Goal: Task Accomplishment & Management: Use online tool/utility

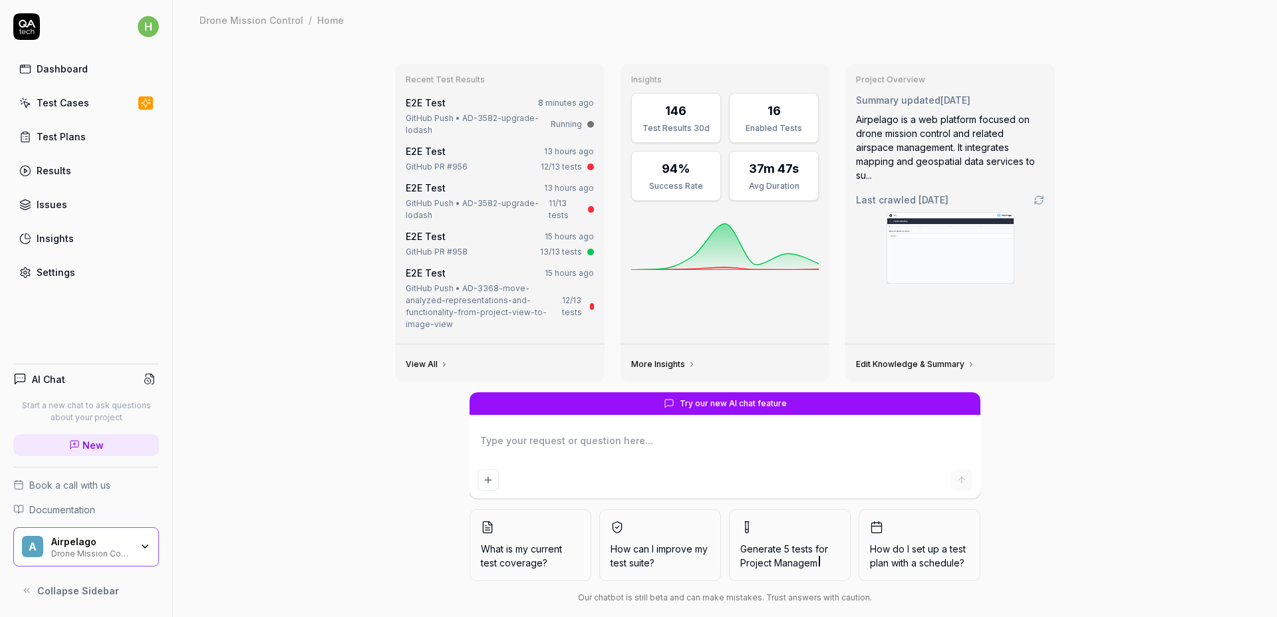
type textarea "*"
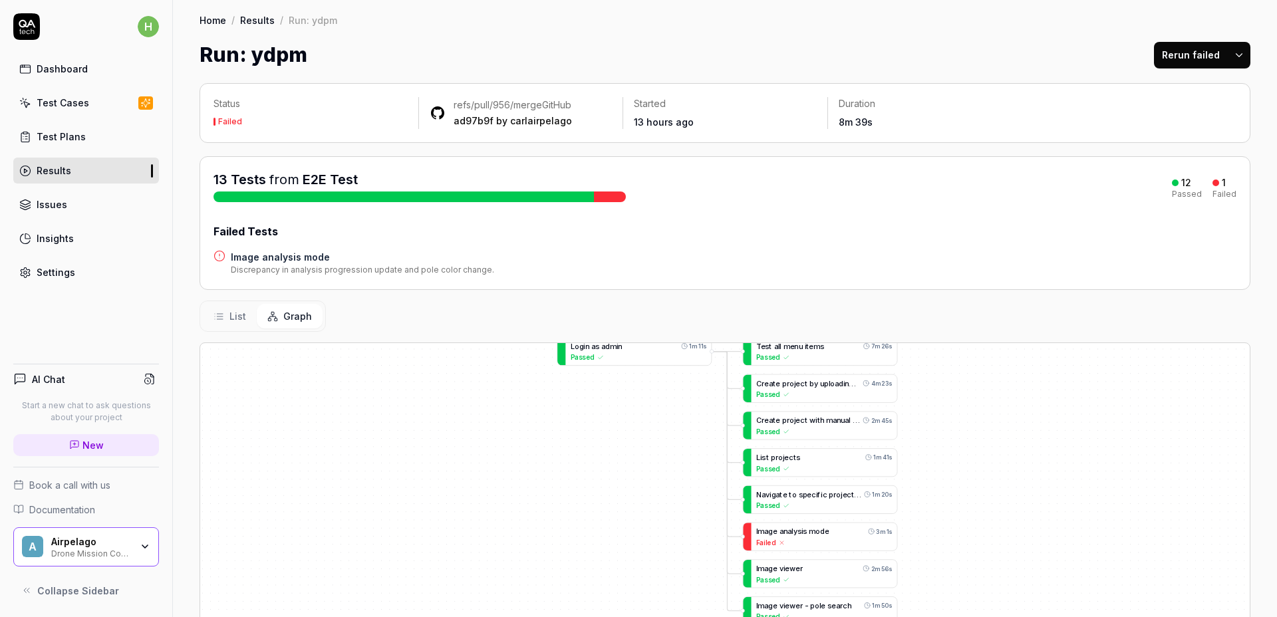
drag, startPoint x: 1098, startPoint y: 473, endPoint x: 835, endPoint y: 355, distance: 288.9
click at [873, 350] on div "T e s t a l l m e n u i t e m s 7m 26s Passed L o g i n a s a d m i n 1m 11s Pa…" at bounding box center [725, 589] width 1050 height 492
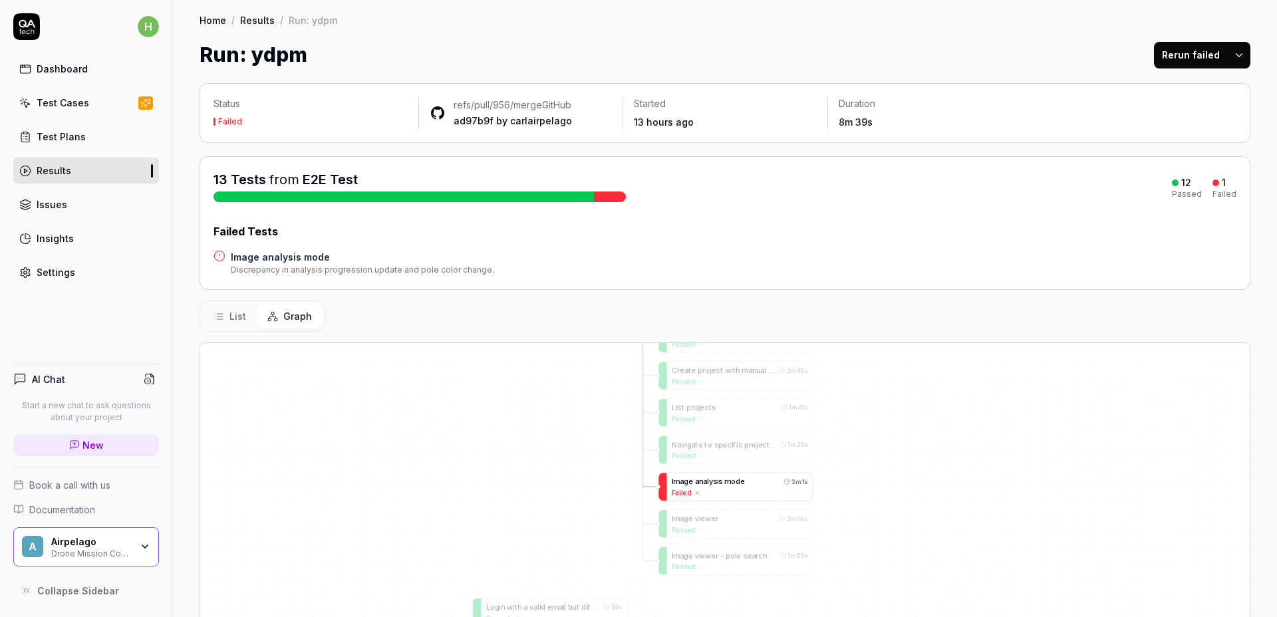
click at [730, 481] on span "m" at bounding box center [728, 482] width 7 height 9
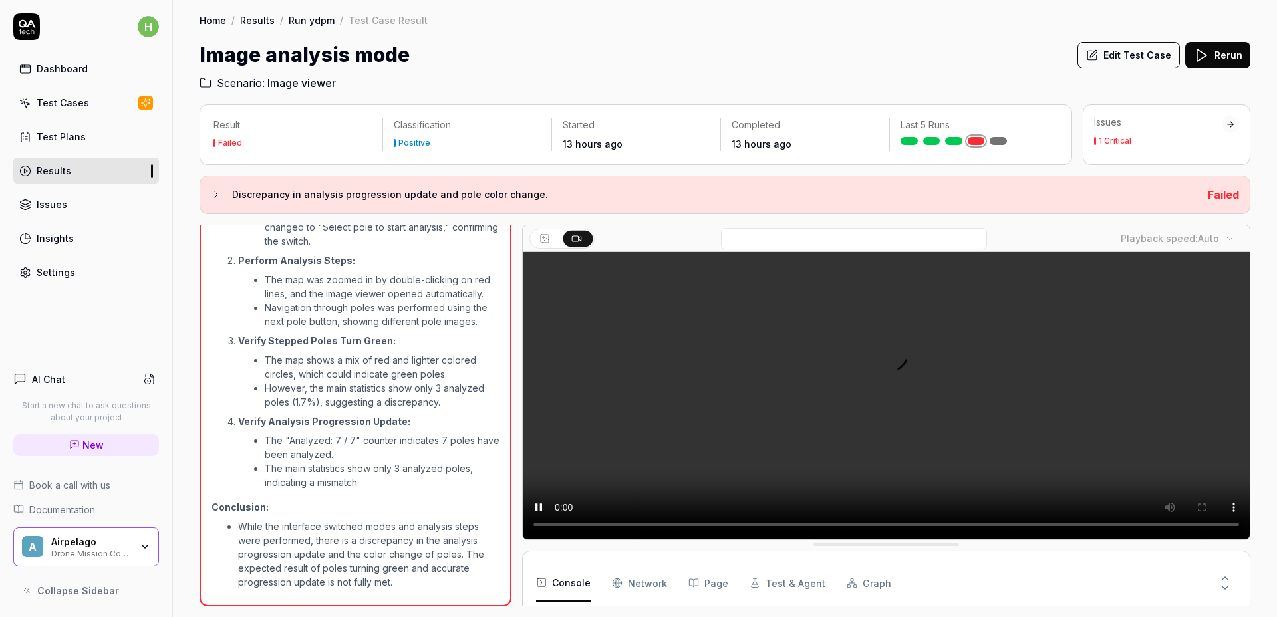
scroll to position [161, 0]
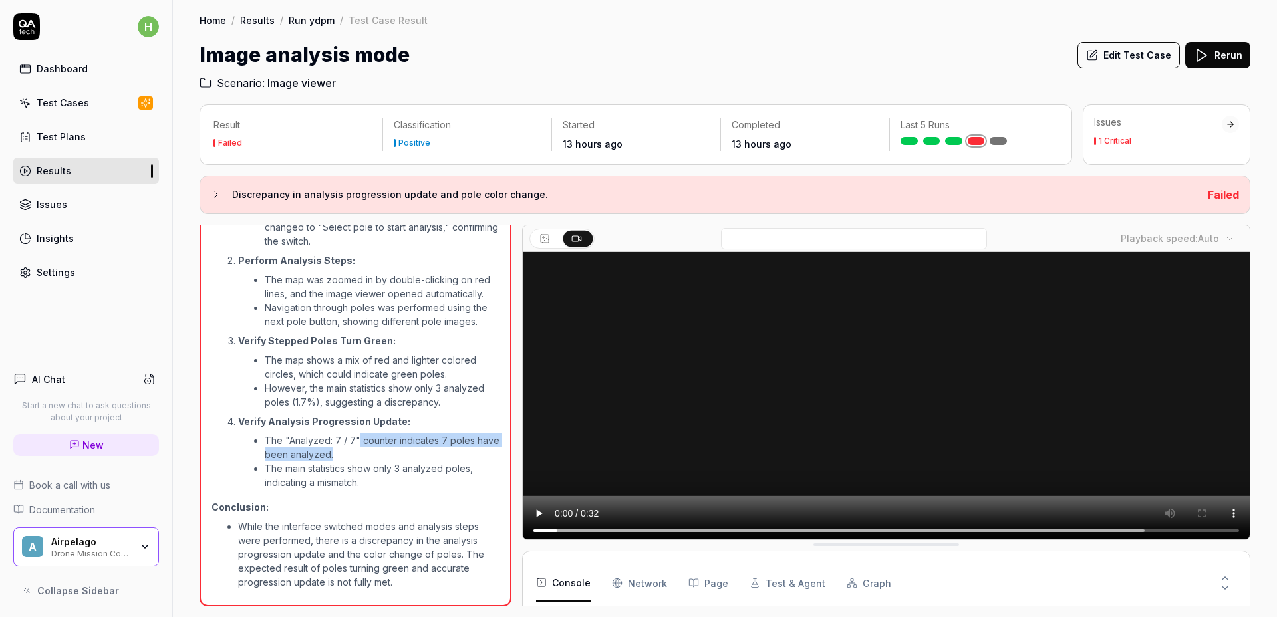
click at [356, 448] on li "The "Analyzed: 7 / 7" counter indicates 7 poles have been analyzed." at bounding box center [382, 448] width 235 height 28
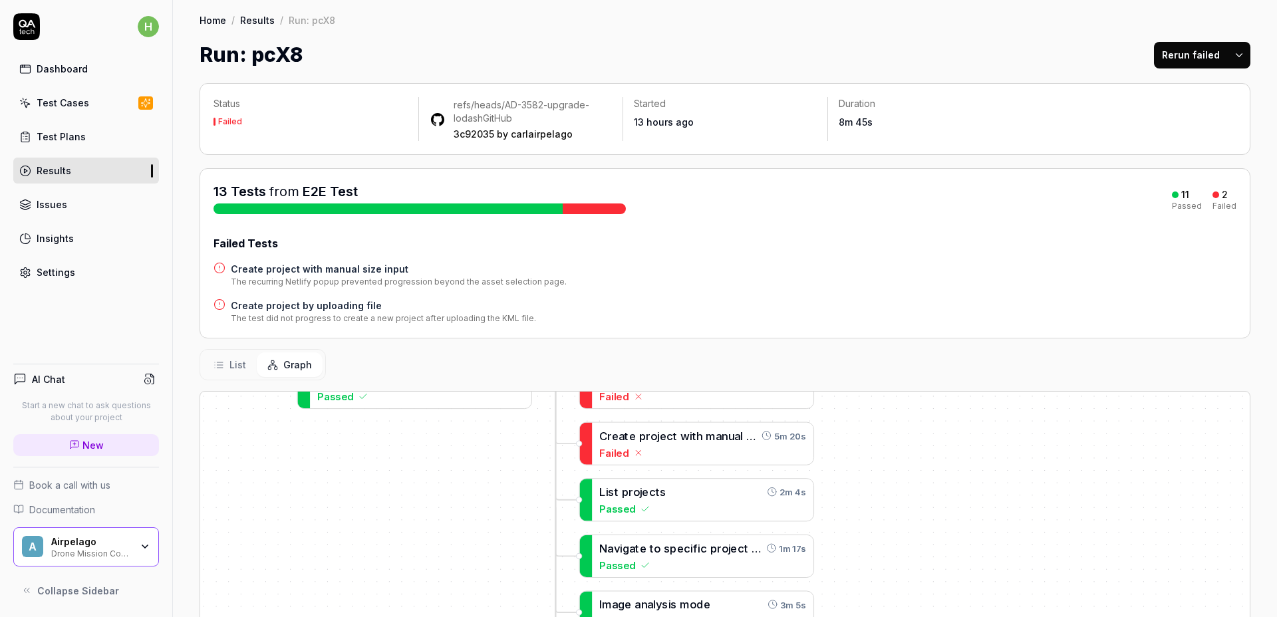
drag, startPoint x: 1145, startPoint y: 508, endPoint x: 886, endPoint y: 485, distance: 259.8
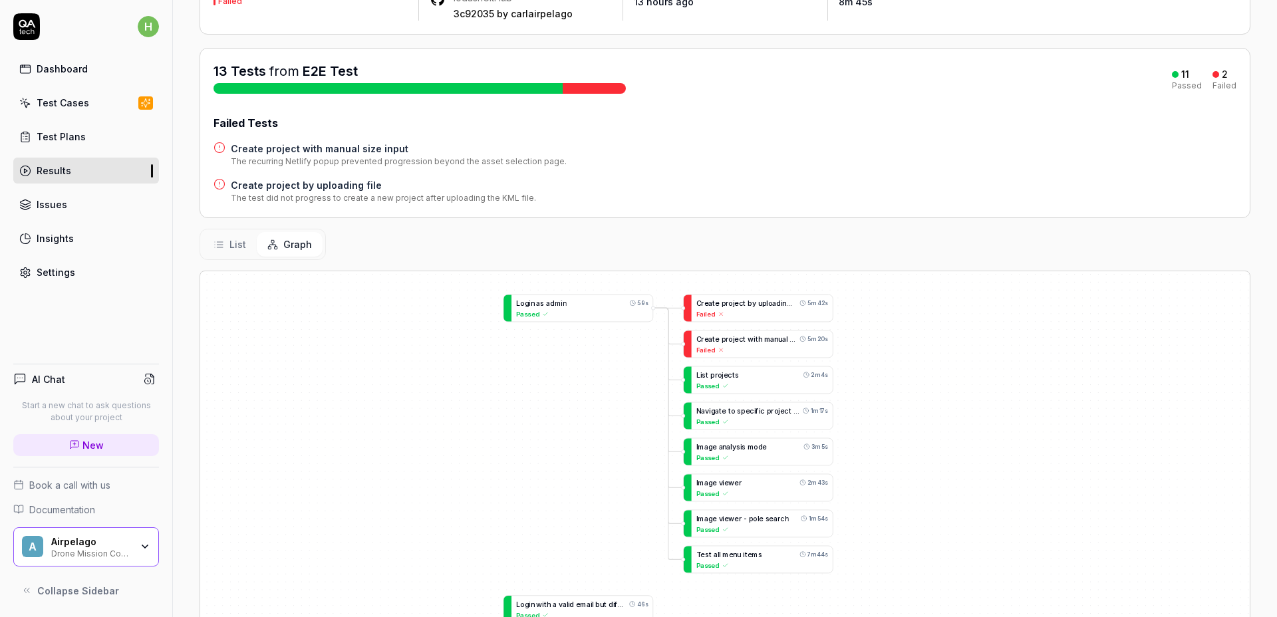
scroll to position [132, 0]
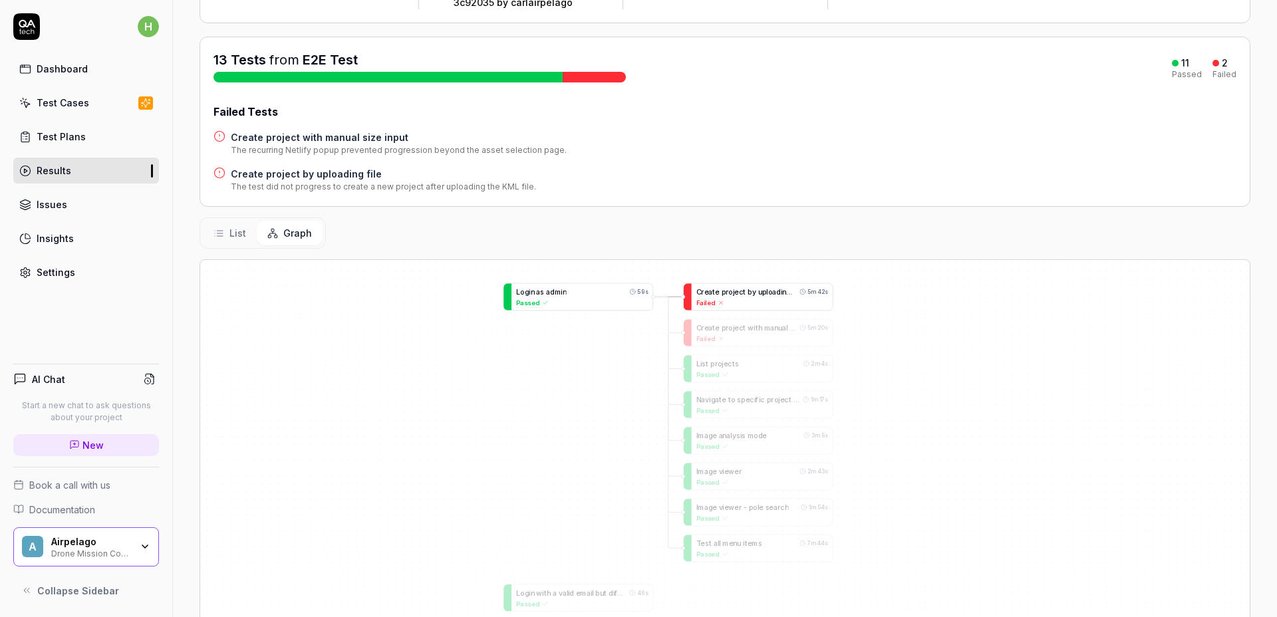
click at [766, 293] on span "l" at bounding box center [766, 292] width 1 height 8
click at [729, 291] on span "o" at bounding box center [731, 291] width 5 height 8
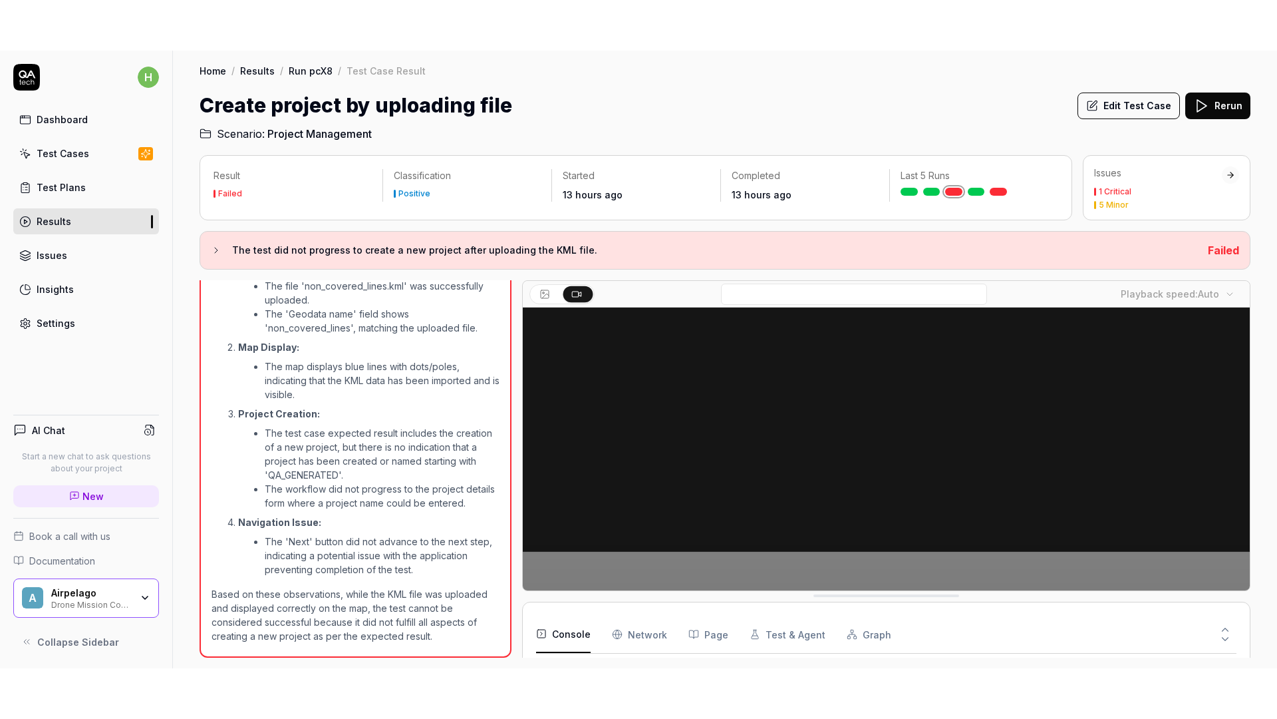
scroll to position [166, 0]
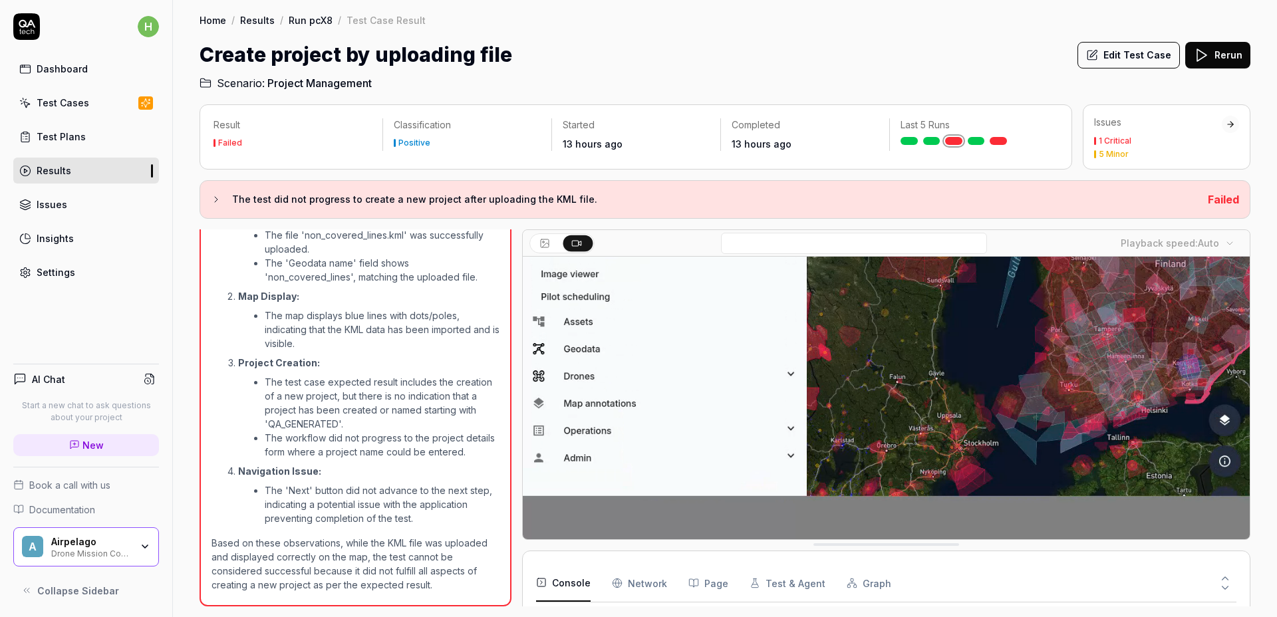
click at [1074, 373] on video at bounding box center [886, 318] width 727 height 454
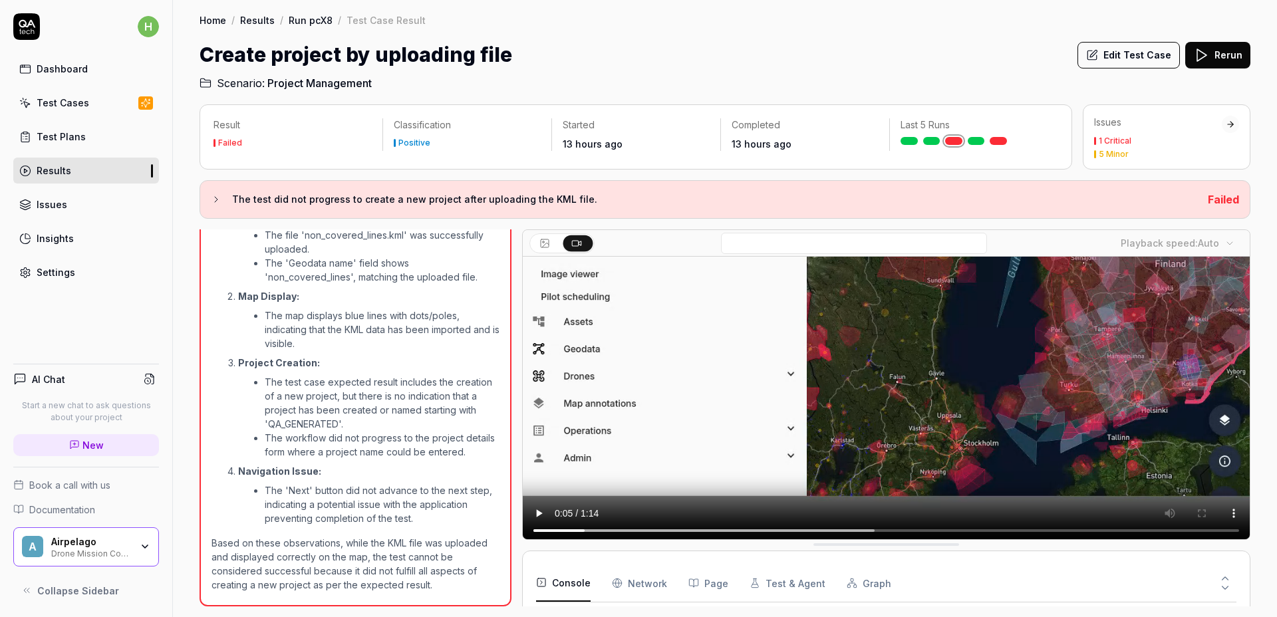
click at [1074, 373] on video at bounding box center [886, 318] width 727 height 454
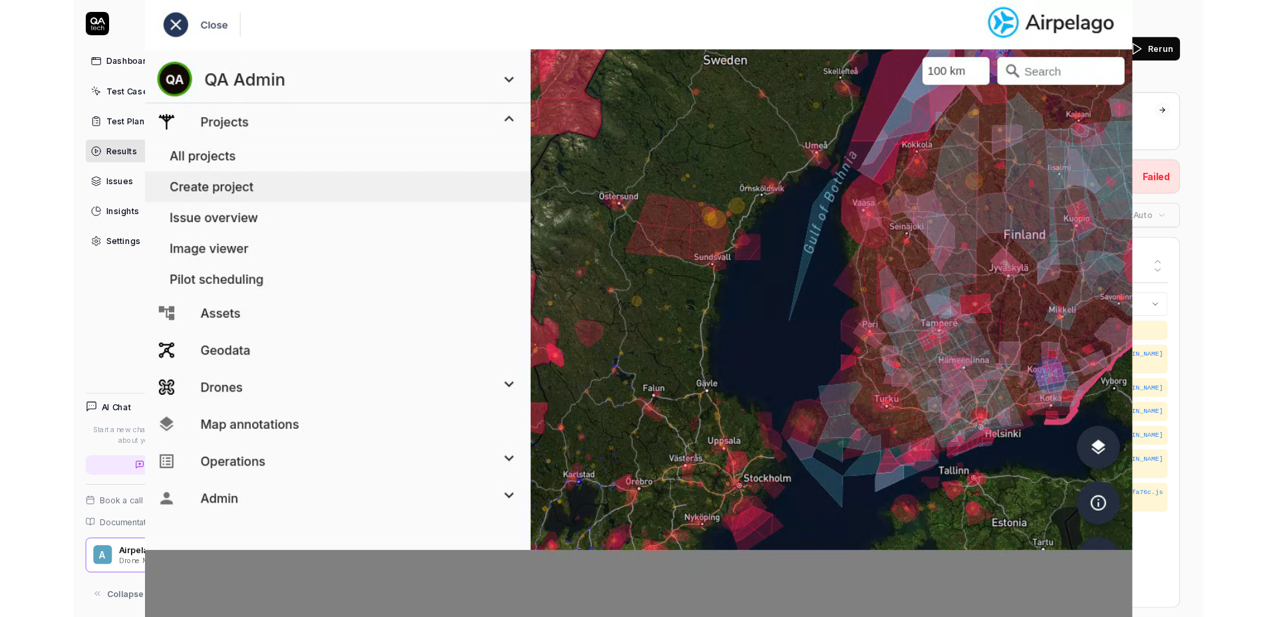
scroll to position [988, 0]
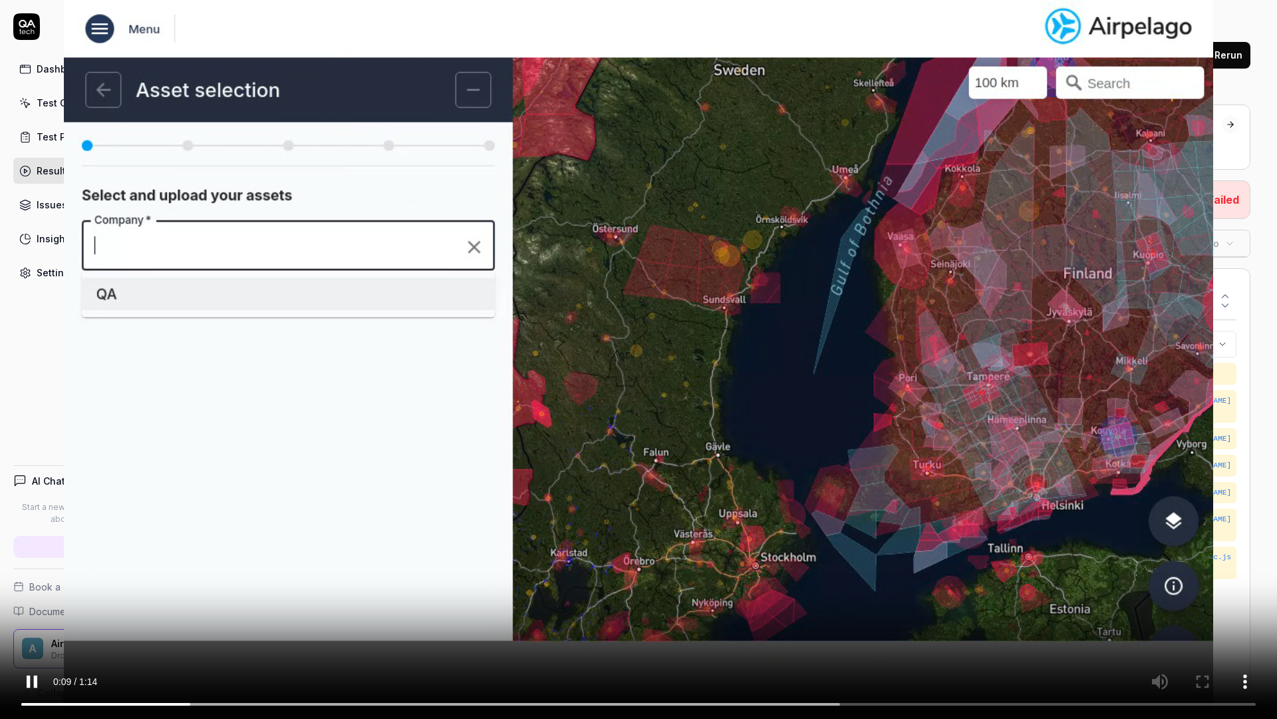
click at [897, 495] on video at bounding box center [638, 359] width 1277 height 719
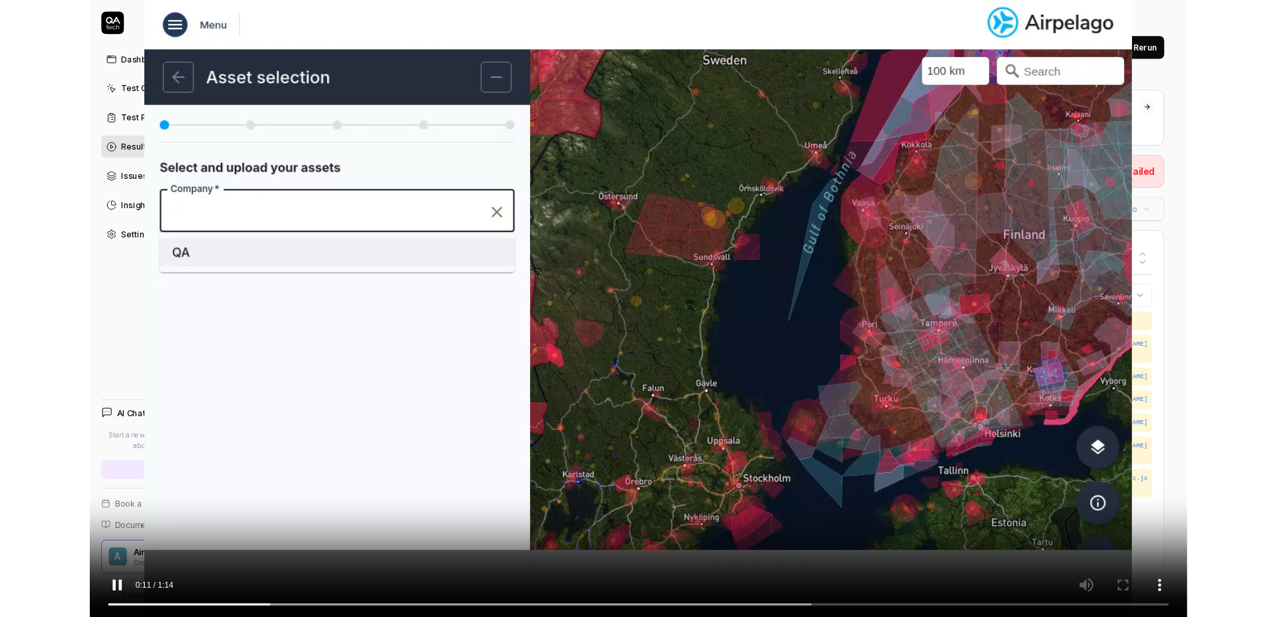
scroll to position [1089, 0]
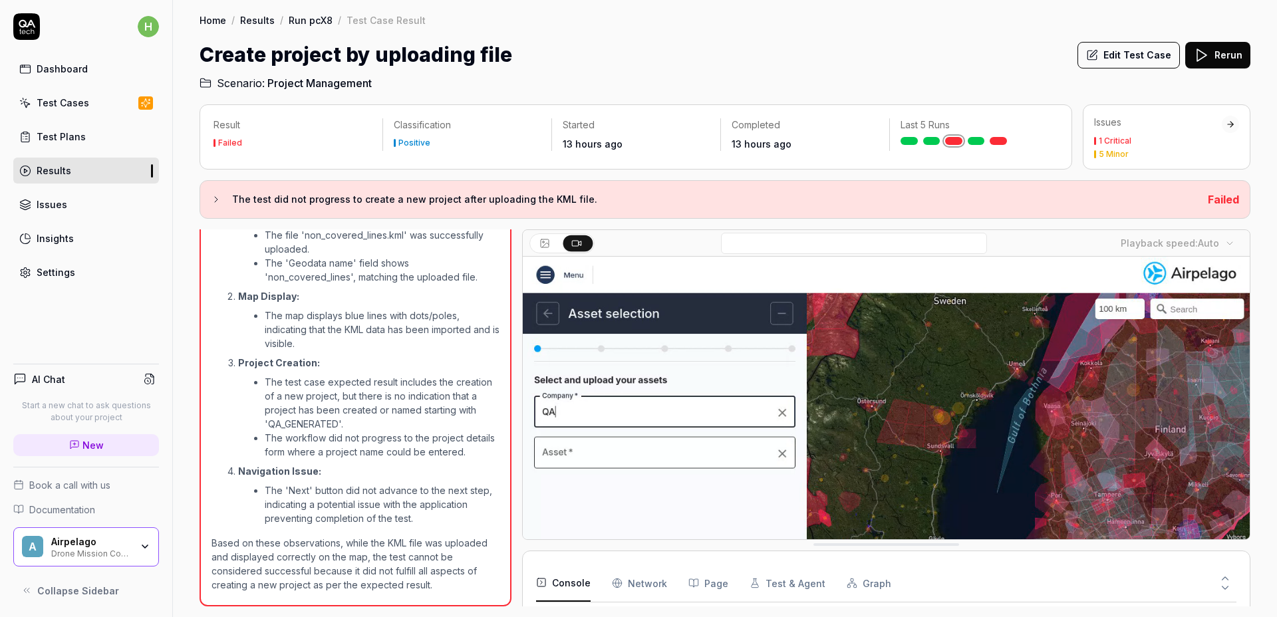
click at [949, 372] on video at bounding box center [886, 484] width 727 height 454
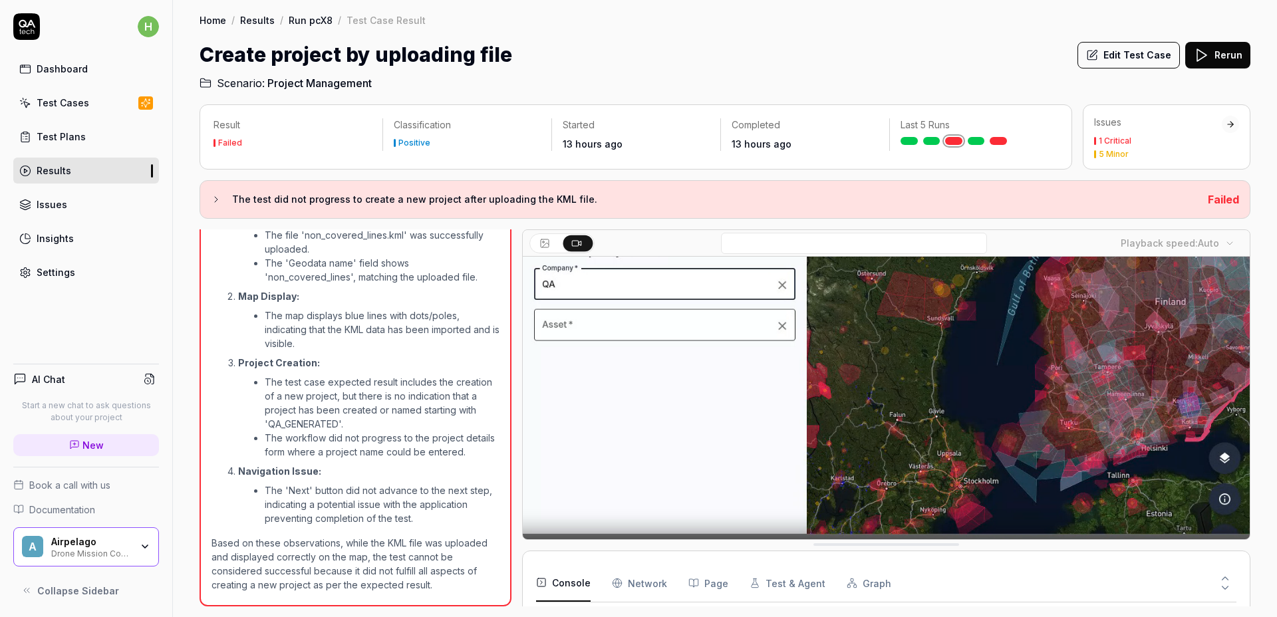
scroll to position [166, 0]
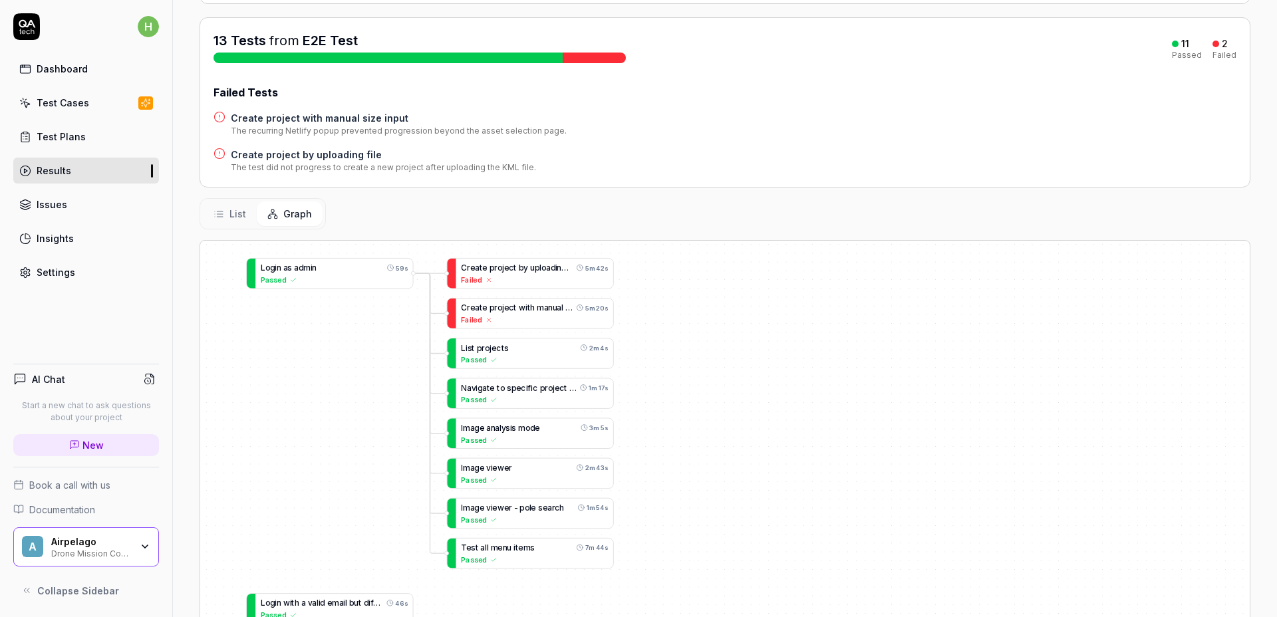
scroll to position [247, 0]
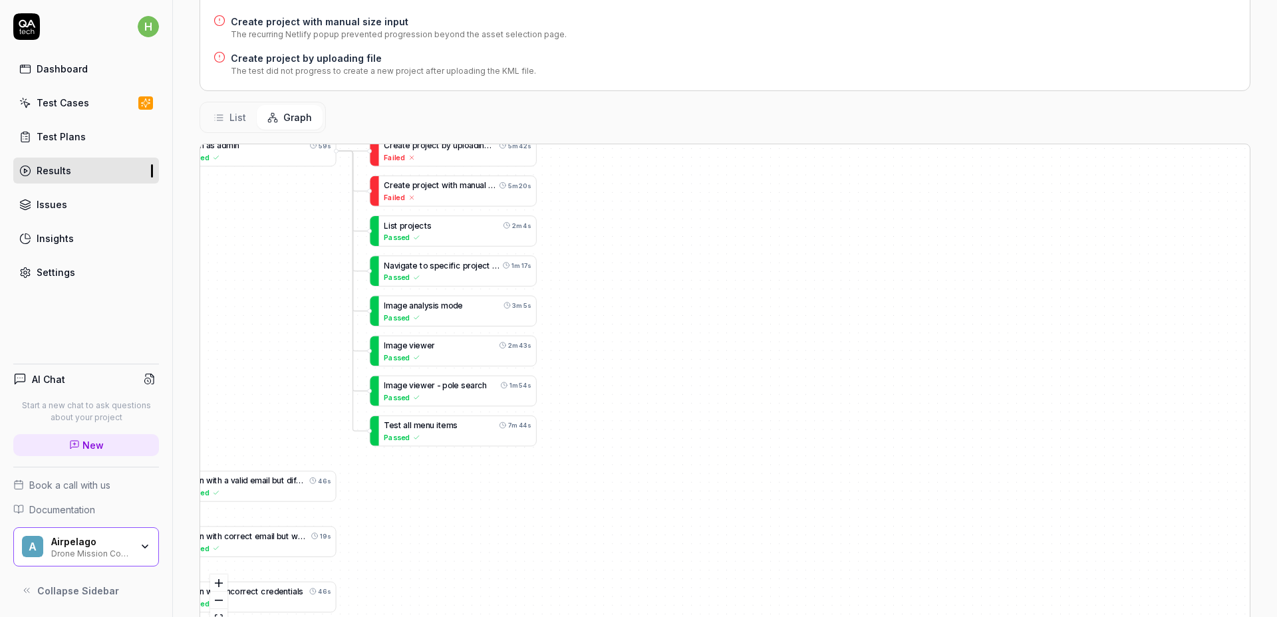
drag, startPoint x: 1044, startPoint y: 311, endPoint x: 1104, endPoint y: 167, distance: 156.3
click at [975, 285] on div "C r e a t e p r o j e c t b y u p l o a d i n g f i l e 5m 42s Failed L o g i n…" at bounding box center [725, 390] width 1050 height 492
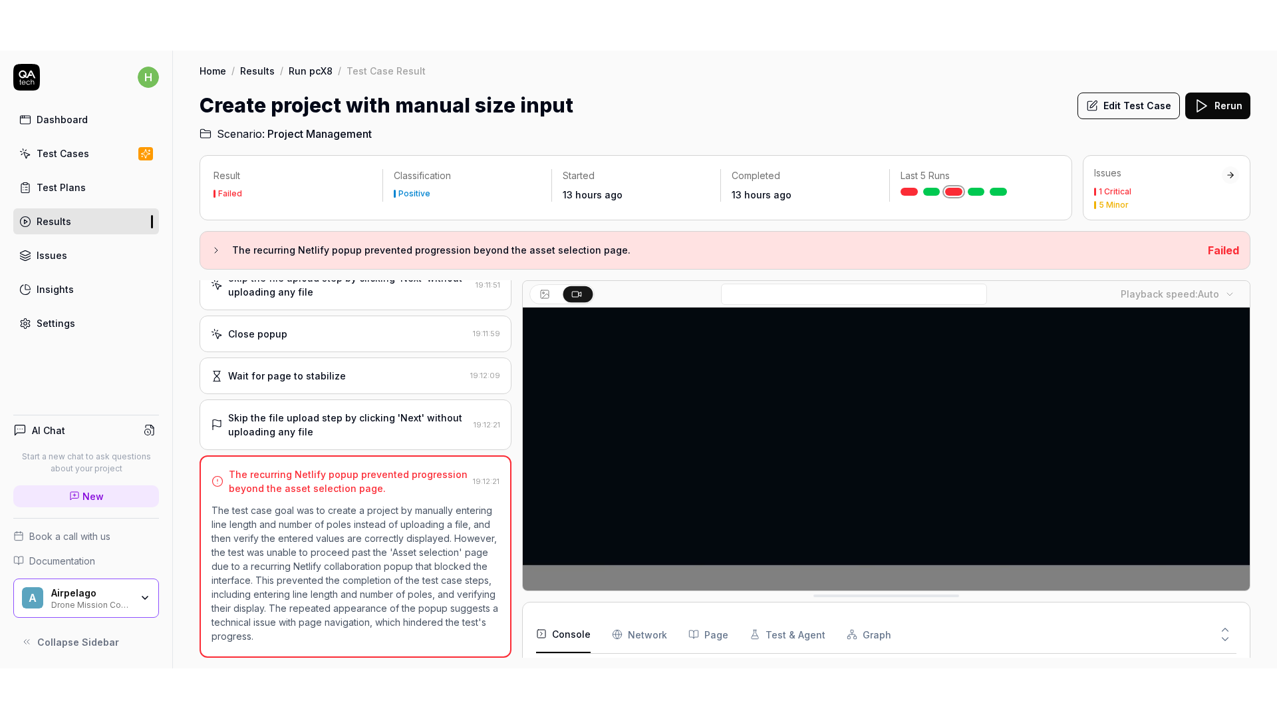
scroll to position [166, 0]
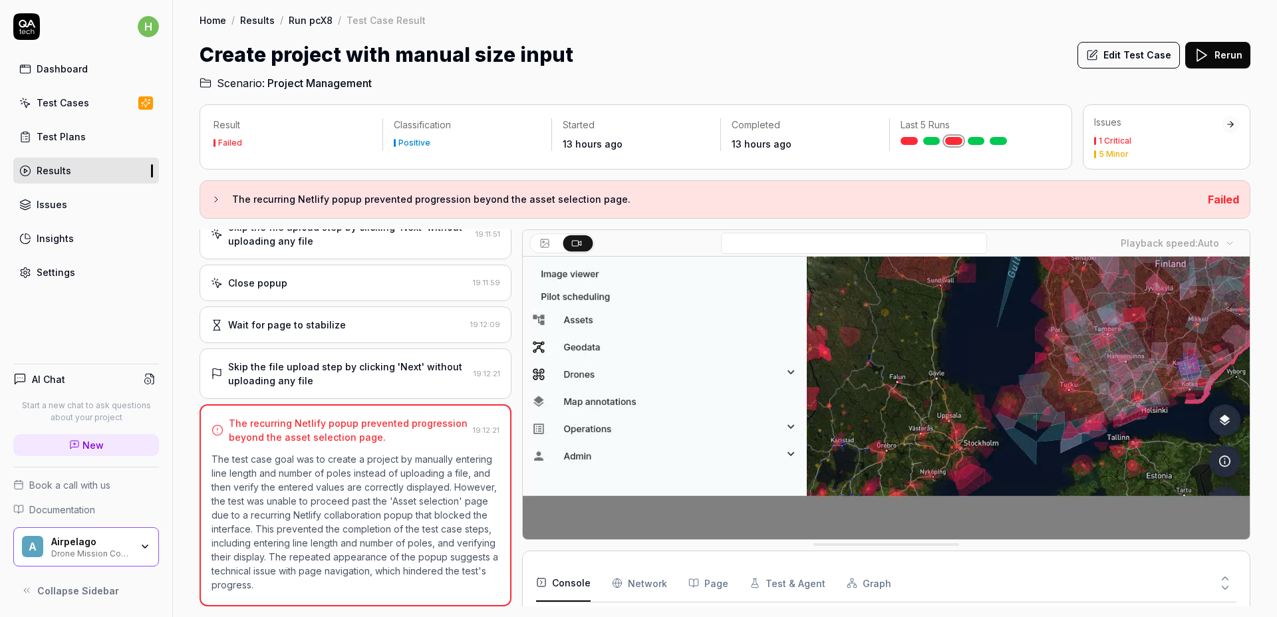
click at [1094, 412] on video at bounding box center [886, 318] width 727 height 454
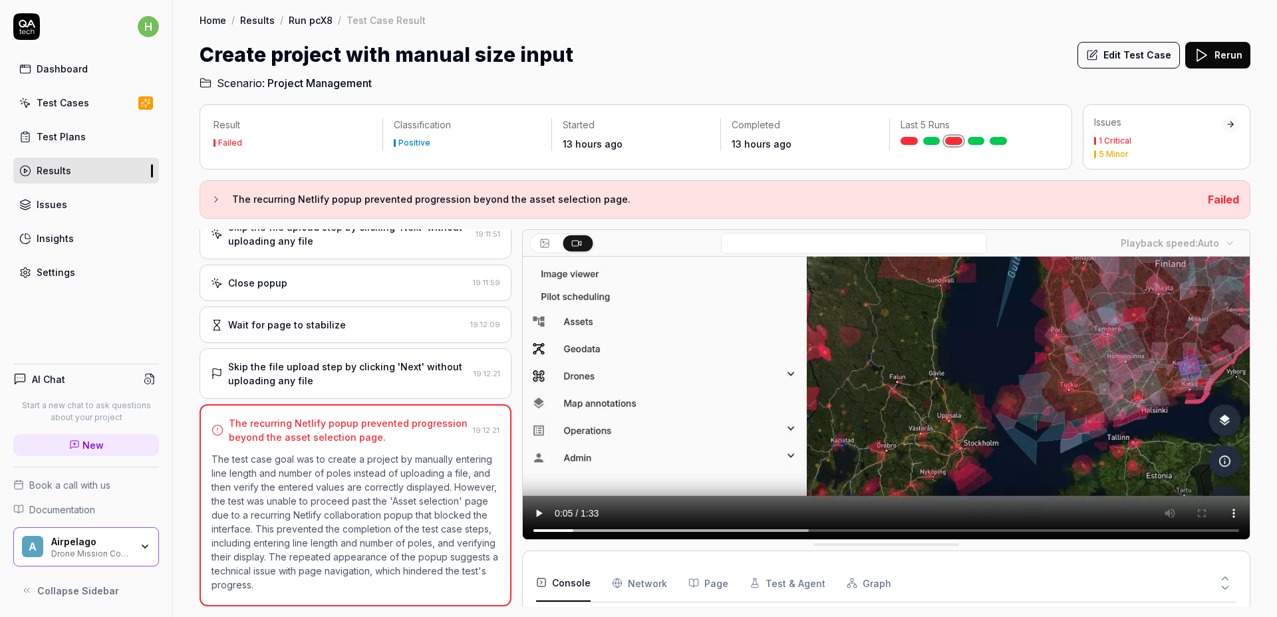
click at [905, 49] on div "Create project with manual size input Edit Test Case Rerun" at bounding box center [725, 55] width 1051 height 30
click at [625, 25] on div "Home / Results / Run pcX8 / Test Case Result" at bounding box center [725, 19] width 1051 height 13
click at [1032, 436] on video at bounding box center [886, 318] width 727 height 454
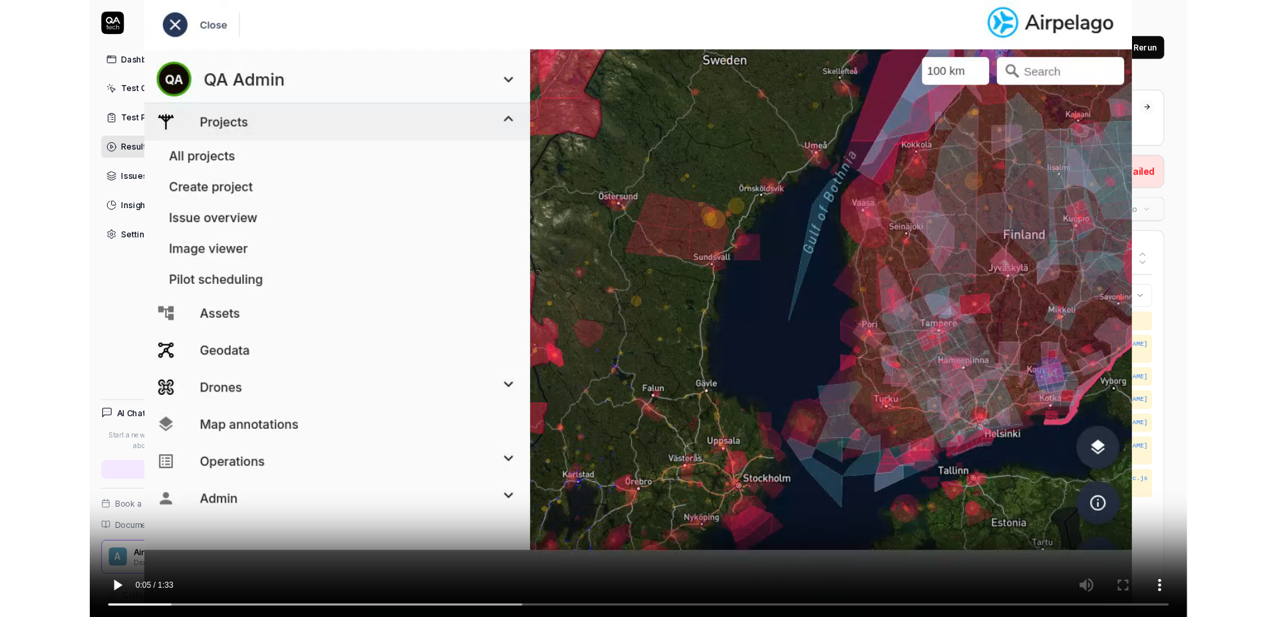
scroll to position [1436, 0]
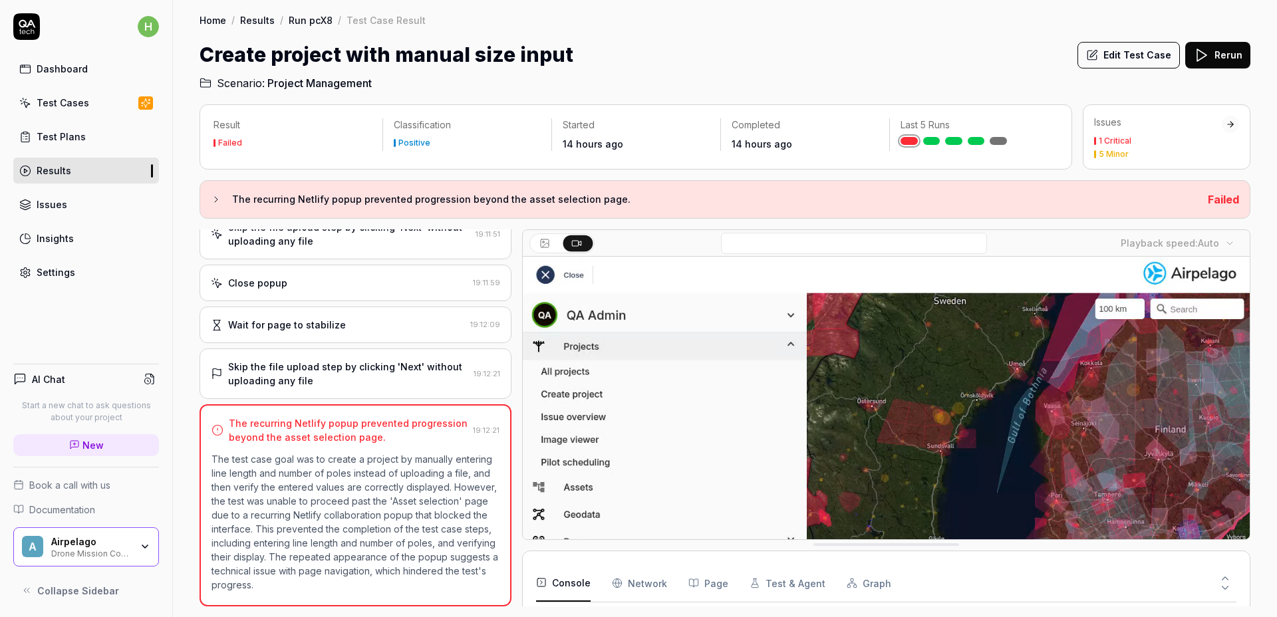
click at [560, 195] on h3 "The recurring Netlify popup prevented progression beyond the asset selection pa…" at bounding box center [714, 200] width 965 height 16
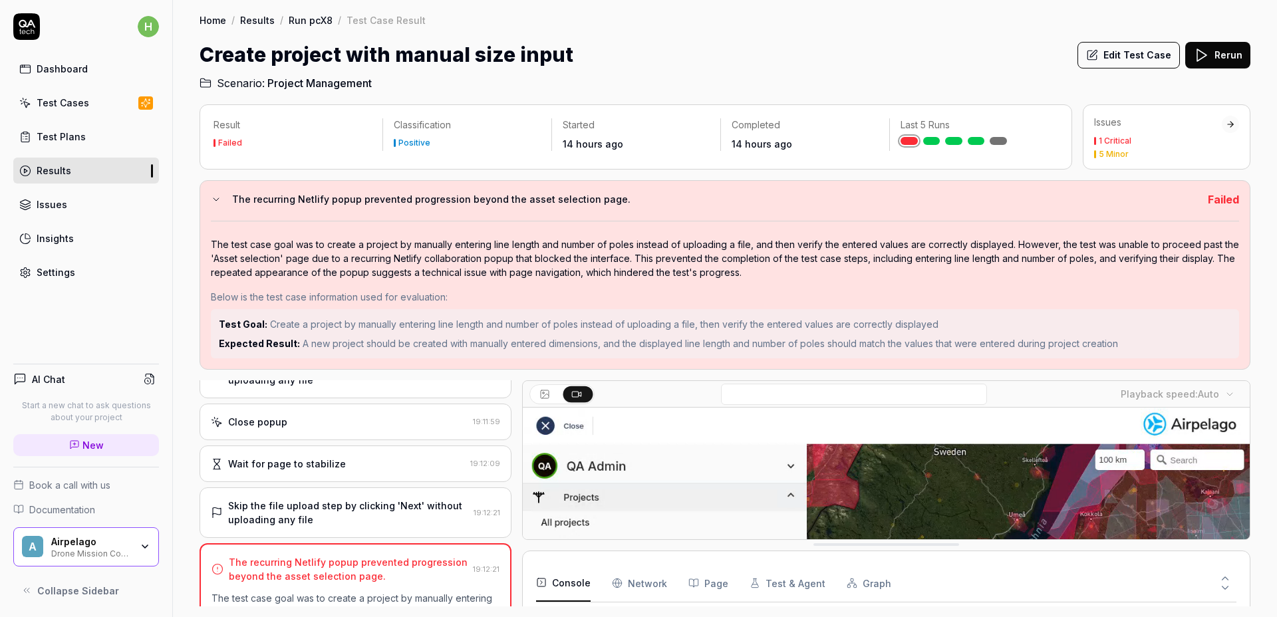
click at [713, 224] on div "The test case goal was to create a project by manually entering line length and…" at bounding box center [725, 290] width 1029 height 138
click at [952, 244] on div "The test case goal was to create a project by manually entering line length and…" at bounding box center [725, 259] width 1029 height 42
click at [826, 192] on h3 "The recurring Netlify popup prevented progression beyond the asset selection pa…" at bounding box center [714, 200] width 965 height 16
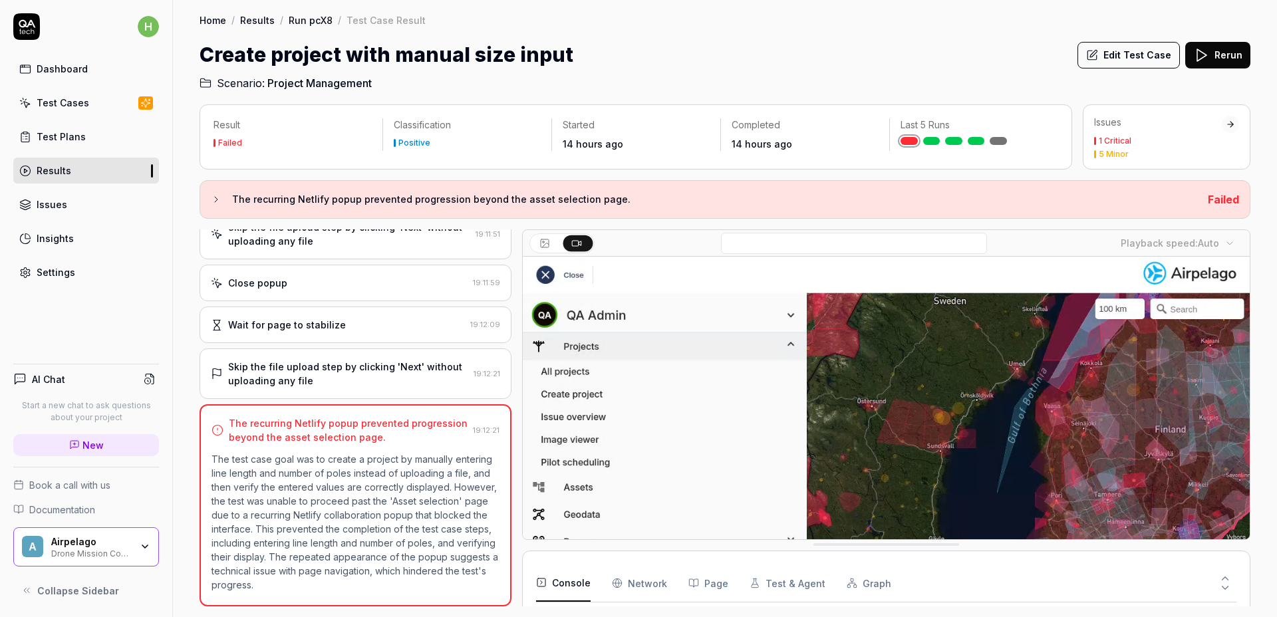
click at [928, 55] on div "Create project with manual size input Edit Test Case Rerun" at bounding box center [725, 55] width 1051 height 30
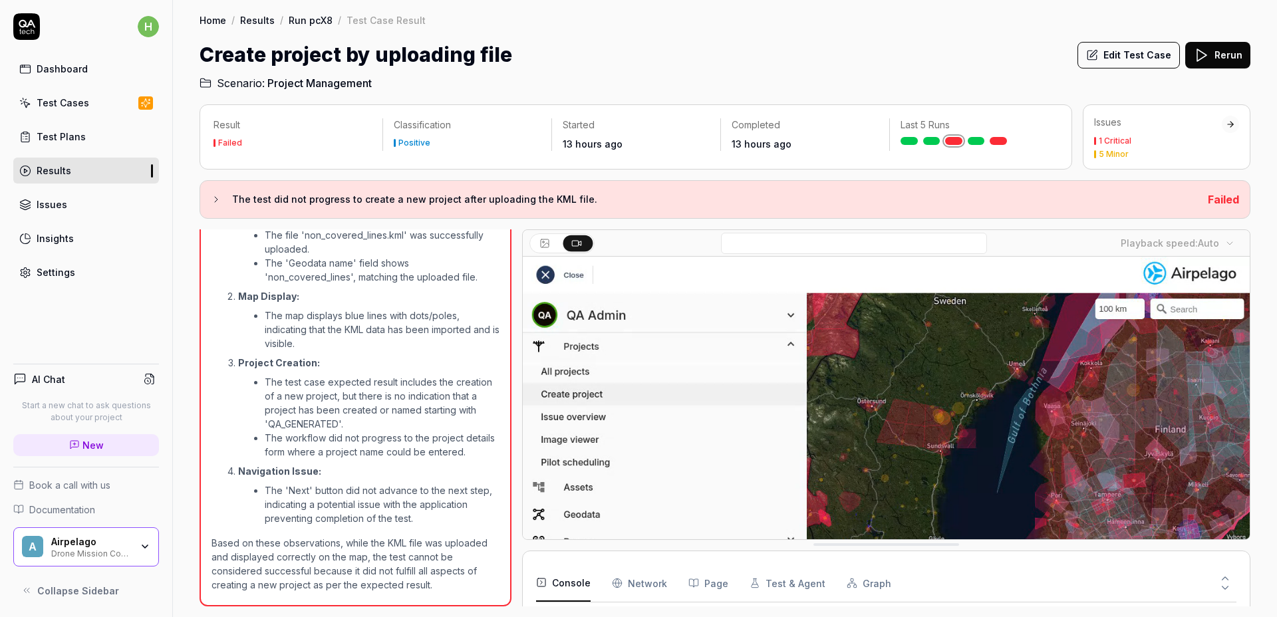
scroll to position [1089, 0]
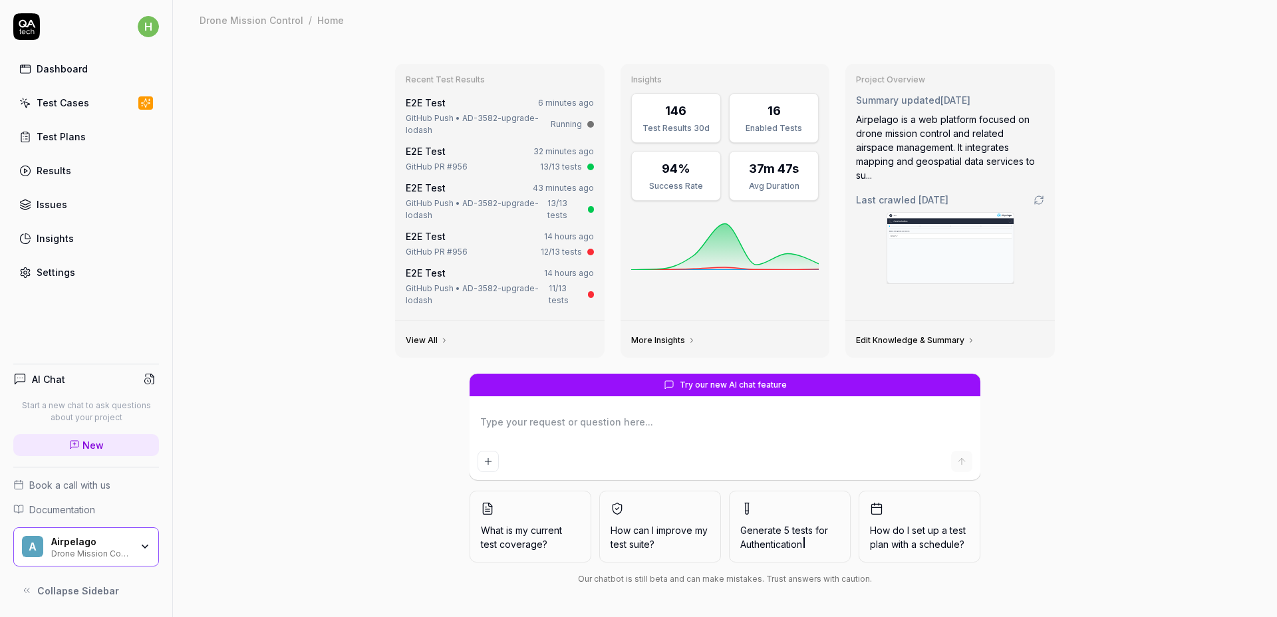
type textarea "*"
click at [1137, 210] on div "Recent Test Results E2E Test 7 minutes ago GitHub Push • AD-3582-upgrade-lodash…" at bounding box center [725, 328] width 1104 height 577
click at [1160, 217] on div "Recent Test Results E2E Test 7 minutes ago GitHub Push • AD-3582-upgrade-lodash…" at bounding box center [725, 328] width 1104 height 577
click at [1164, 214] on div "Recent Test Results E2E Test 7 minutes ago GitHub Push • AD-3582-upgrade-lodash…" at bounding box center [725, 328] width 1104 height 577
click at [1182, 282] on div "Recent Test Results E2E Test 7 minutes ago GitHub Push • AD-3582-upgrade-lodash…" at bounding box center [725, 328] width 1104 height 577
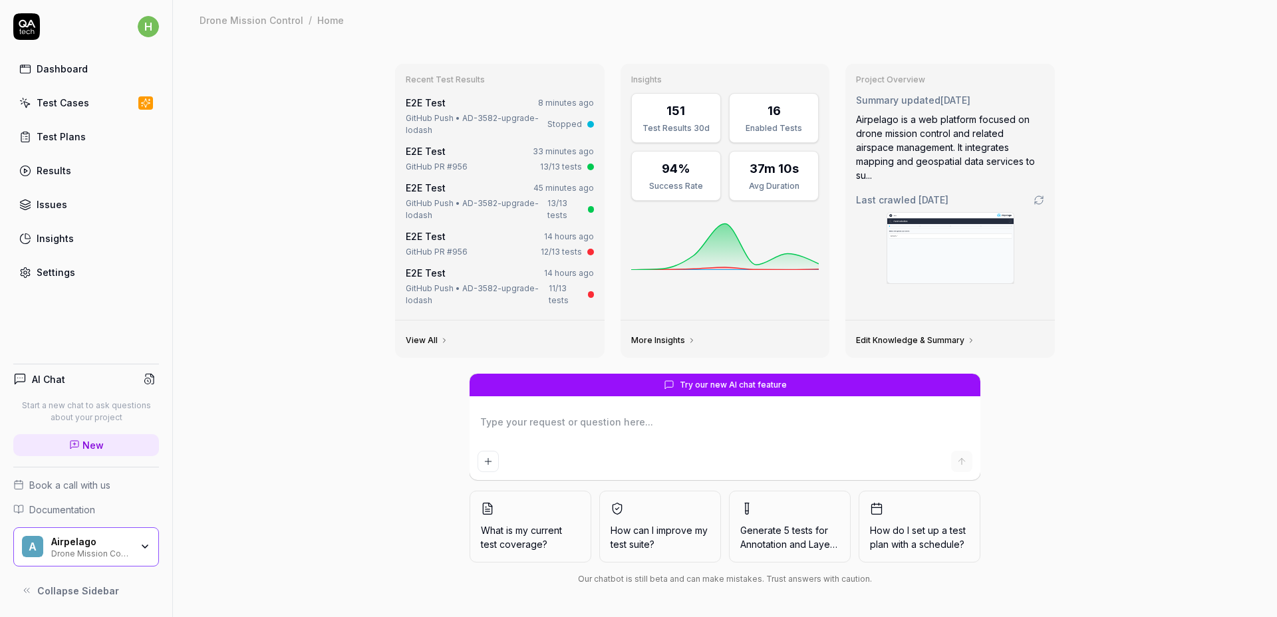
click at [340, 274] on div "Recent Test Results E2E Test 8 minutes ago GitHub Push • AD-3582-upgrade-lodash…" at bounding box center [725, 328] width 1104 height 577
type textarea "*"
click at [430, 342] on link "View All" at bounding box center [427, 340] width 43 height 11
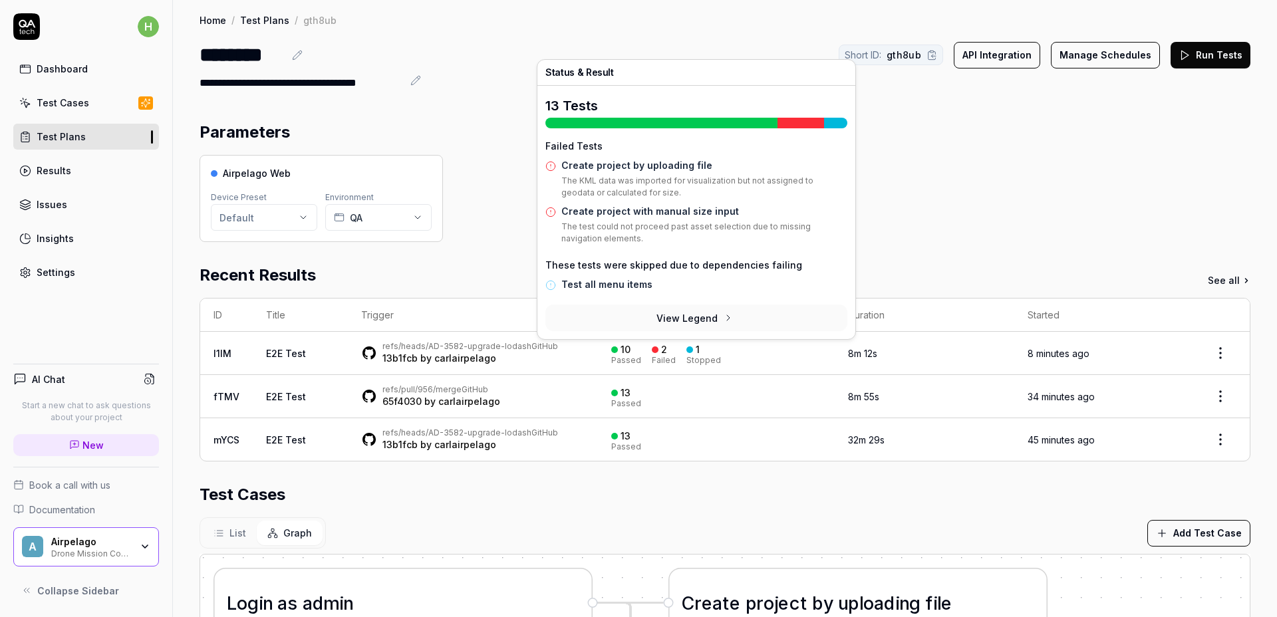
click at [615, 352] on div "10 Passed" at bounding box center [626, 354] width 30 height 22
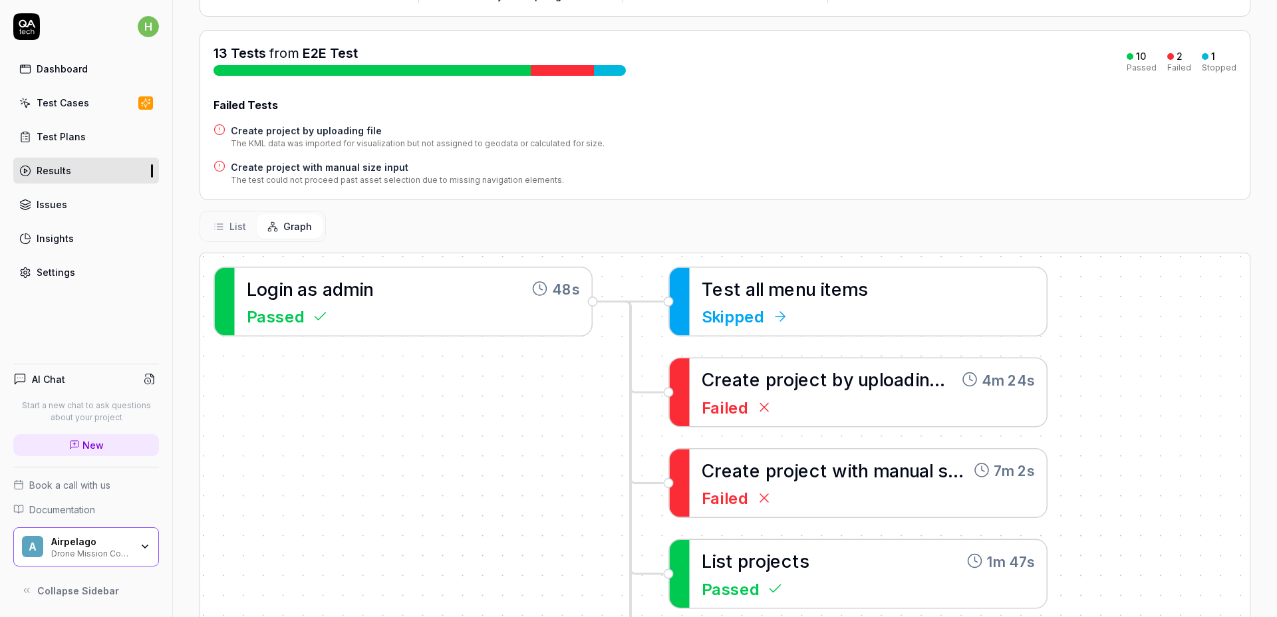
scroll to position [198, 0]
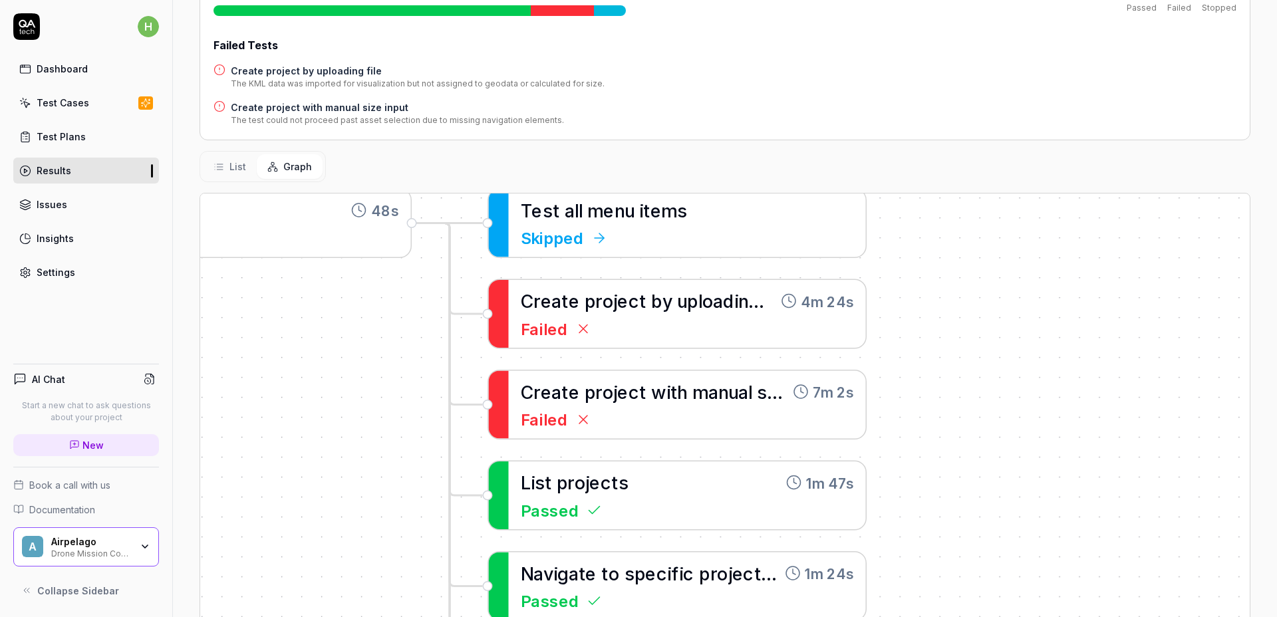
drag, startPoint x: 1163, startPoint y: 380, endPoint x: 965, endPoint y: 372, distance: 198.4
click at [965, 372] on div "T e s t a l l m e n u i t e m s Skipped L o g i n a s a d m i n 48s Passed C r …" at bounding box center [725, 440] width 1050 height 492
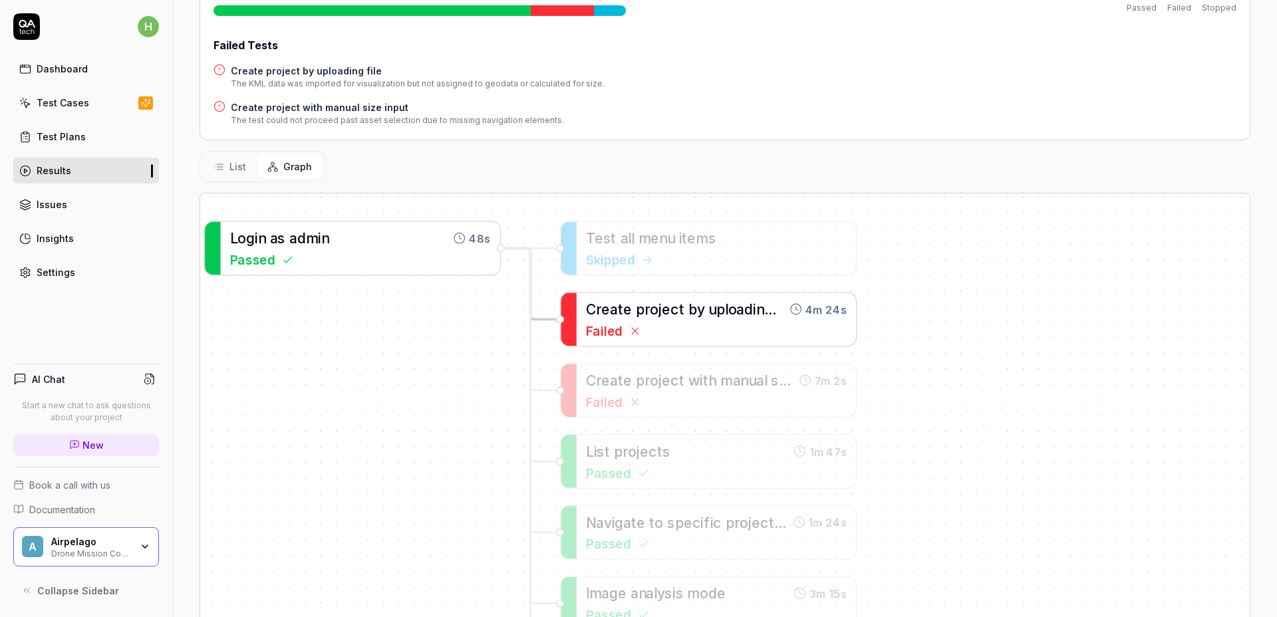
click at [729, 327] on div "Failed" at bounding box center [716, 330] width 261 height 19
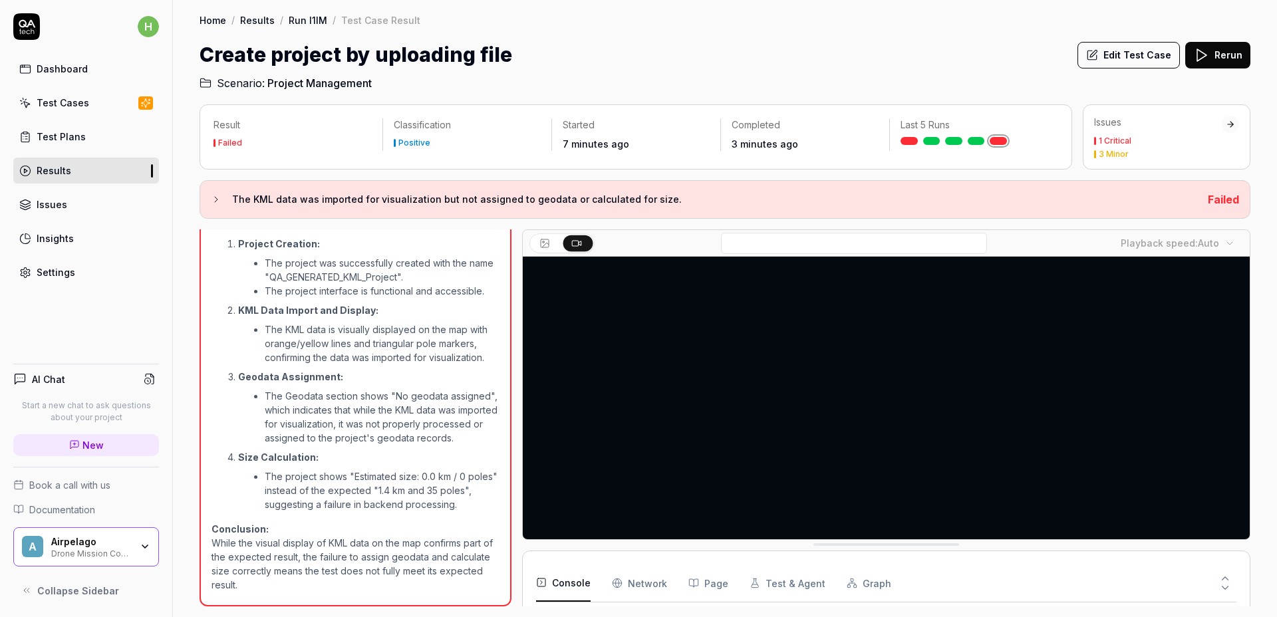
scroll to position [166, 0]
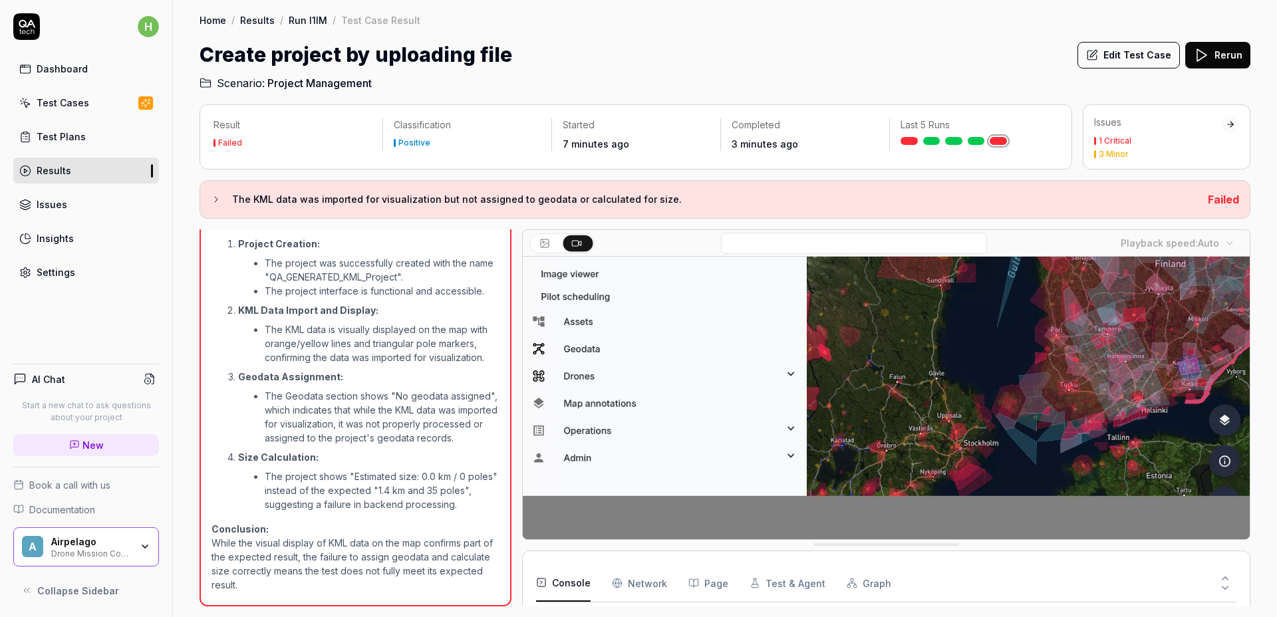
click at [926, 351] on video at bounding box center [886, 318] width 727 height 454
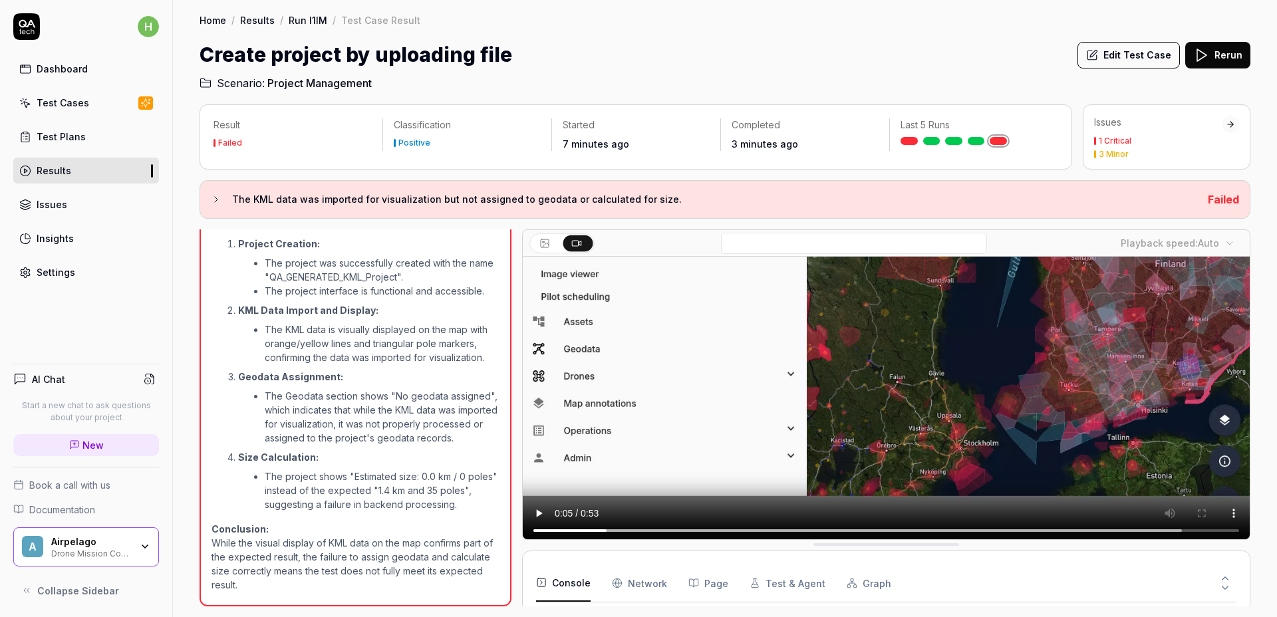
click at [984, 401] on video at bounding box center [886, 318] width 727 height 454
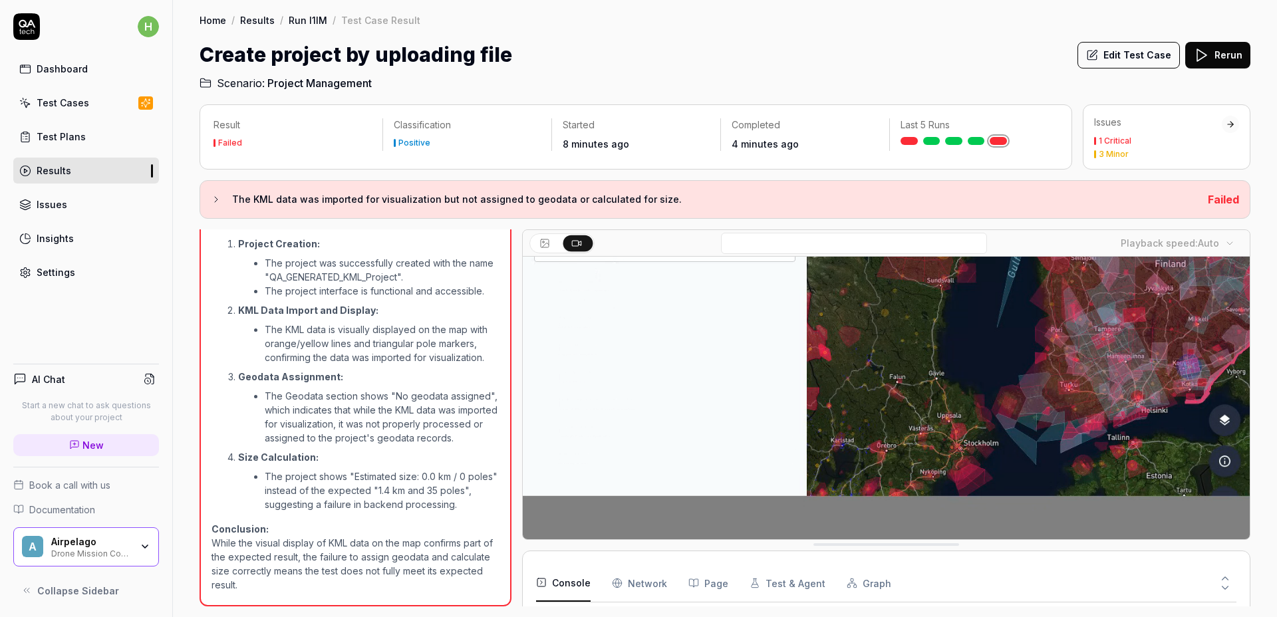
click at [935, 394] on video at bounding box center [886, 318] width 727 height 454
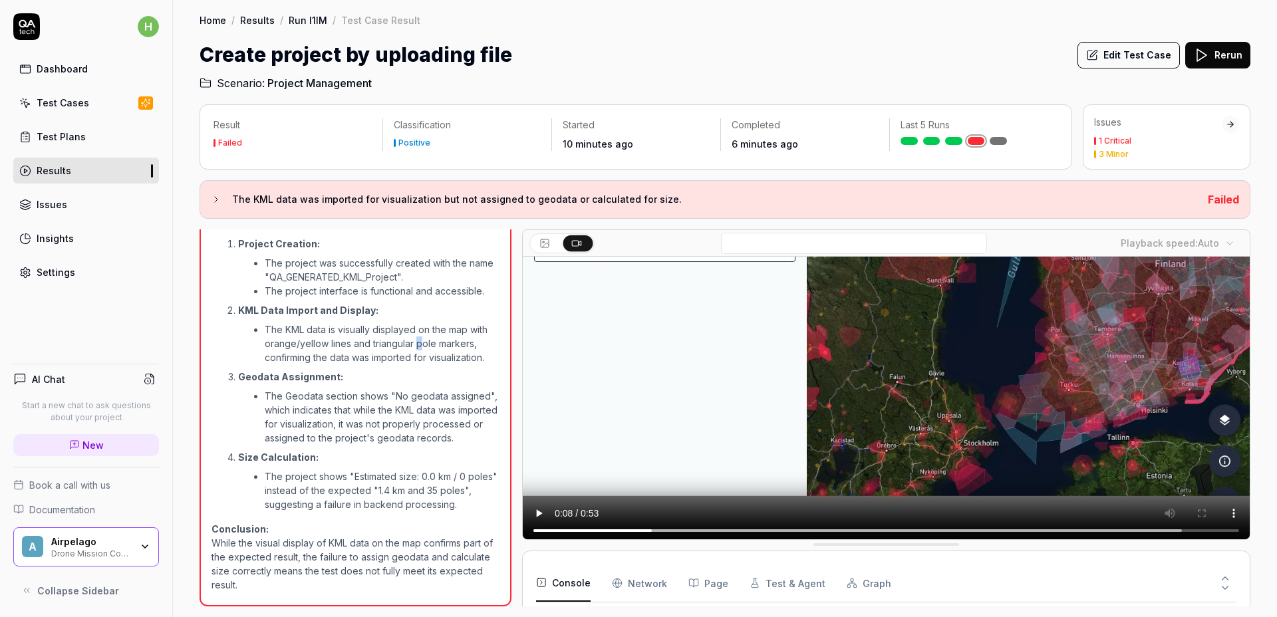
click at [418, 333] on li "The KML data is visually displayed on the map with orange/yellow lines and tria…" at bounding box center [382, 344] width 235 height 42
click at [385, 347] on li "The KML data is visually displayed on the map with orange/yellow lines and tria…" at bounding box center [382, 344] width 235 height 42
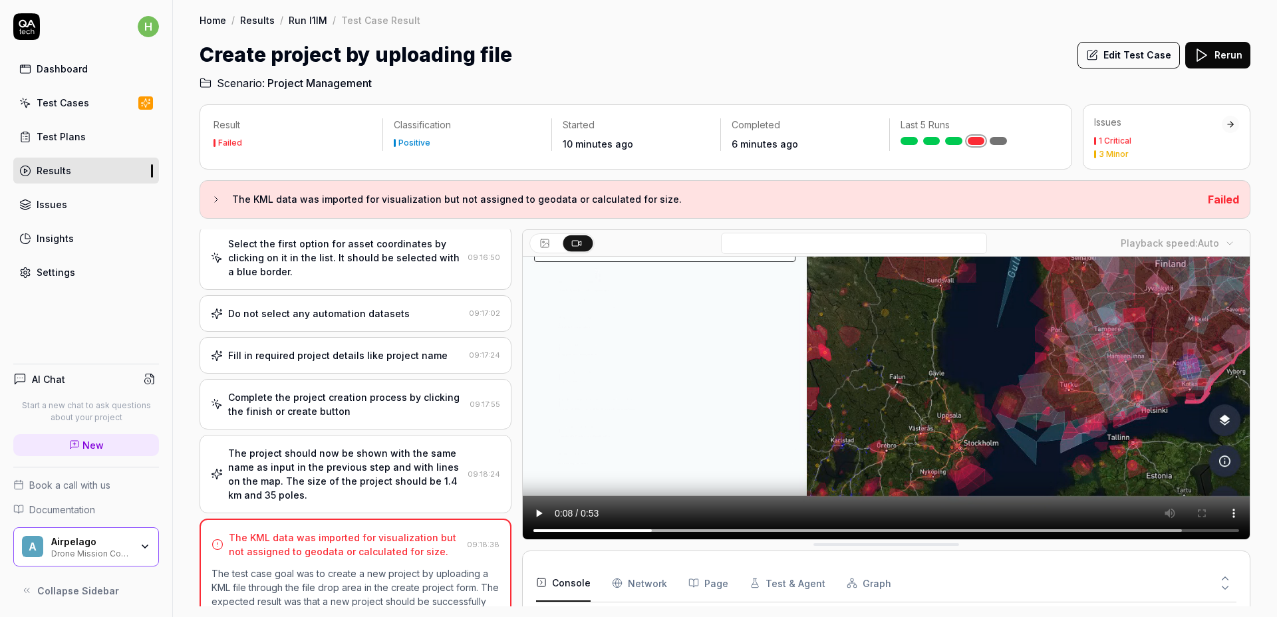
scroll to position [342, 0]
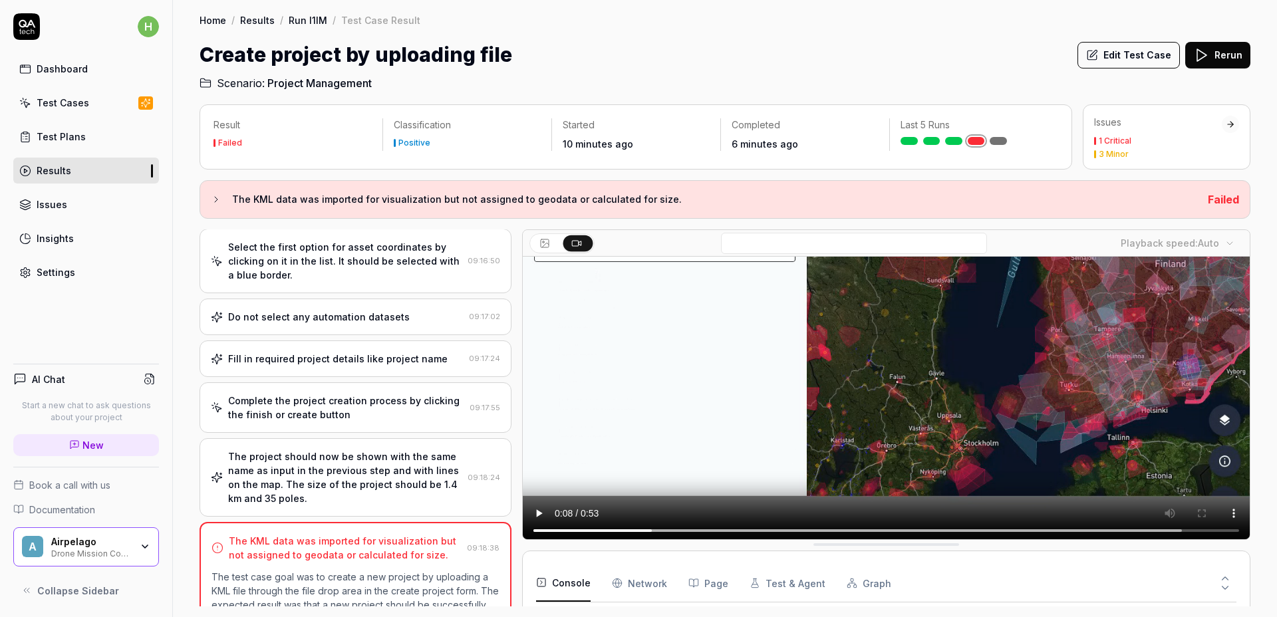
click at [895, 412] on video at bounding box center [886, 318] width 727 height 454
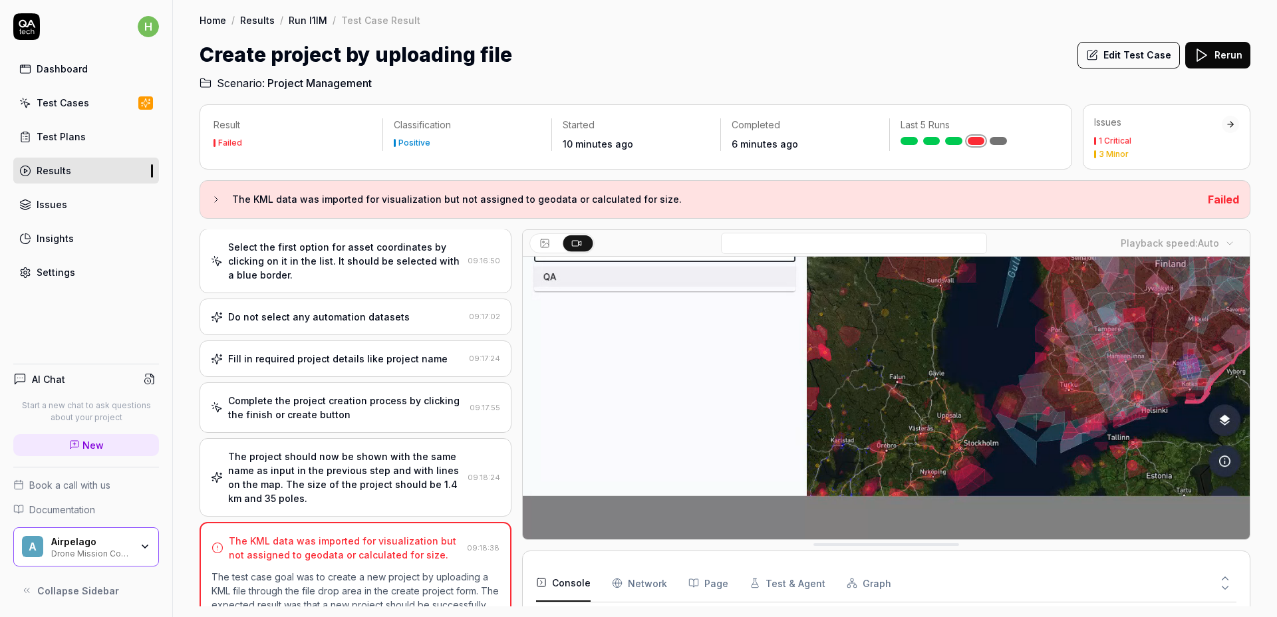
click at [863, 420] on video at bounding box center [886, 318] width 727 height 454
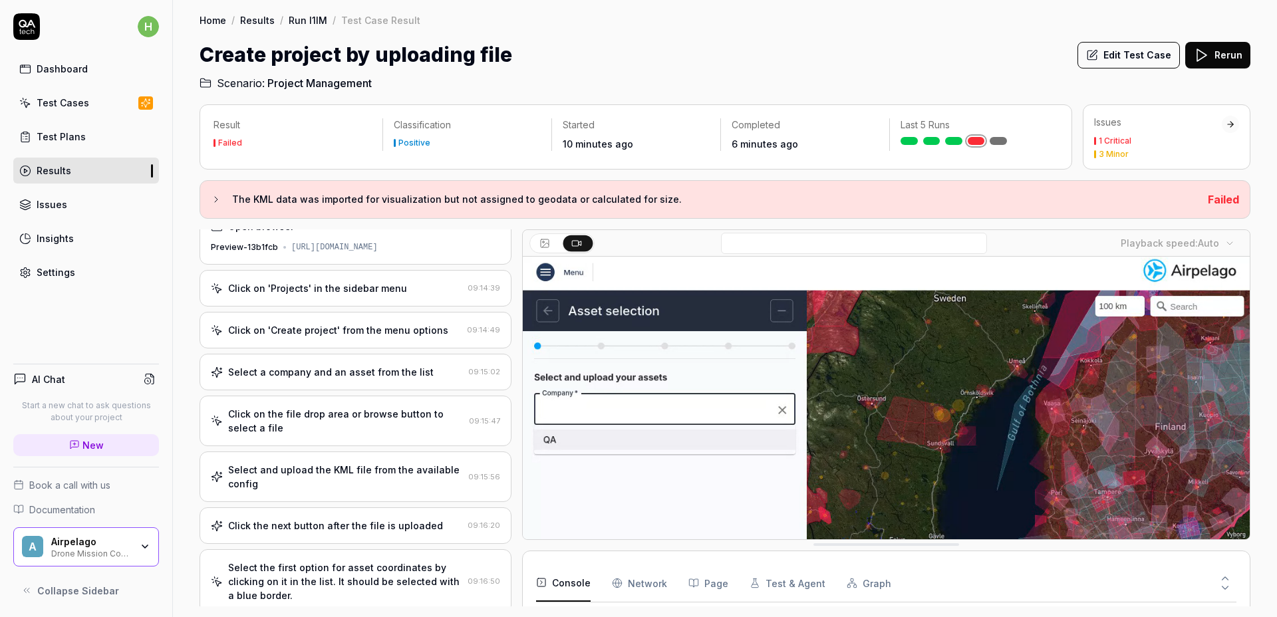
scroll to position [0, 0]
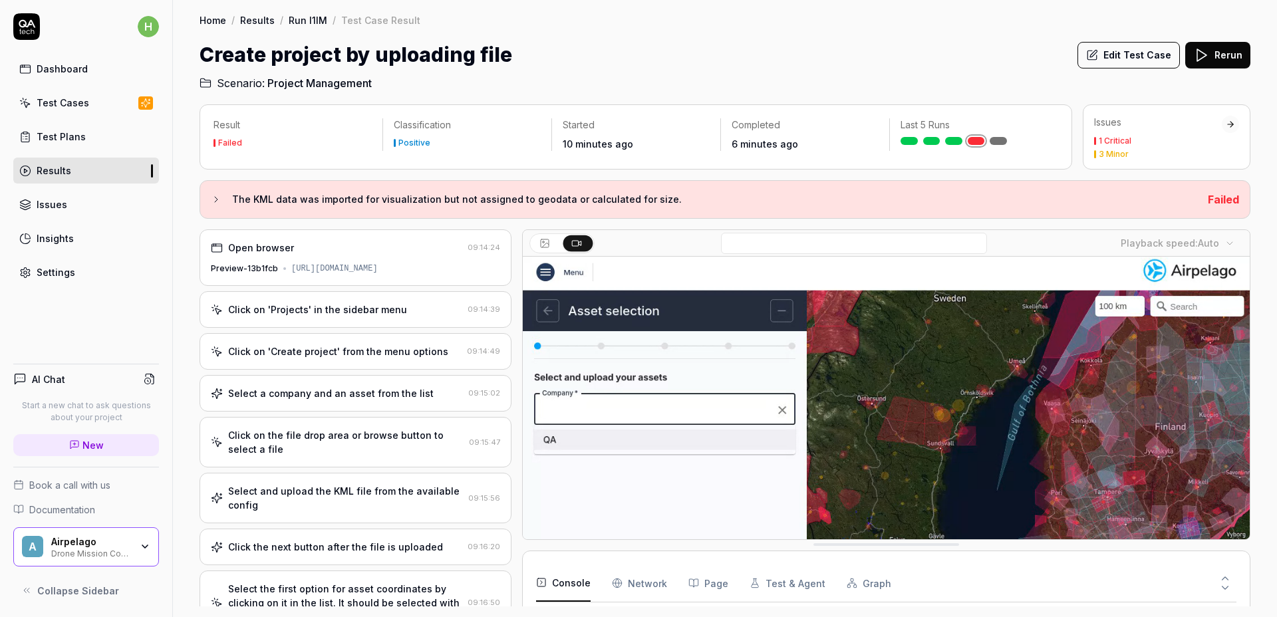
click at [359, 385] on div "Open browser 09:14:24 Preview-13b1fcb https://deploy-preview-956--dronemissionc…" at bounding box center [356, 418] width 312 height 377
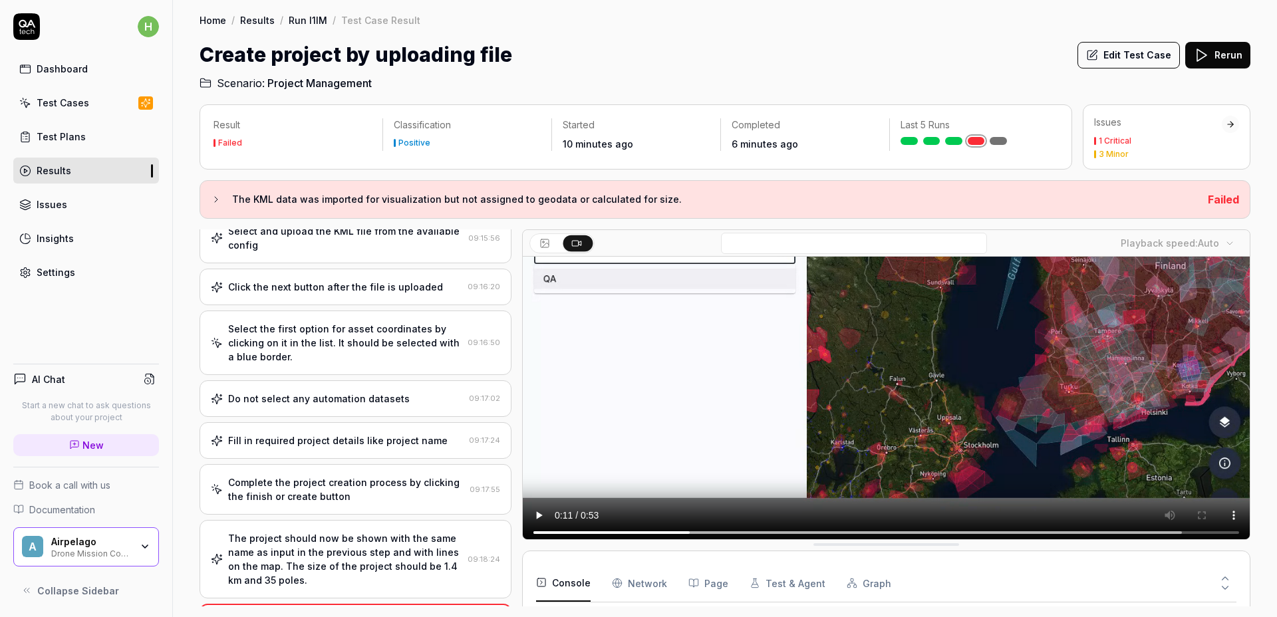
scroll to position [166, 0]
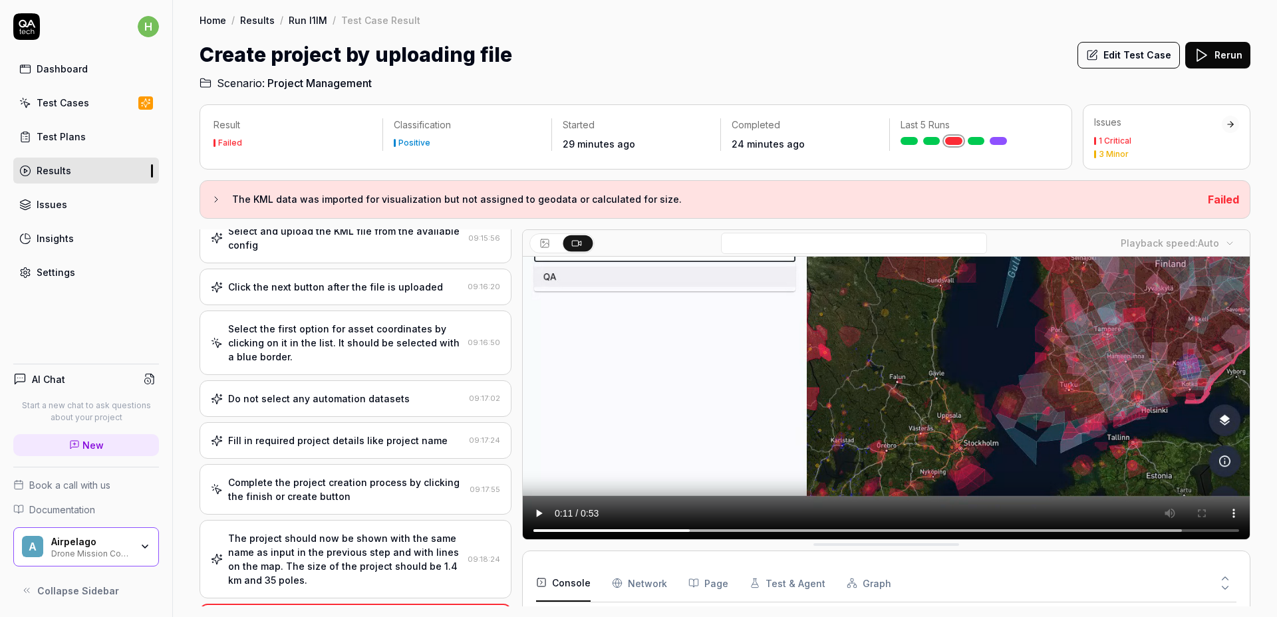
click at [381, 361] on div "Select the first option for asset coordinates by clicking on it in the list. It…" at bounding box center [345, 343] width 234 height 42
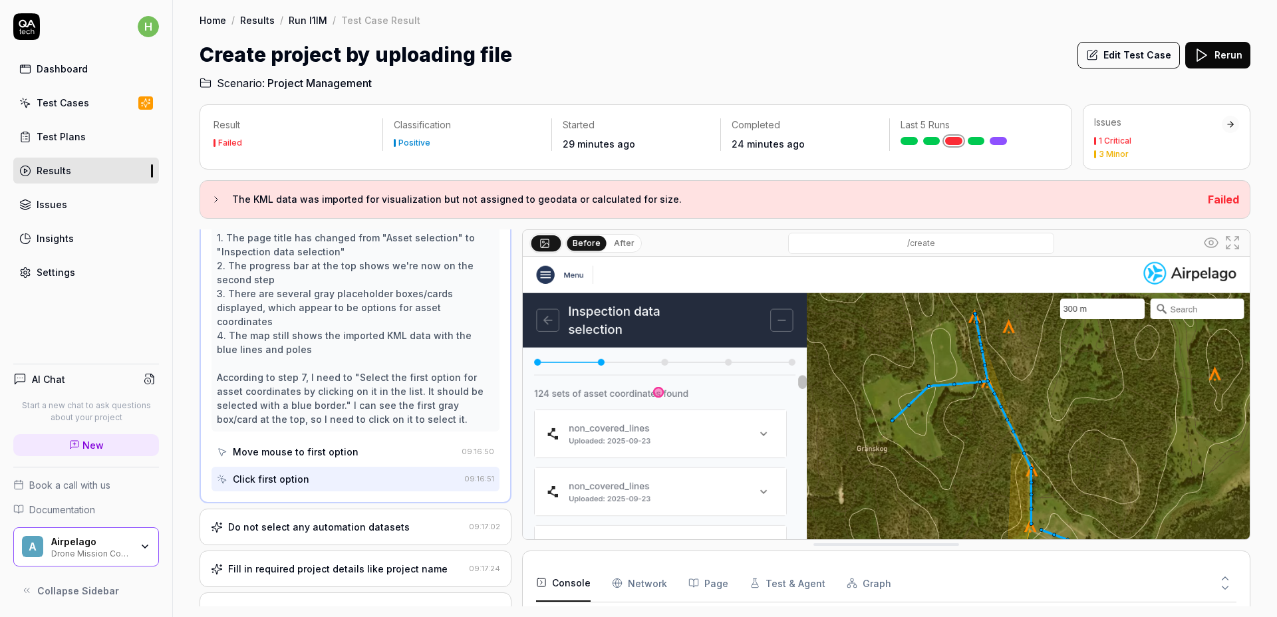
scroll to position [548, 0]
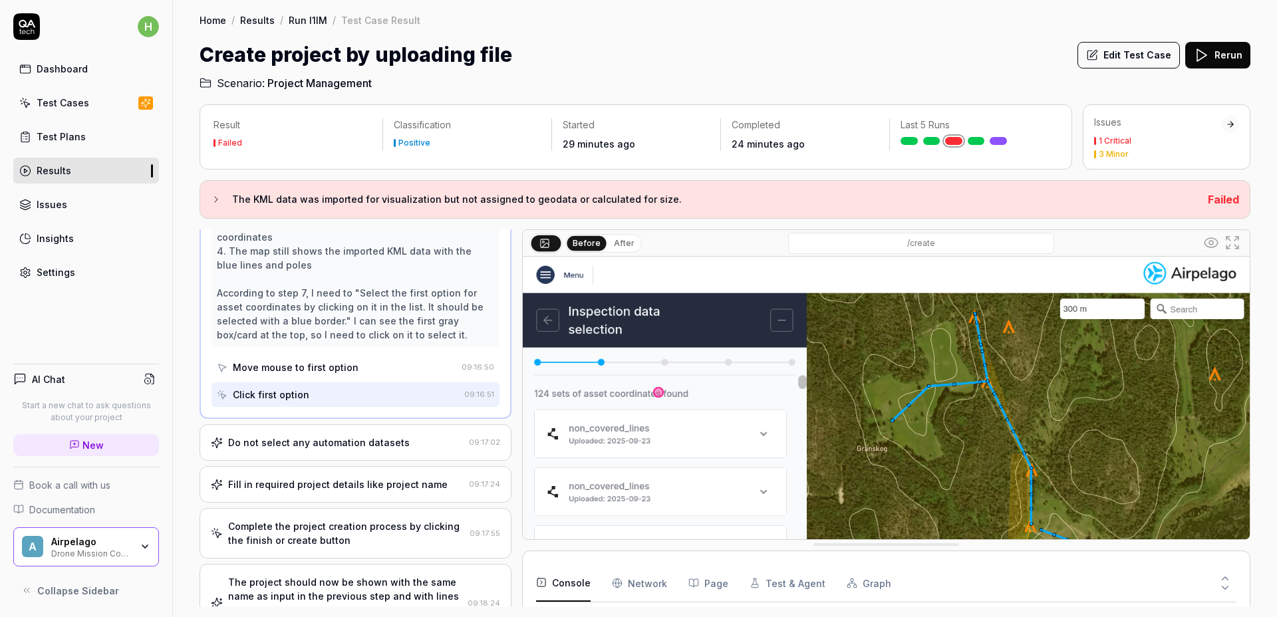
click at [323, 369] on div "Move mouse to first option" at bounding box center [296, 368] width 126 height 14
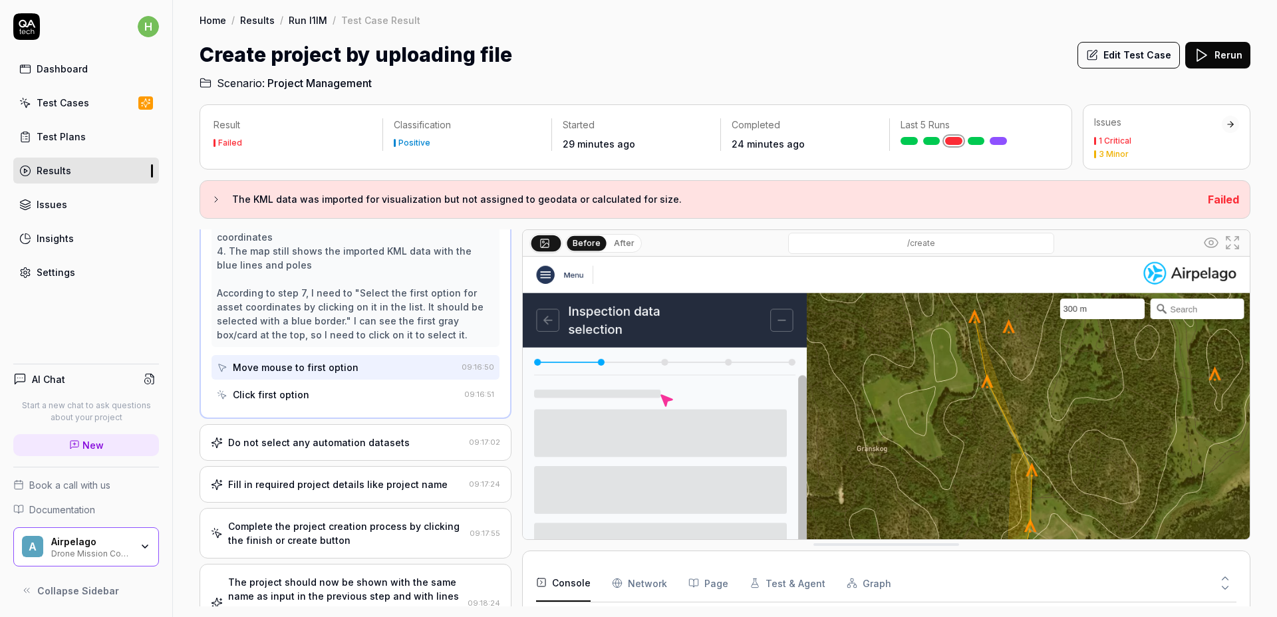
click at [318, 389] on div "Click first option" at bounding box center [338, 395] width 242 height 25
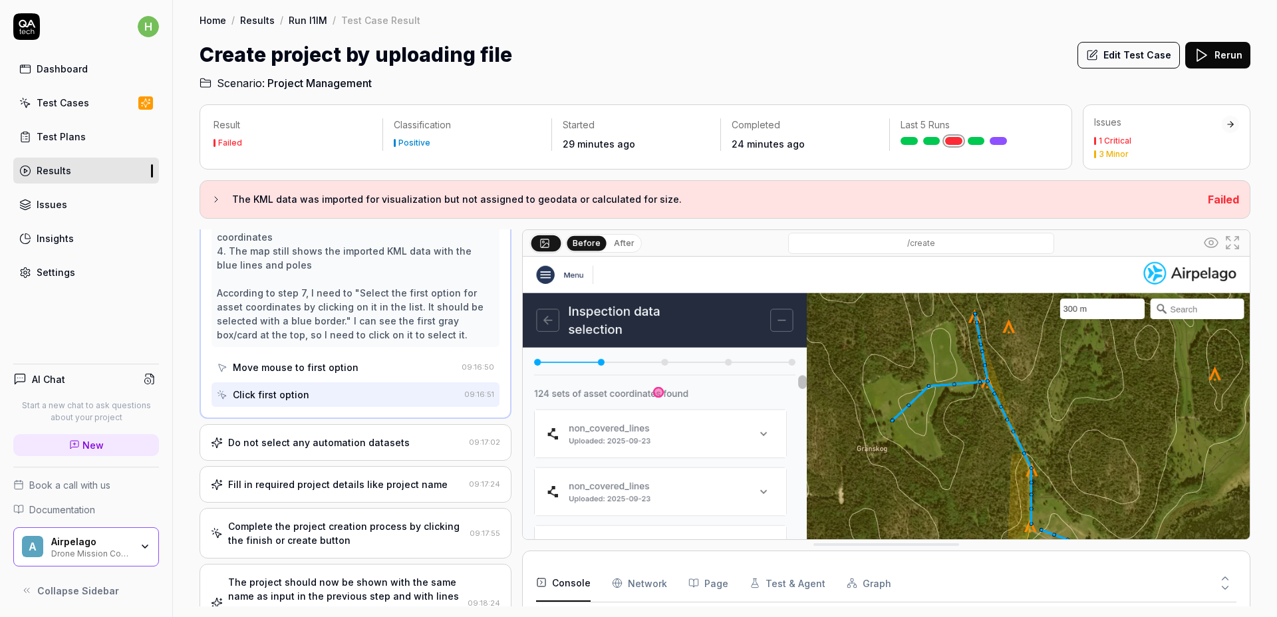
click at [371, 307] on div "Perfect! I can see that clicking the Next button has successfully moved us to t…" at bounding box center [355, 215] width 277 height 251
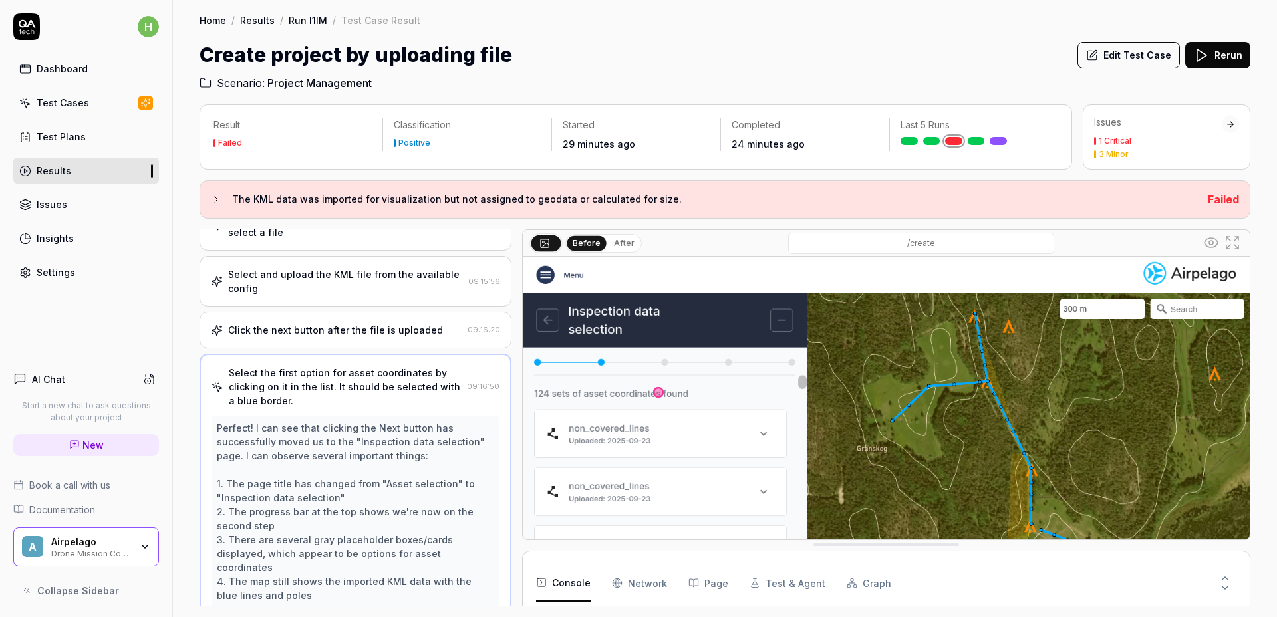
scroll to position [0, 0]
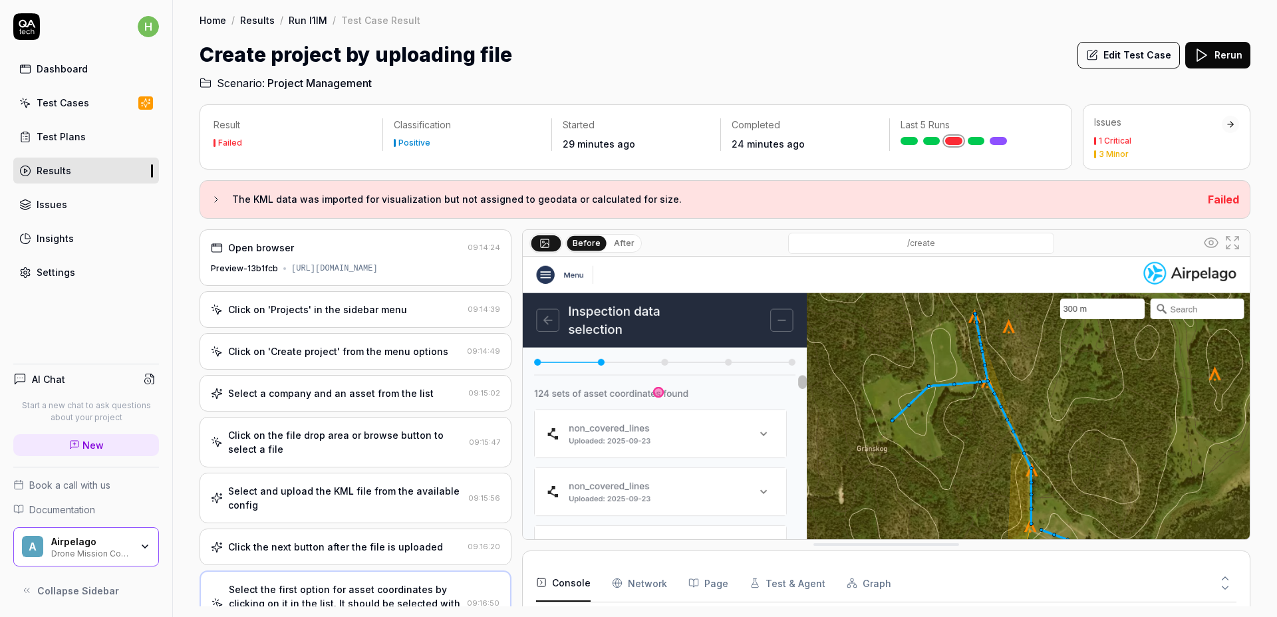
click at [880, 86] on h2 "Scenario: Project Management" at bounding box center [725, 80] width 1051 height 21
click at [1098, 57] on icon at bounding box center [1092, 55] width 12 height 12
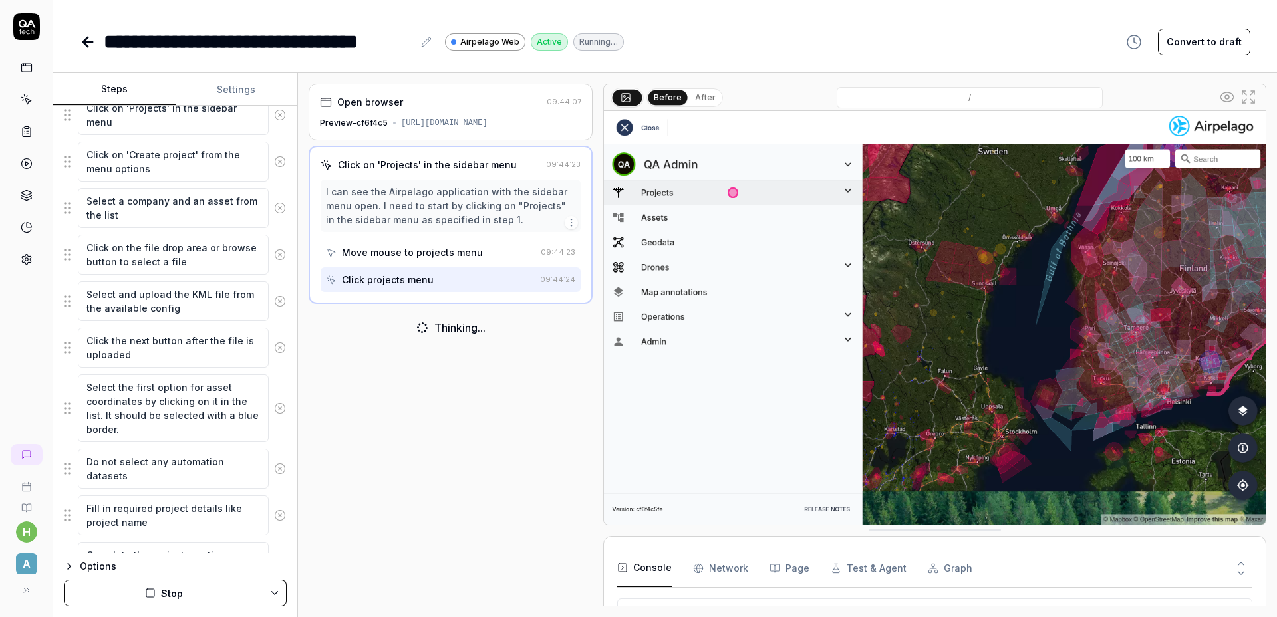
scroll to position [234, 0]
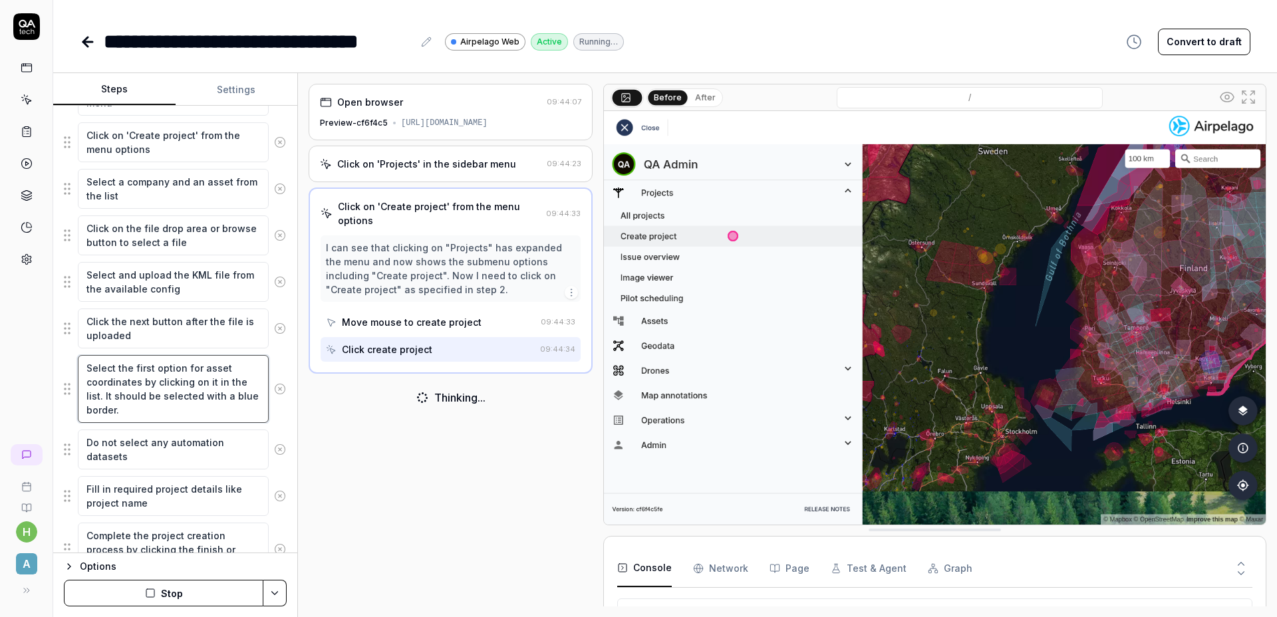
click at [144, 413] on textarea "Select the first option for asset coordinates by clicking on it in the list. It…" at bounding box center [173, 389] width 191 height 68
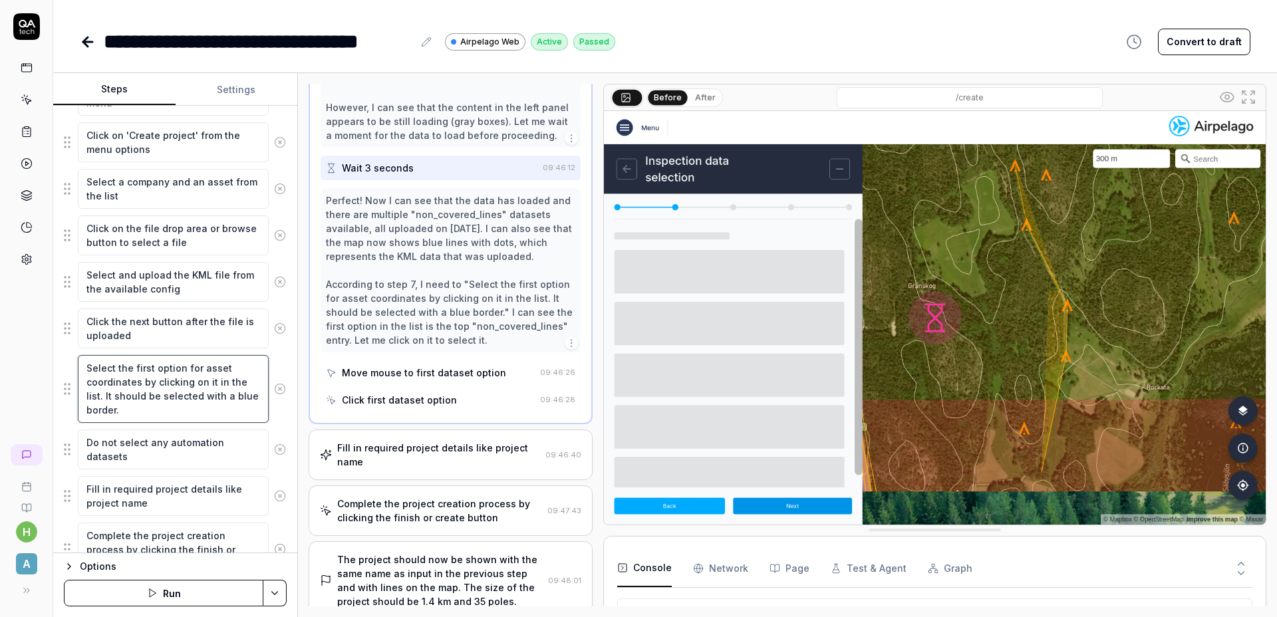
scroll to position [542, 0]
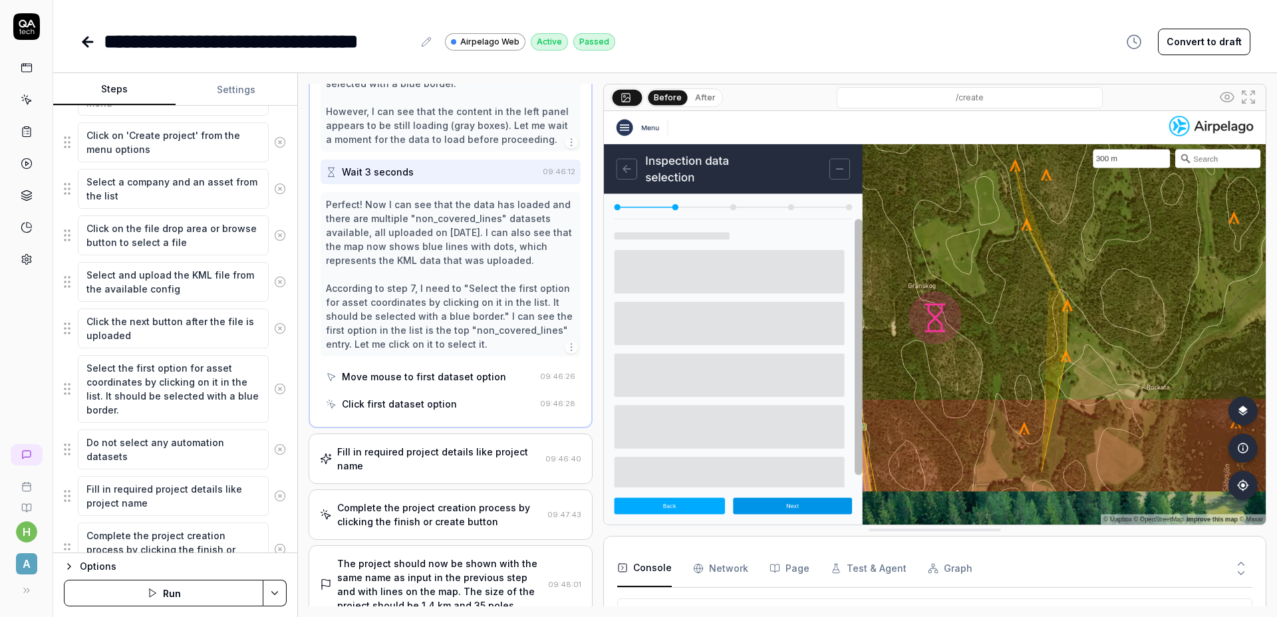
click at [484, 288] on div "Perfect! Now I can see that the data has loaded and there are multiple "non_cov…" at bounding box center [450, 275] width 249 height 154
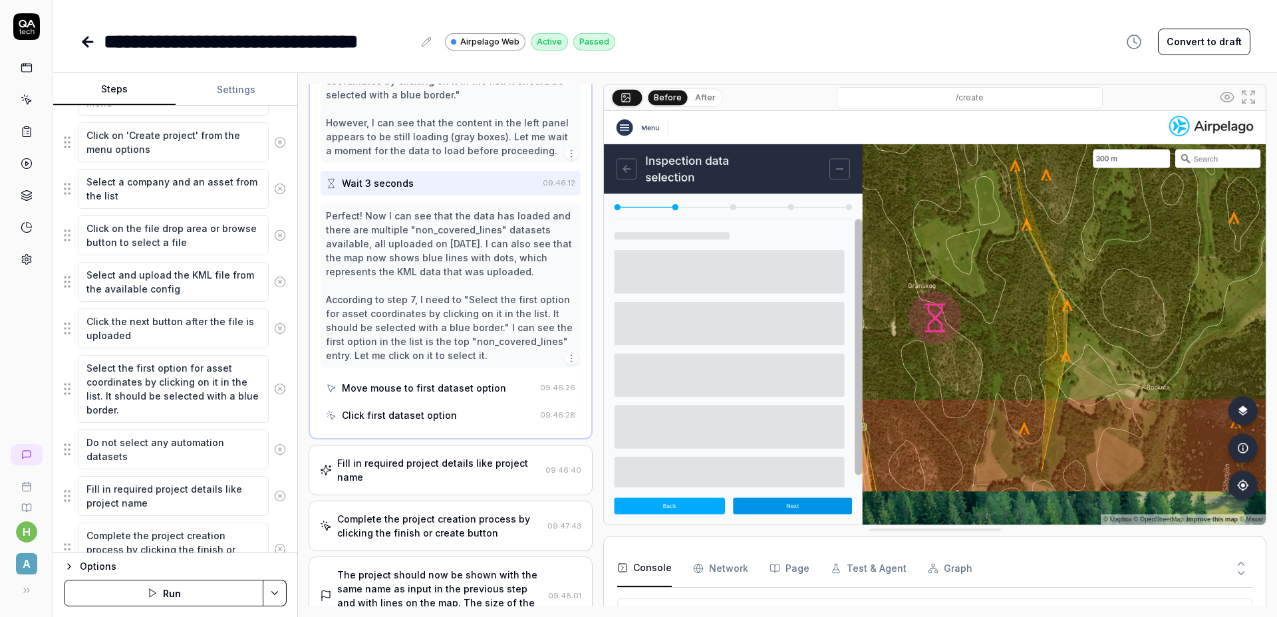
scroll to position [516, 0]
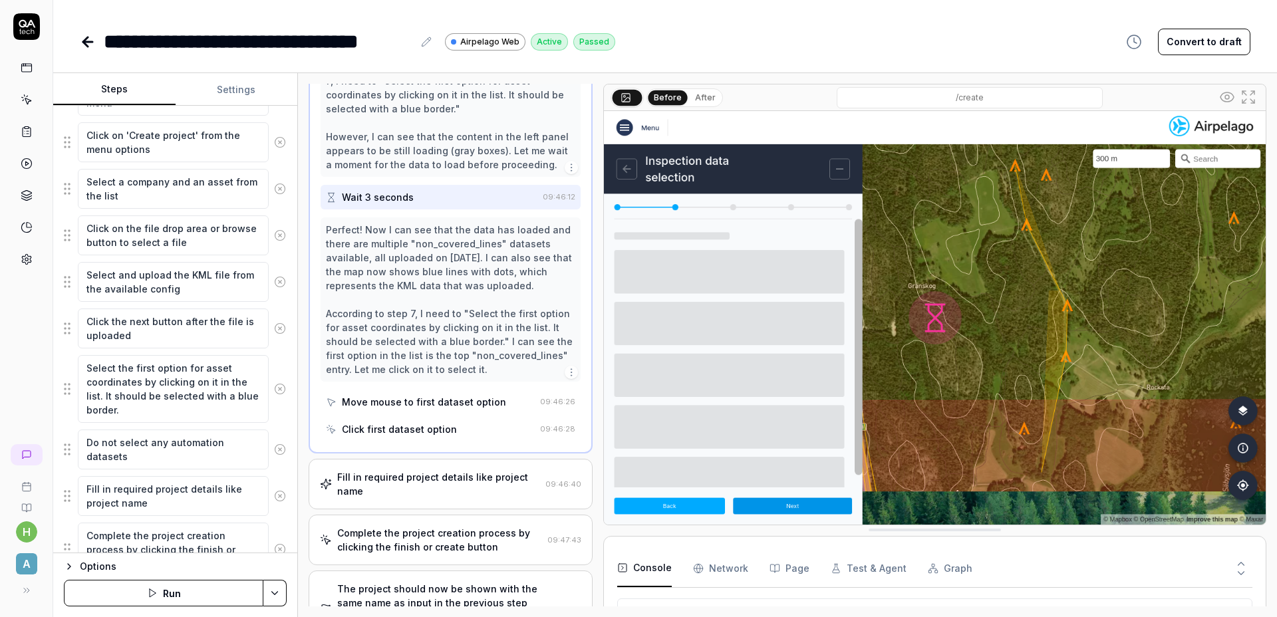
click at [462, 395] on div "Move mouse to first dataset option" at bounding box center [424, 402] width 164 height 14
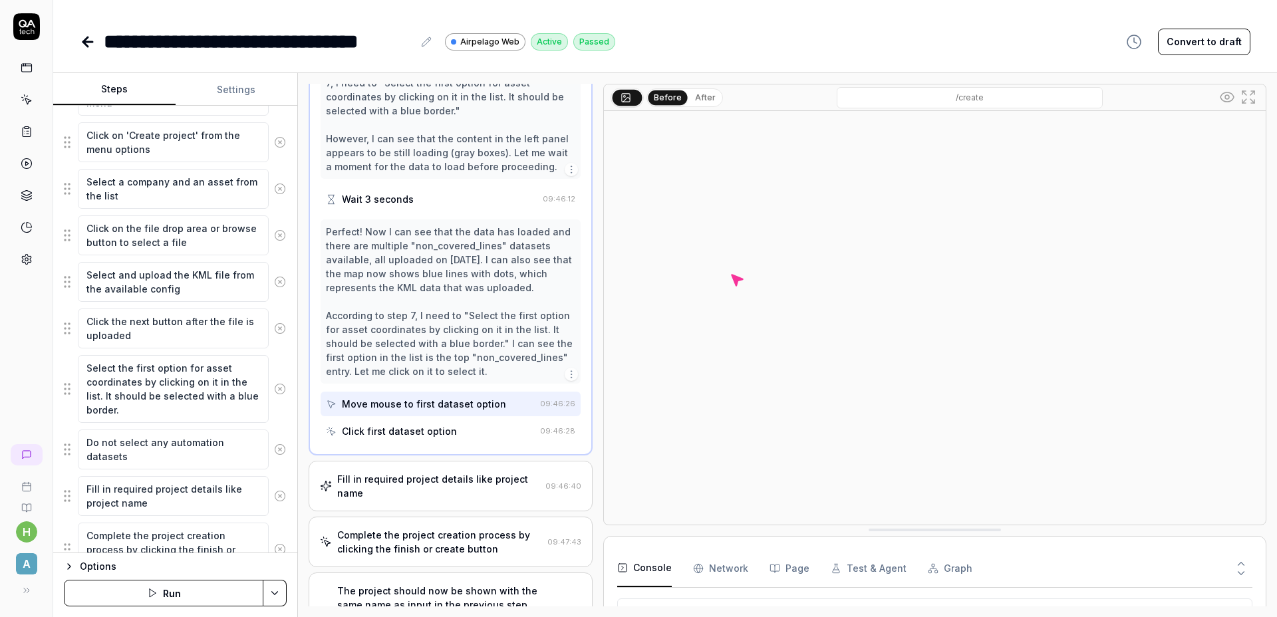
scroll to position [514, 0]
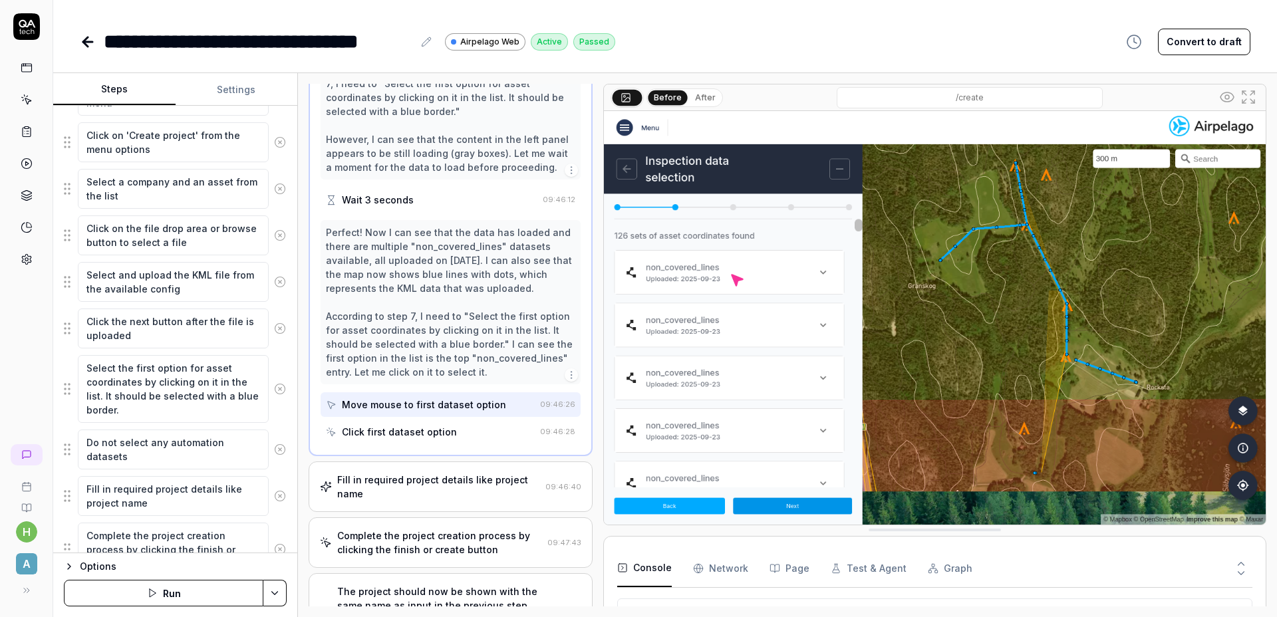
click at [439, 426] on div "Click first dataset option" at bounding box center [399, 432] width 115 height 14
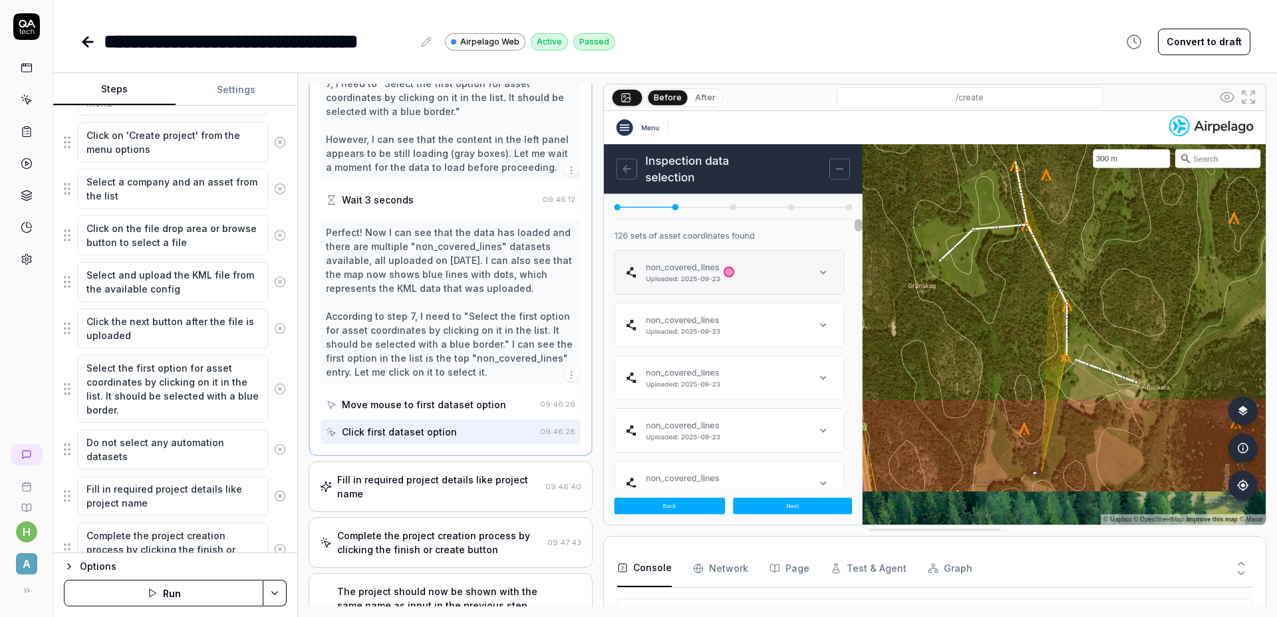
click at [456, 401] on div "Move mouse to first dataset option" at bounding box center [424, 405] width 164 height 14
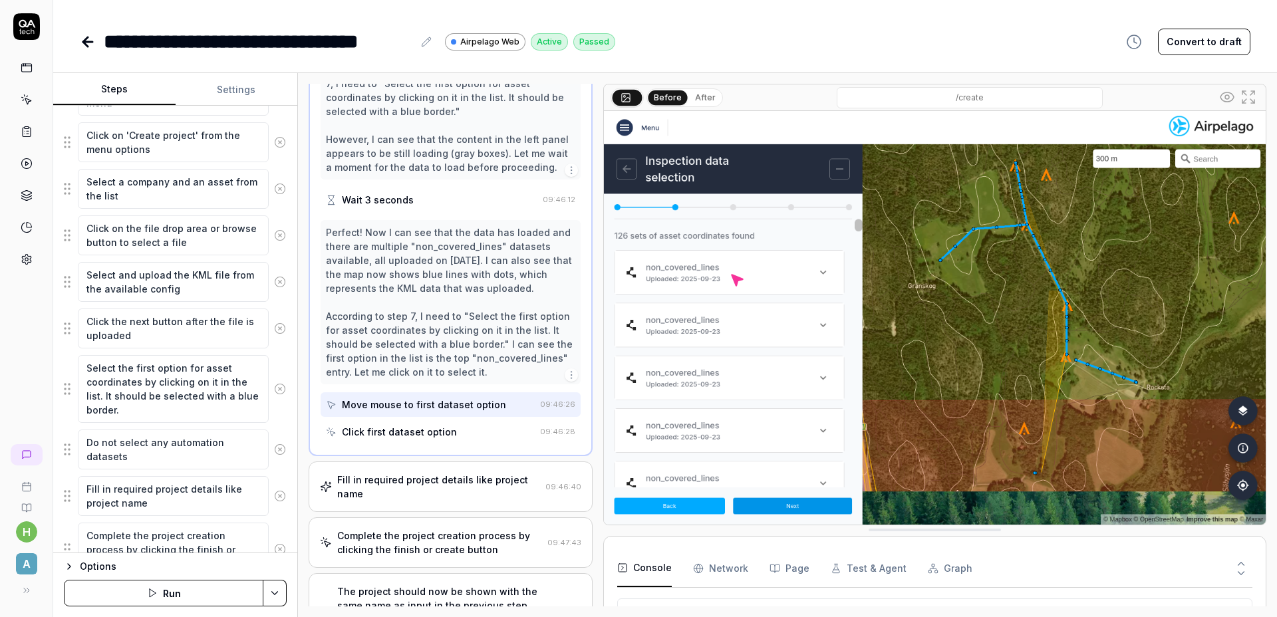
click at [451, 312] on div "Perfect! Now I can see that the data has loaded and there are multiple "non_cov…" at bounding box center [450, 303] width 249 height 154
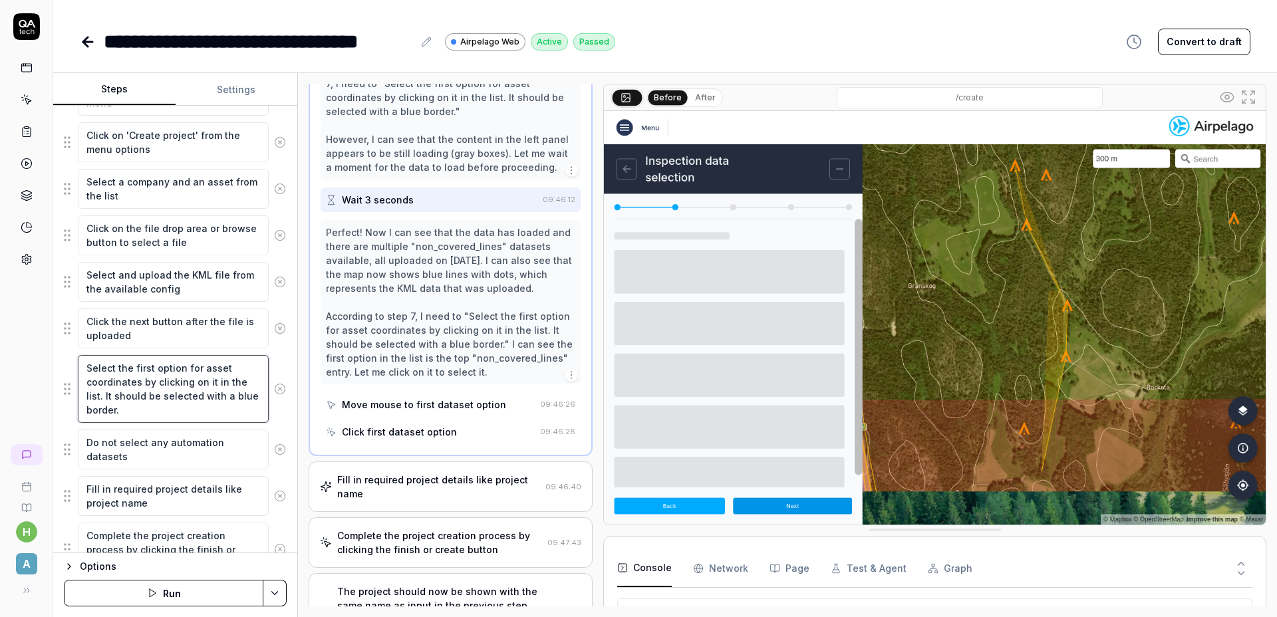
click at [184, 370] on textarea "Select the first option for asset coordinates by clicking on it in the list. It…" at bounding box center [173, 389] width 191 height 68
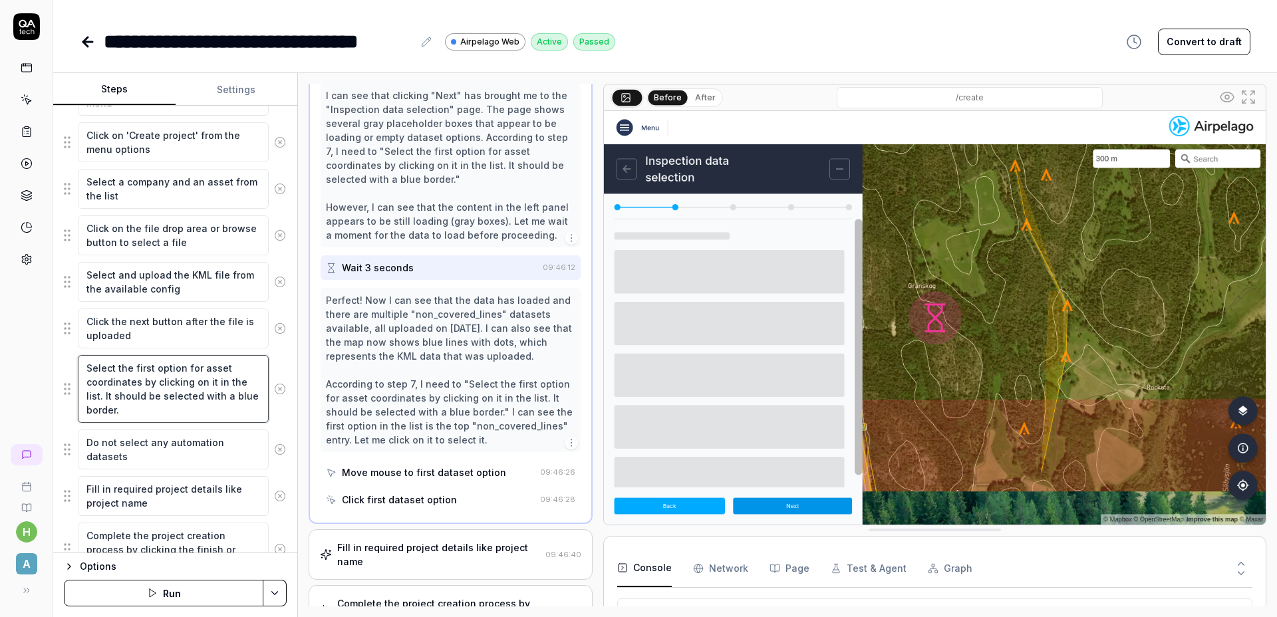
scroll to position [455, 0]
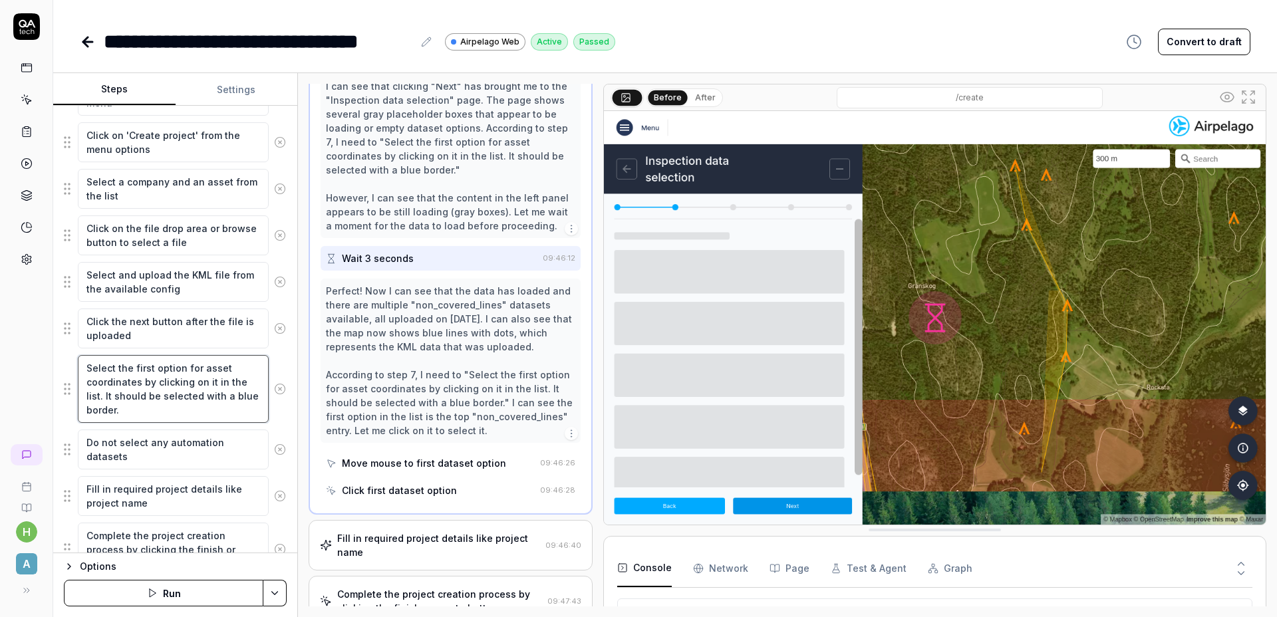
click at [142, 382] on textarea "Select the first option for asset coordinates by clicking on it in the list. It…" at bounding box center [173, 389] width 191 height 68
click at [154, 371] on textarea "Select the first option for asset coordinates by clicking on it in the list. It…" at bounding box center [173, 389] width 191 height 68
click at [140, 385] on textarea "Select the first option for asset coordinates by clicking on it in the list. It…" at bounding box center [173, 389] width 191 height 68
click at [212, 385] on textarea "Select the first option for asset coordinates by clicking on it in the list. It…" at bounding box center [173, 389] width 191 height 68
type textarea "*"
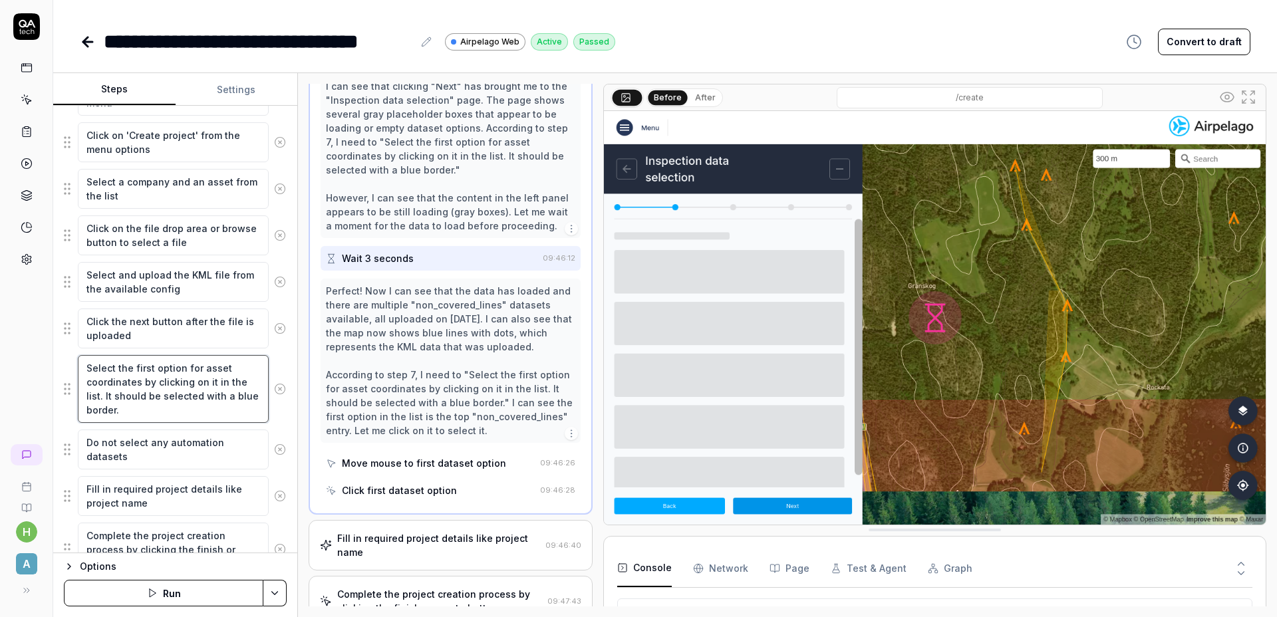
type textarea "Select the first option for asset coordinates by clicking on its in the list. I…"
type textarea "*"
type textarea "Select the first option for asset coordinates by clicking on its in the list. I…"
type textarea "*"
type textarea "Select the first option for asset coordinates by clicking on its c in the list.…"
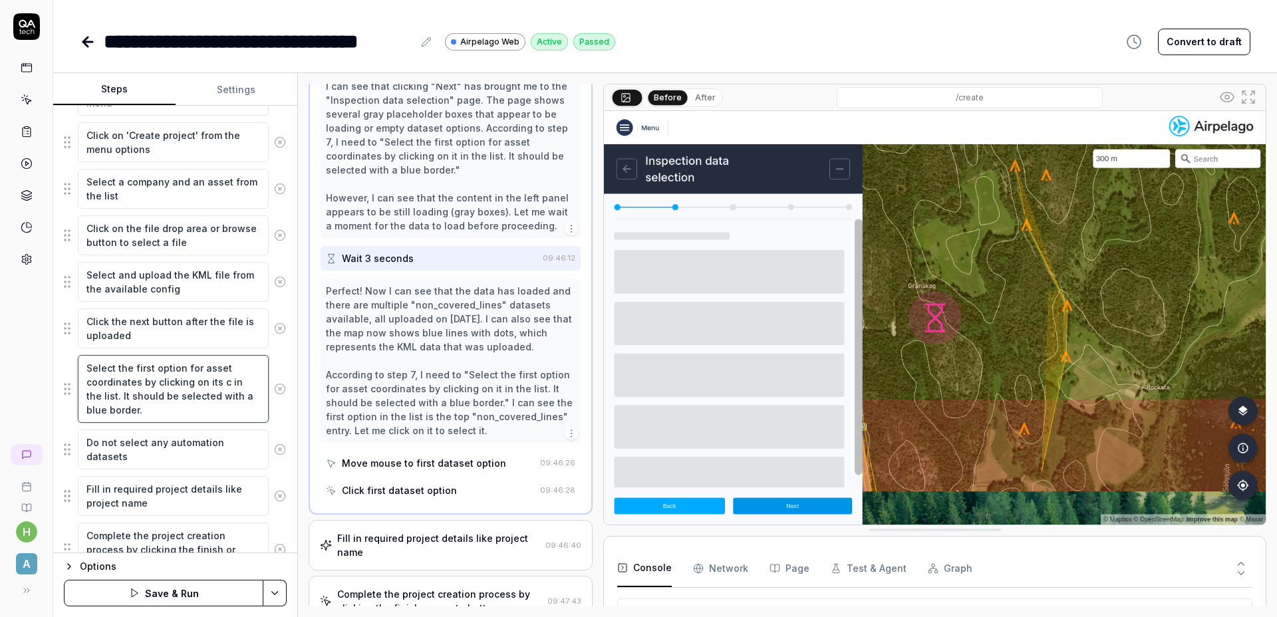
type textarea "*"
type textarea "Select the first option for asset coordinates by clicking on its ca in the list…"
type textarea "*"
type textarea "Select the first option for asset coordinates by clicking on its car in the lis…"
type textarea "*"
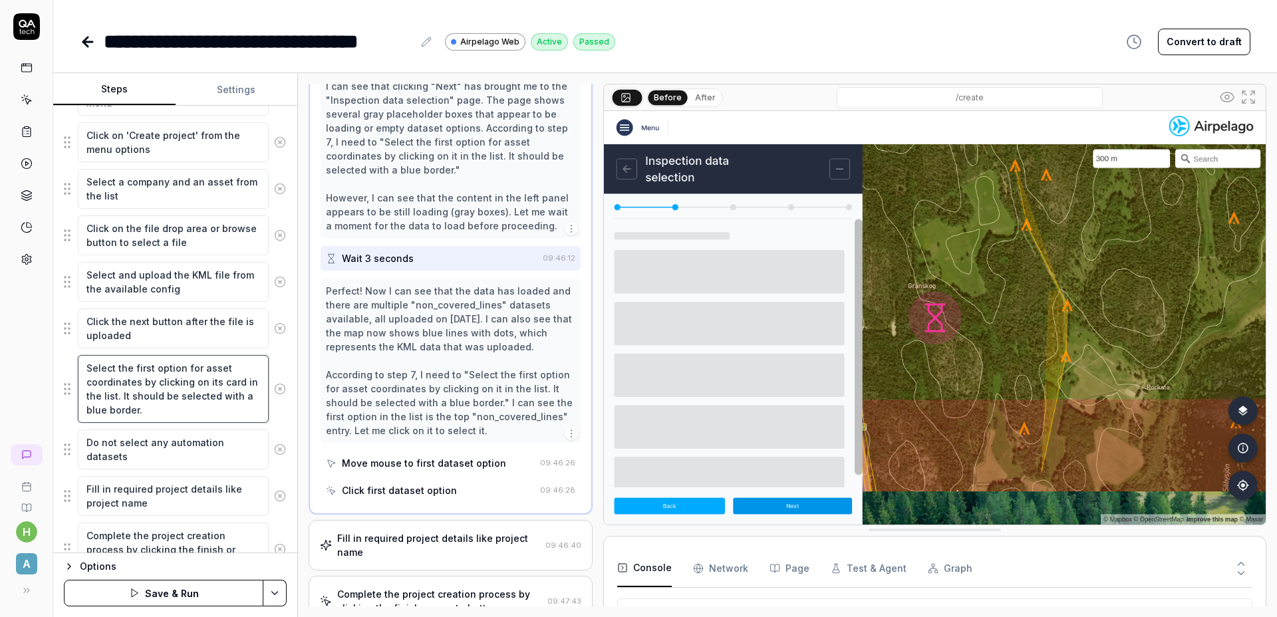
type textarea "Select the first option for asset coordinates by clicking on its card in the li…"
type textarea "*"
type textarea "Select the first option for asset coordinates by clicking on its card in the li…"
type textarea "*"
type textarea "Select the first option for asset coordinates by clicking on its card in the li…"
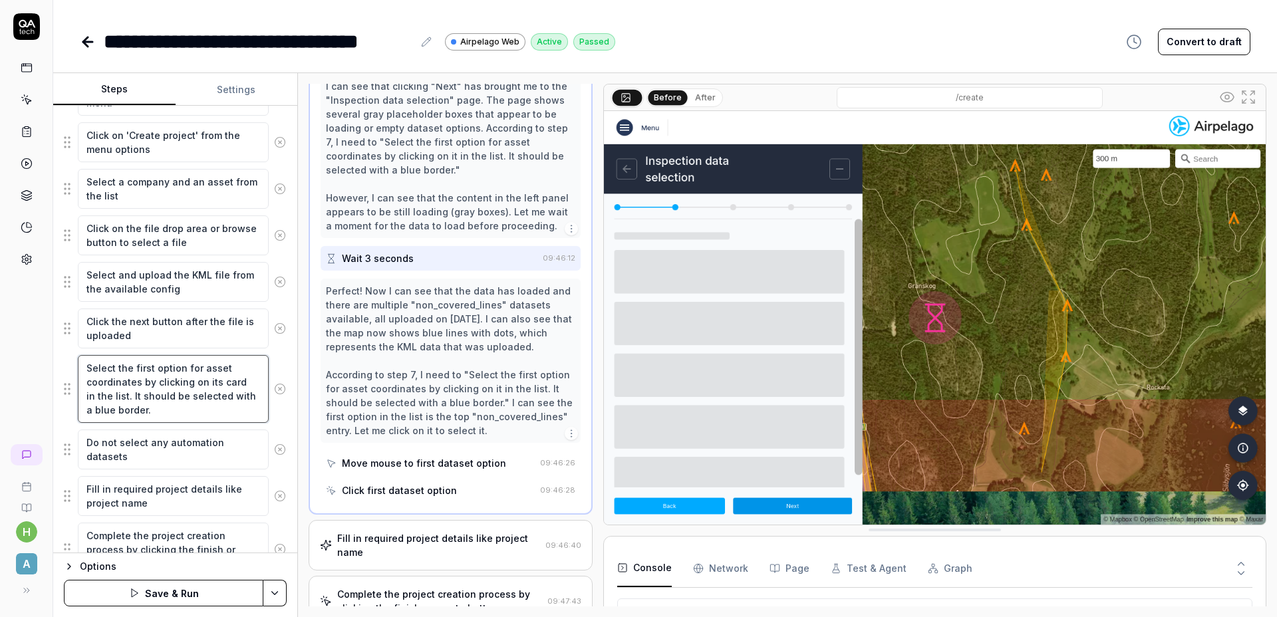
type textarea "*"
type textarea "Select the first option for asset coordinates by clicking on its card w in the …"
type textarea "*"
type textarea "Select the first option for asset coordinates by clicking on its card wi in the…"
type textarea "*"
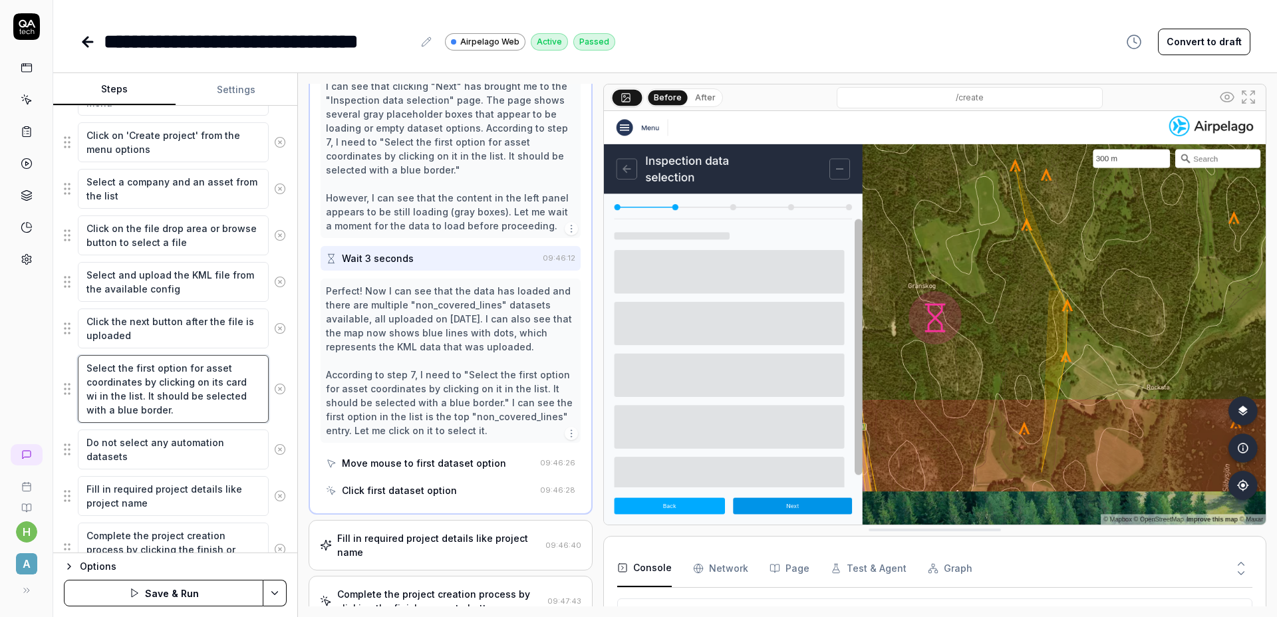
type textarea "Select the first option for asset coordinates by clicking on its card wit in th…"
type textarea "*"
type textarea "Select the first option for asset coordinates by clicking on its card with in t…"
type textarea "*"
type textarea "Select the first option for asset coordinates by clicking on its card with in t…"
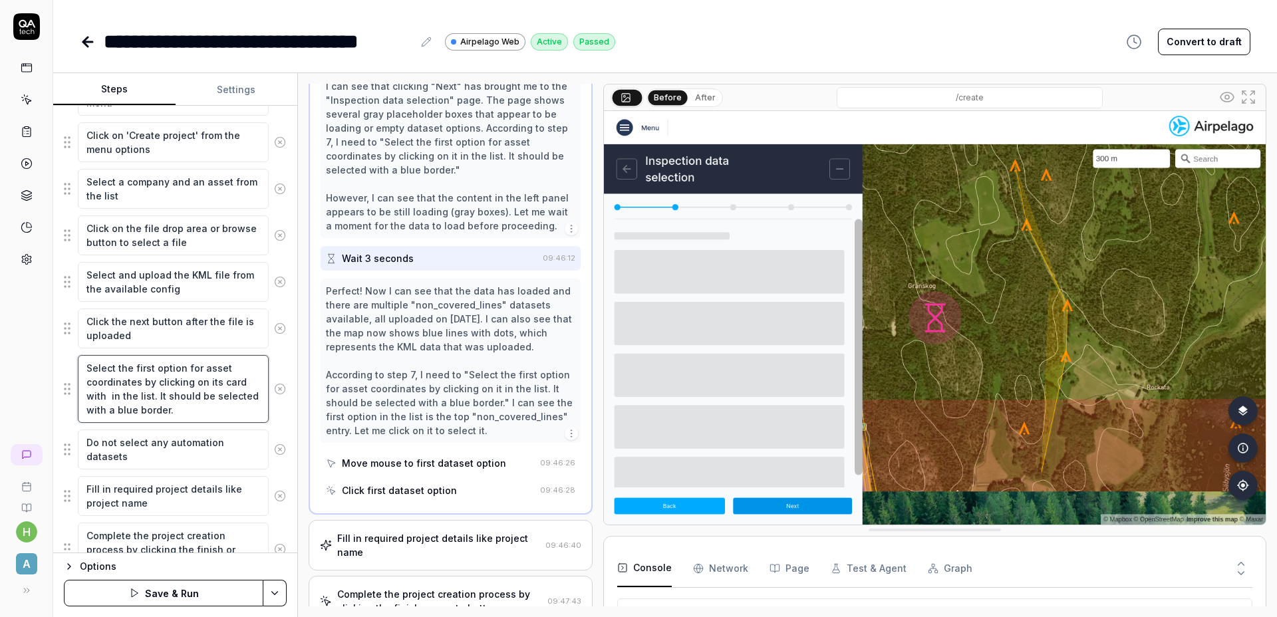
type textarea "*"
type textarea "Select the first option for asset coordinates by clicking on its card with t in…"
type textarea "*"
type textarea "Select the first option for asset coordinates by clicking on its card with the …"
type textarea "*"
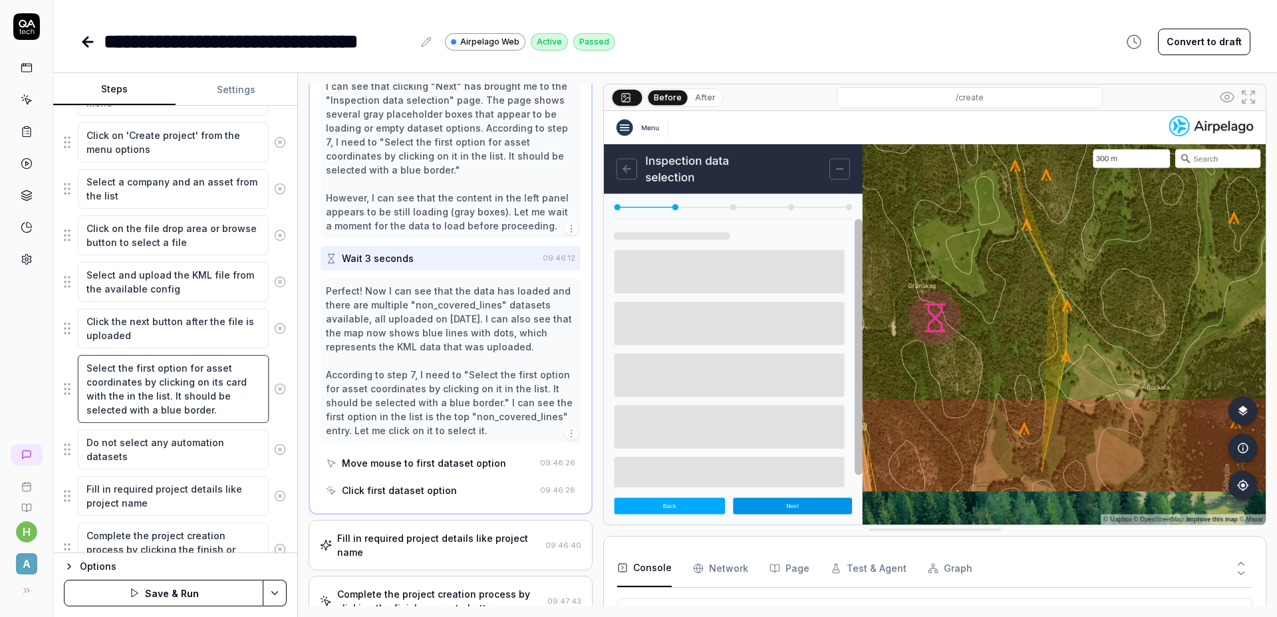
type textarea "Select the first option for asset coordinates by clicking on its card with the …"
type textarea "*"
type textarea "Select the first option for asset coordinates by clicking on its card with the …"
type textarea "*"
type textarea "Select the first option for asset coordinates by clicking on its card with the …"
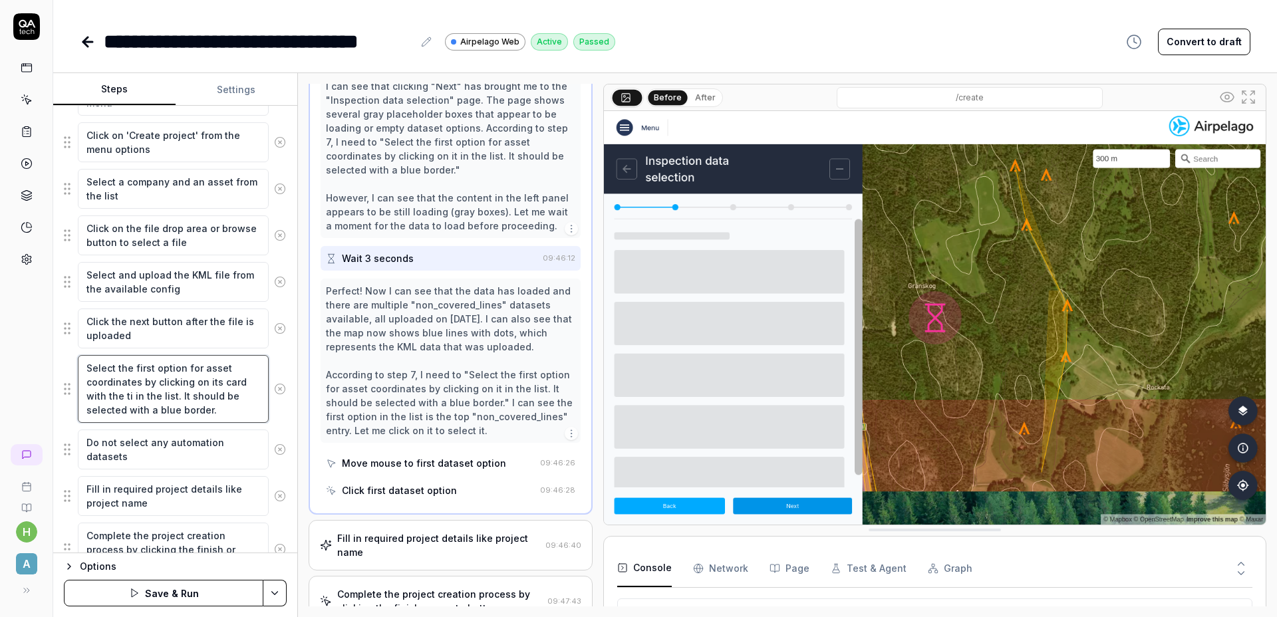
type textarea "*"
type textarea "Select the first option for asset coordinates by clicking on its card with the …"
type textarea "*"
type textarea "Select the first option for asset coordinates by clicking on its card with the …"
type textarea "*"
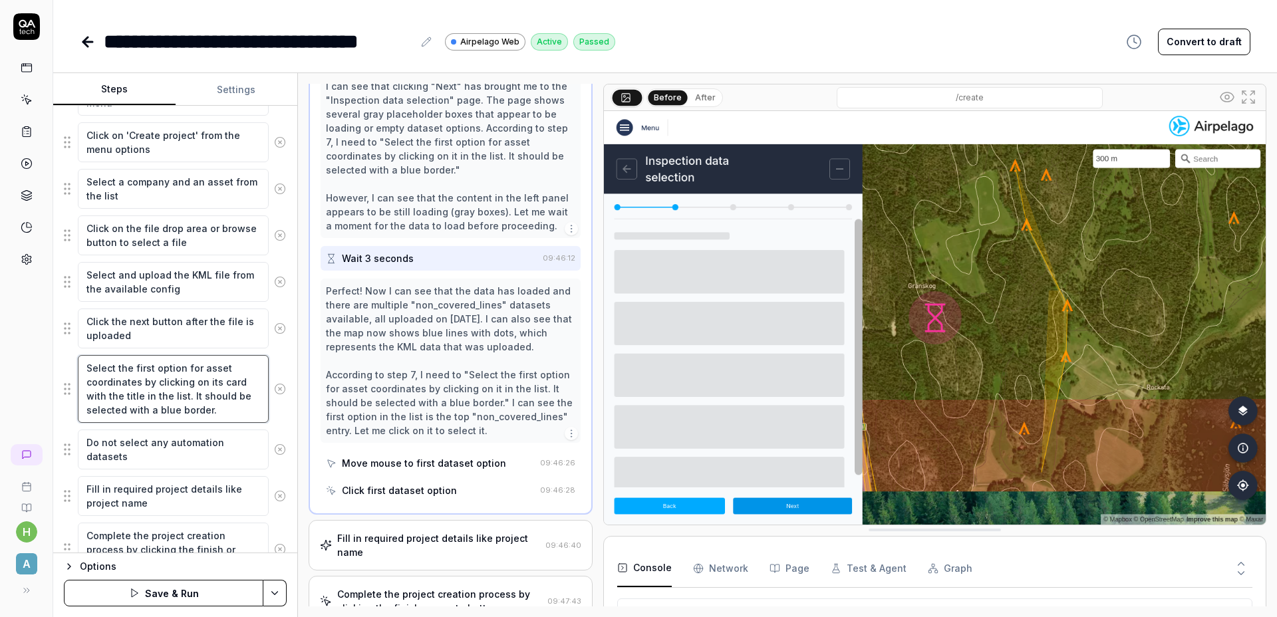
type textarea "Select the first option for asset coordinates by clicking on its card with the …"
type textarea "*"
type textarea "Select the first option for asset coordinates by clicking on its card with the …"
type textarea "*"
type textarea "Select the first option for asset coordinates by clicking on its card with the …"
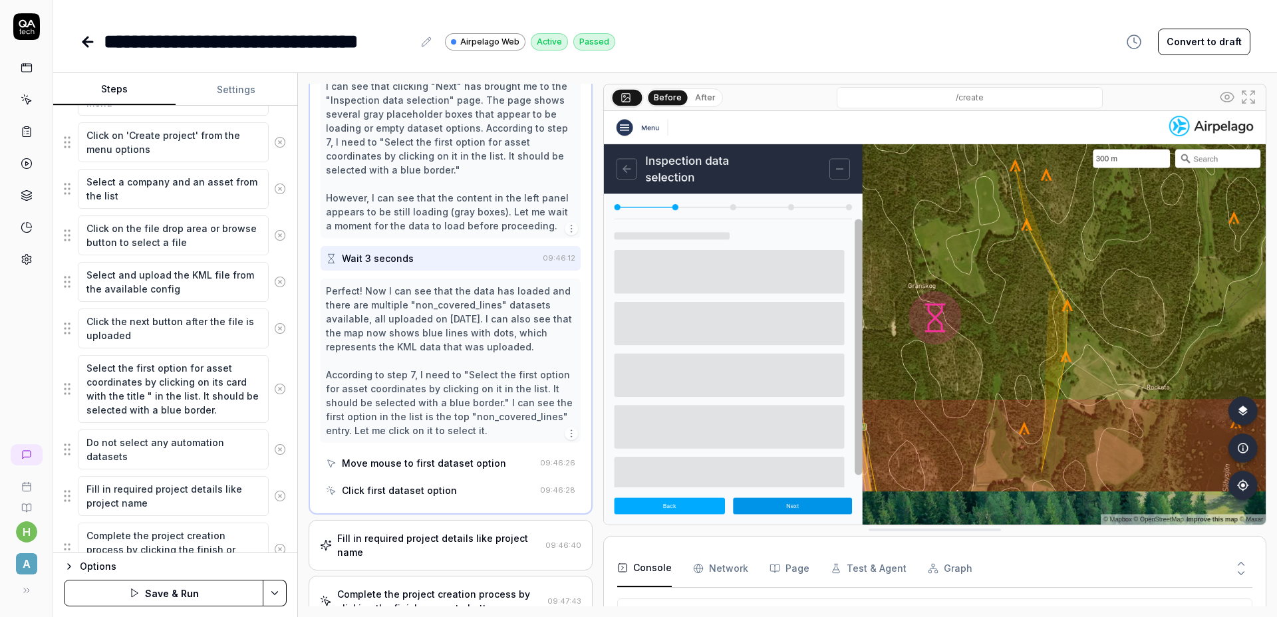
drag, startPoint x: 408, startPoint y: 306, endPoint x: 498, endPoint y: 303, distance: 89.9
click at [498, 303] on div "Perfect! Now I can see that the data has loaded and there are multiple "non_cov…" at bounding box center [450, 361] width 249 height 154
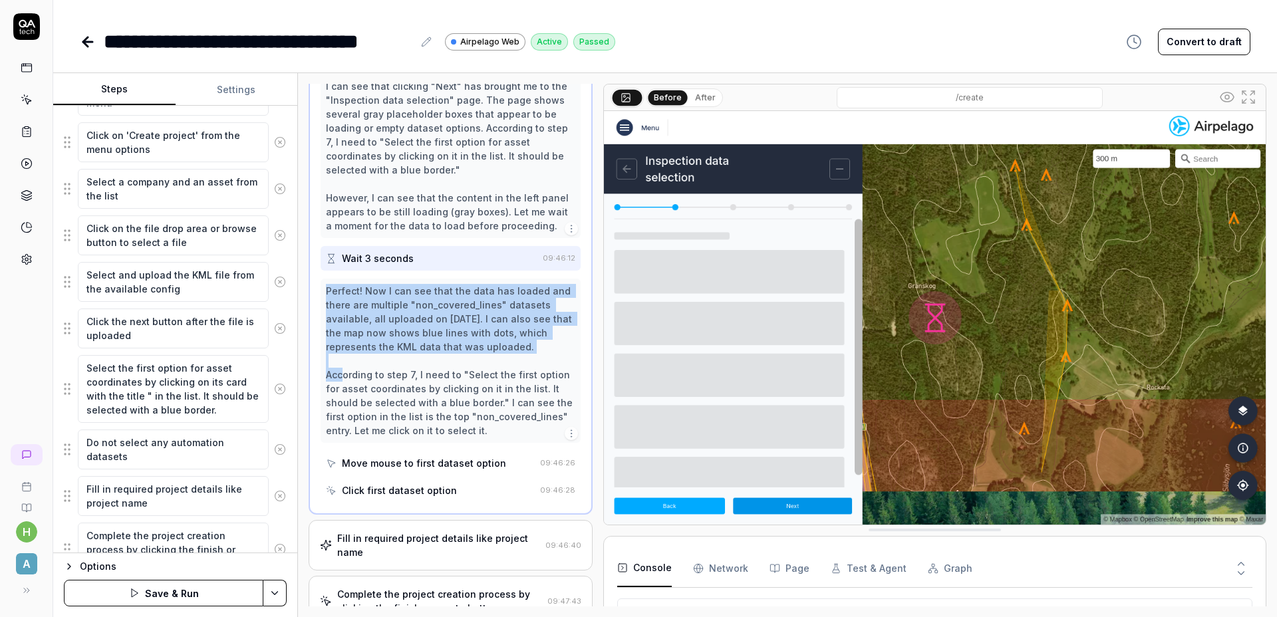
drag, startPoint x: 498, startPoint y: 303, endPoint x: 468, endPoint y: 305, distance: 30.0
click at [469, 305] on div "Perfect! Now I can see that the data has loaded and there are multiple "non_cov…" at bounding box center [450, 361] width 249 height 154
click at [468, 305] on div "Perfect! Now I can see that the data has loaded and there are multiple "non_cov…" at bounding box center [450, 361] width 249 height 154
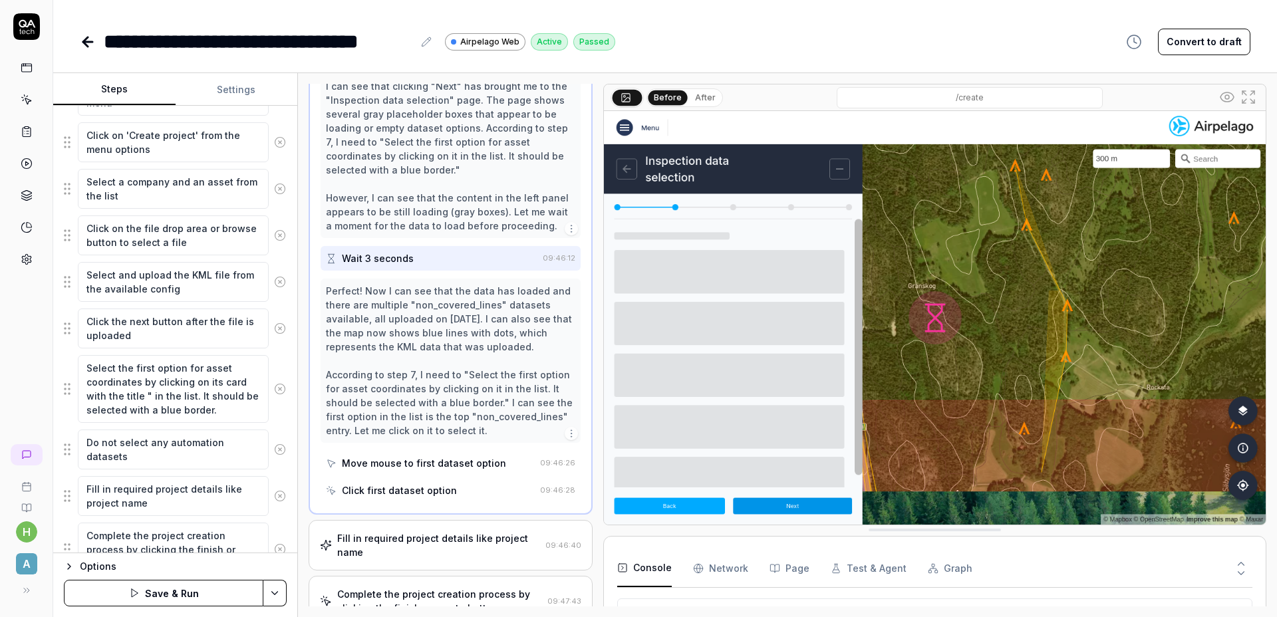
click at [440, 302] on div "Perfect! Now I can see that the data has loaded and there are multiple "non_cov…" at bounding box center [450, 361] width 249 height 154
copy div "non_covered_lines"
click at [149, 396] on textarea "Select the first option for asset coordinates by clicking on its card with the …" at bounding box center [173, 389] width 191 height 68
paste textarea "non_covered_lines"
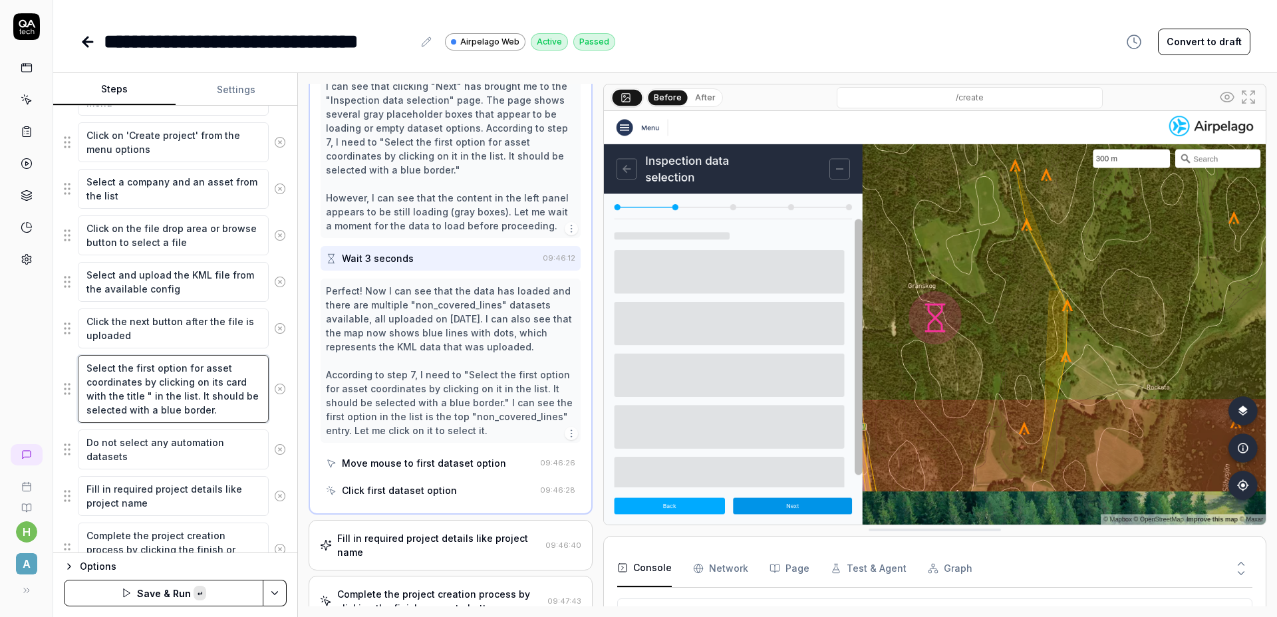
type textarea "*"
type textarea "Select the first option for asset coordinates by clicking on its card with the …"
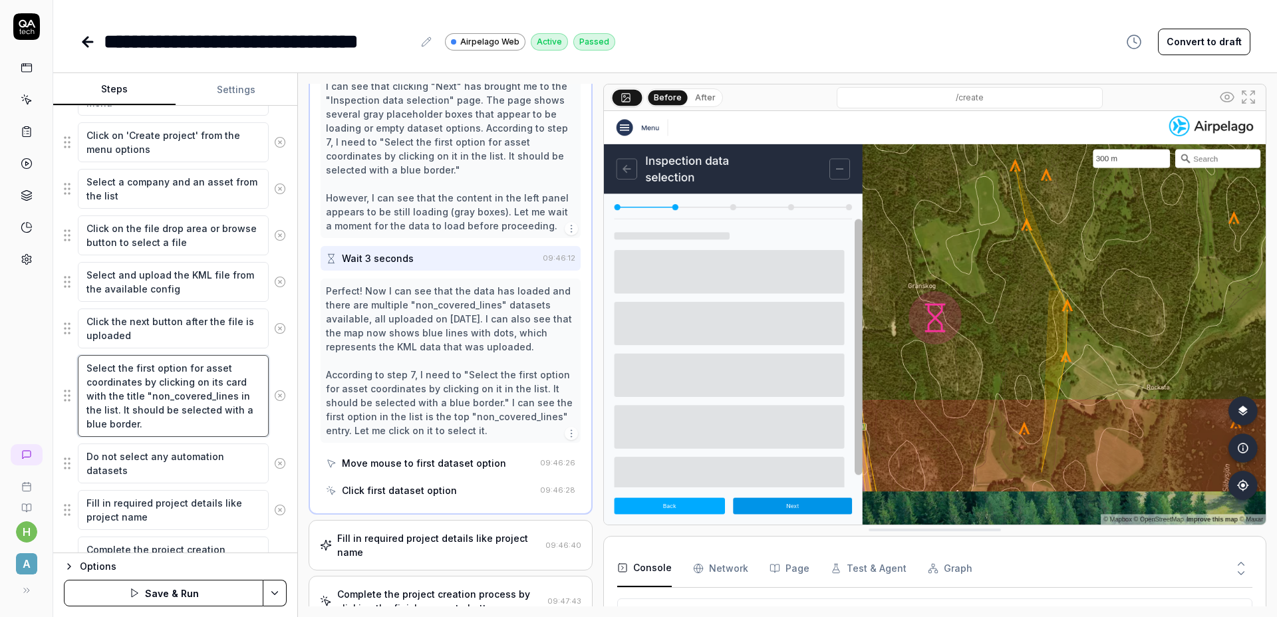
type textarea "*"
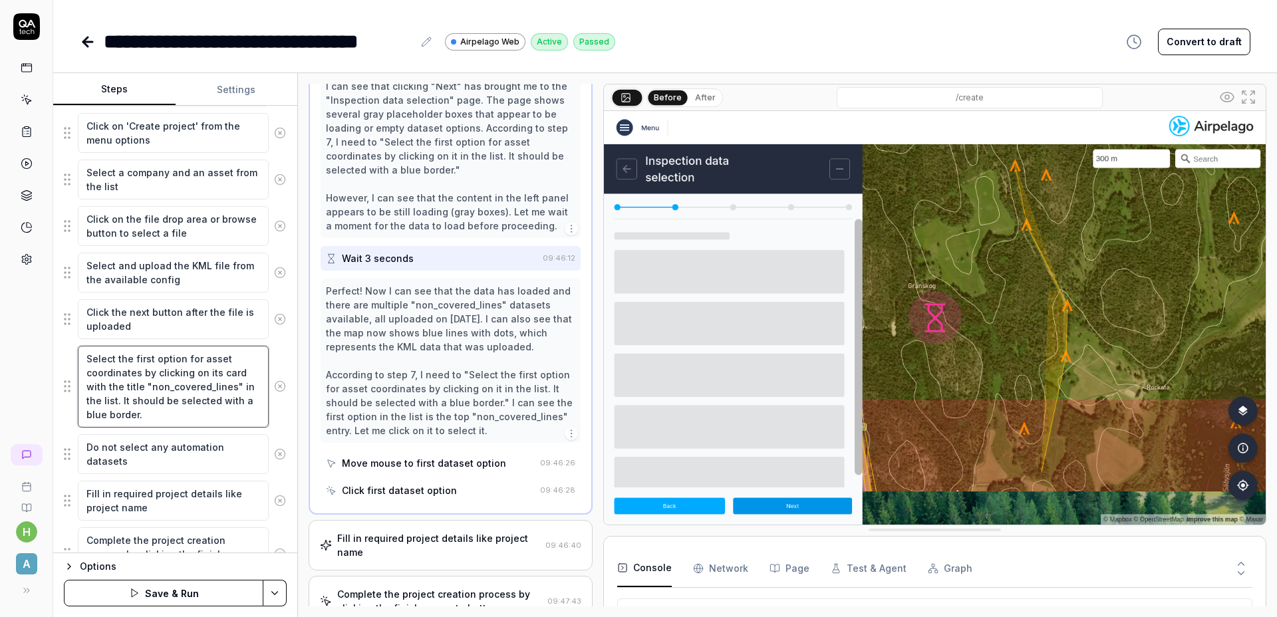
scroll to position [244, 0]
type textarea "Select the first option for asset coordinates by clicking on its card with the …"
click at [172, 587] on button "Save & Run" at bounding box center [164, 593] width 200 height 27
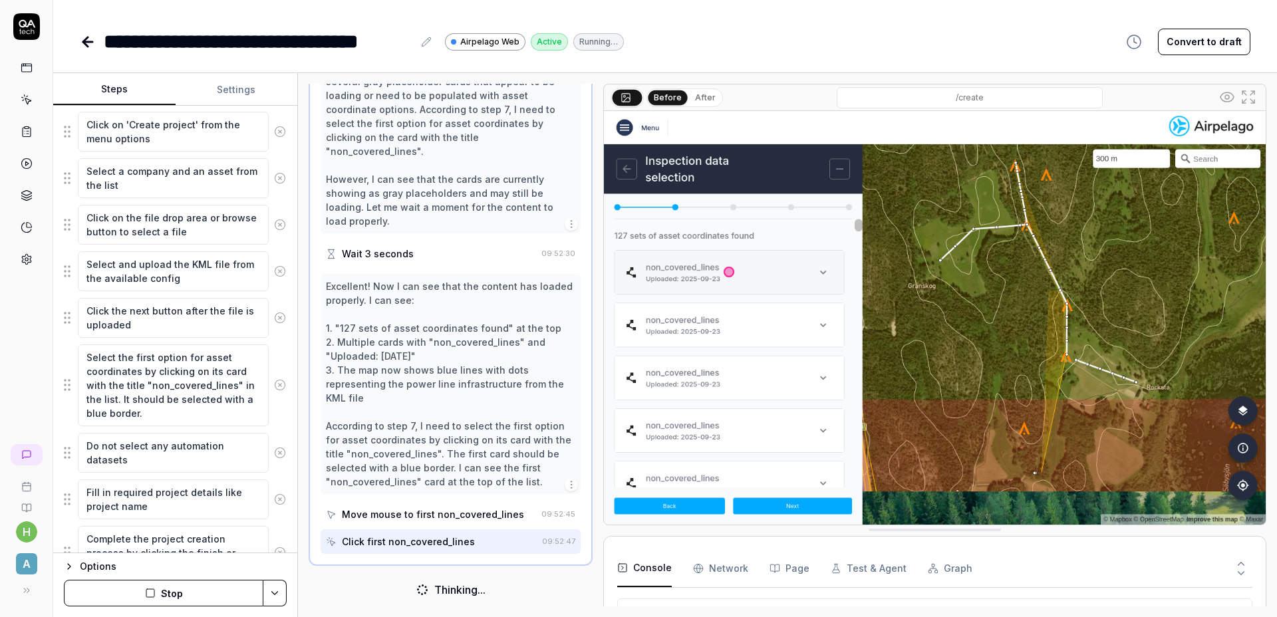
scroll to position [147, 0]
click at [174, 387] on textarea "Select the first option for asset coordinates by clicking on its card with the …" at bounding box center [173, 386] width 191 height 82
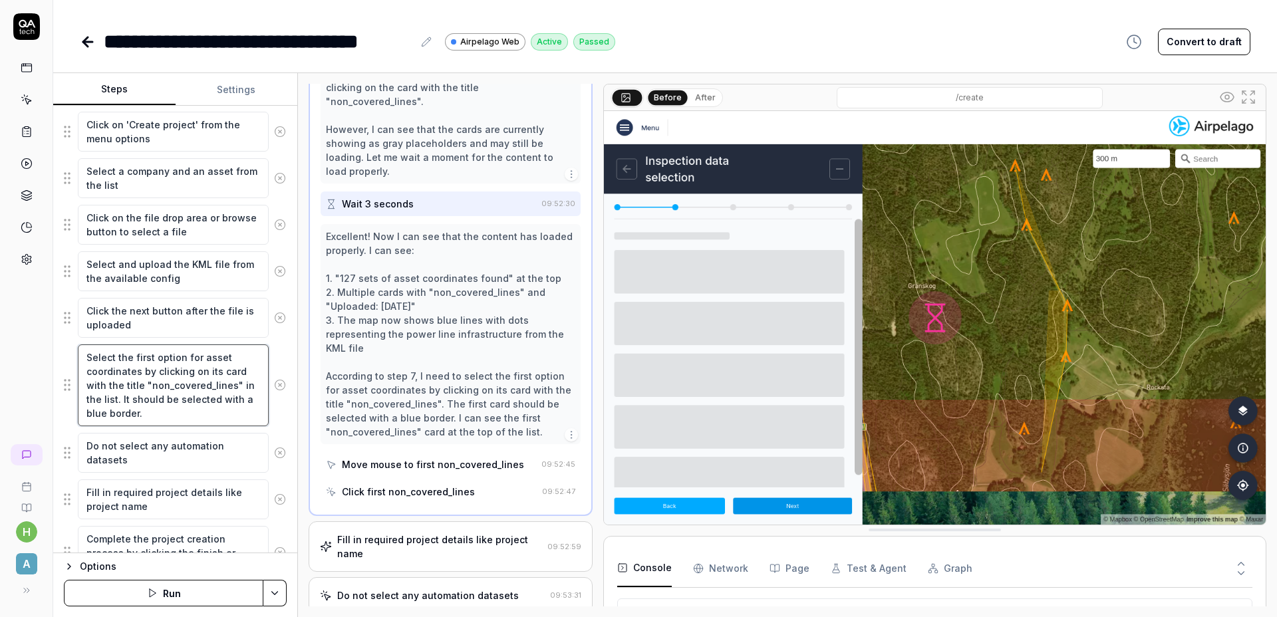
scroll to position [547, 0]
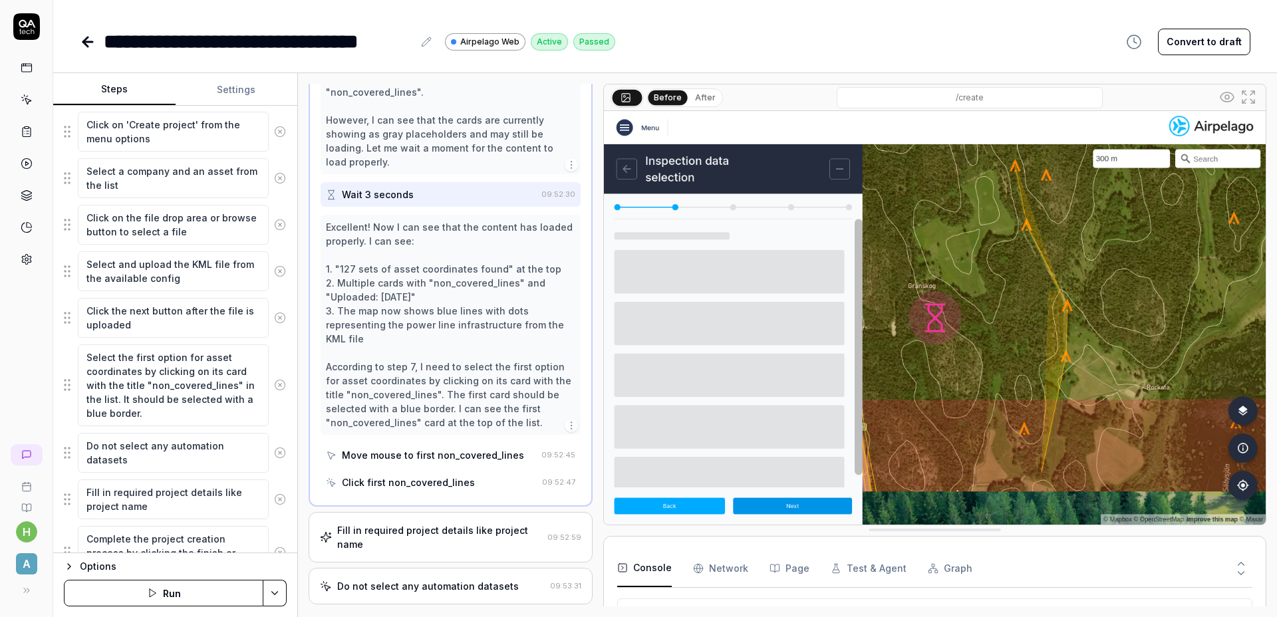
type textarea "*"
click at [454, 458] on div "Move mouse to first non_covered_lines" at bounding box center [433, 455] width 182 height 14
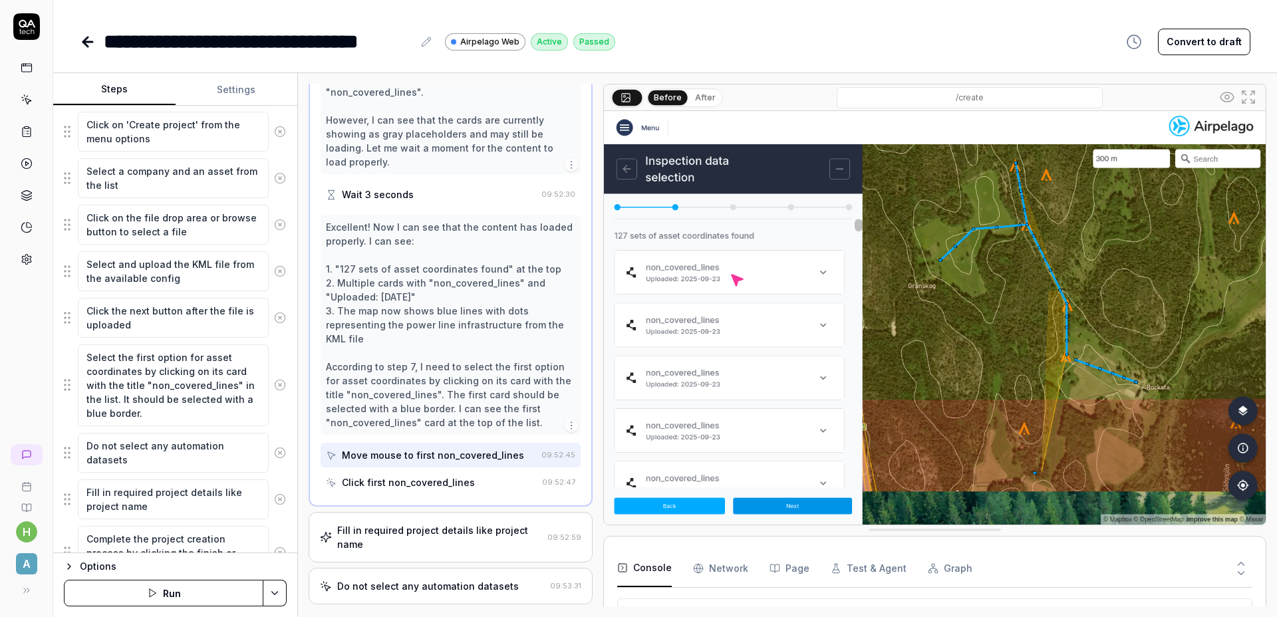
click at [440, 480] on div "Click first non_covered_lines" at bounding box center [408, 483] width 133 height 14
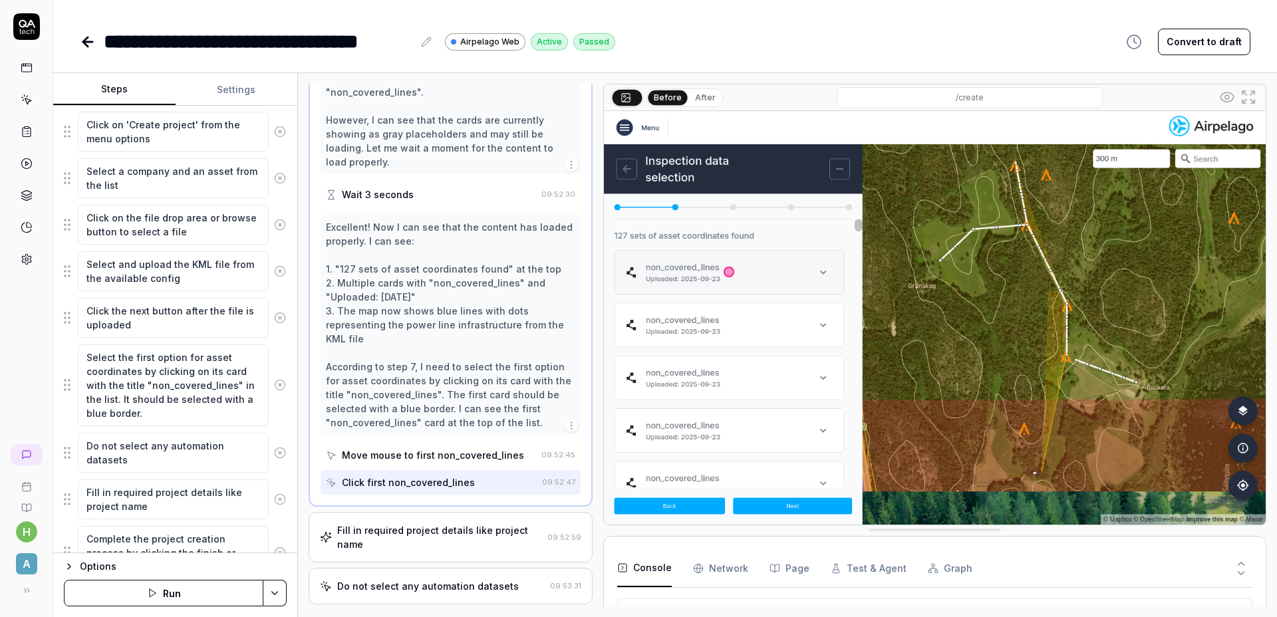
click at [822, 57] on div "**********" at bounding box center [665, 308] width 1224 height 617
click at [790, 49] on div "**********" at bounding box center [665, 42] width 1171 height 30
click at [92, 51] on link at bounding box center [89, 42] width 19 height 27
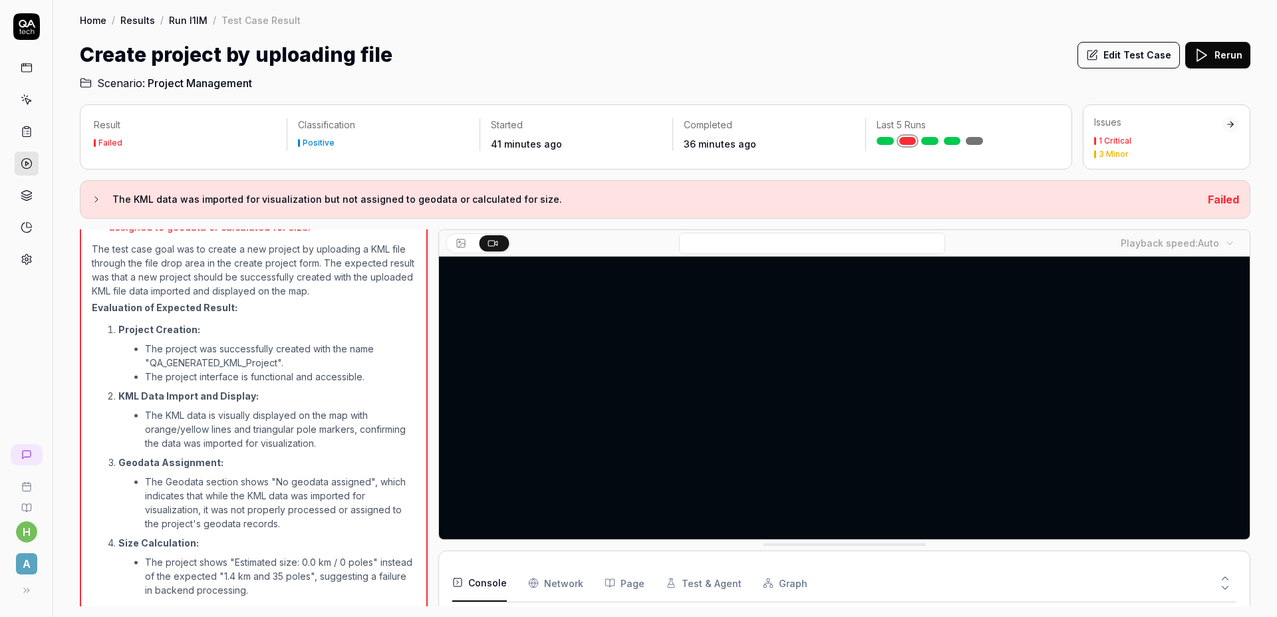
scroll to position [698, 0]
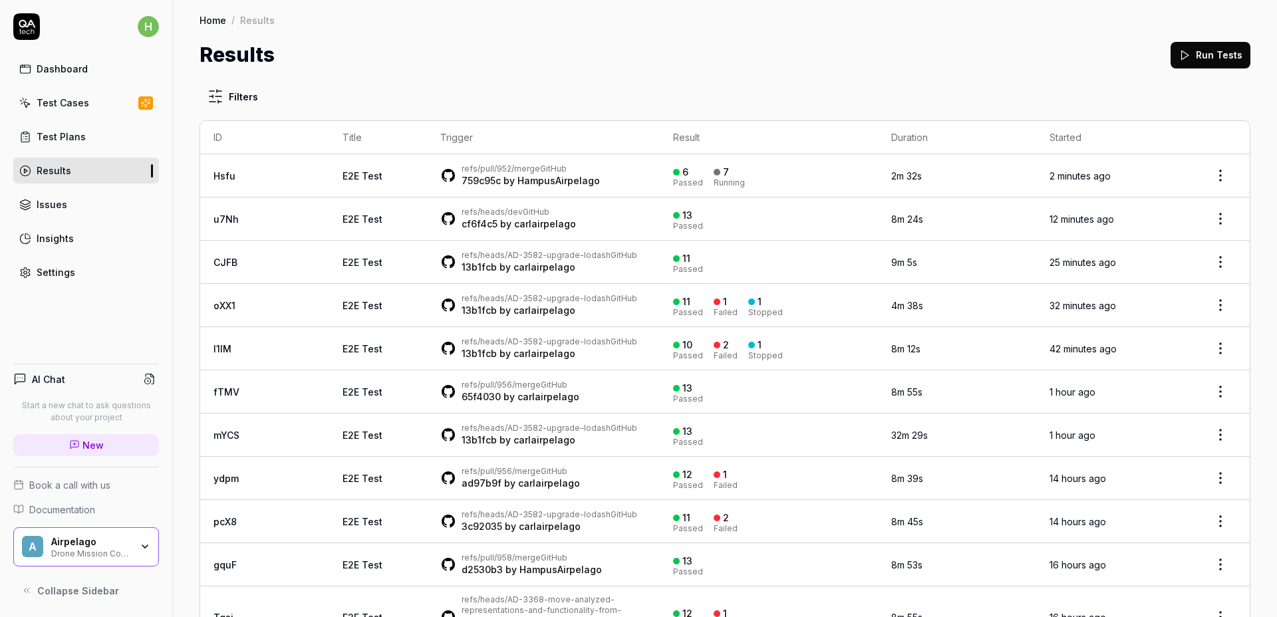
click at [617, 67] on div "Results Run Tests" at bounding box center [725, 55] width 1051 height 30
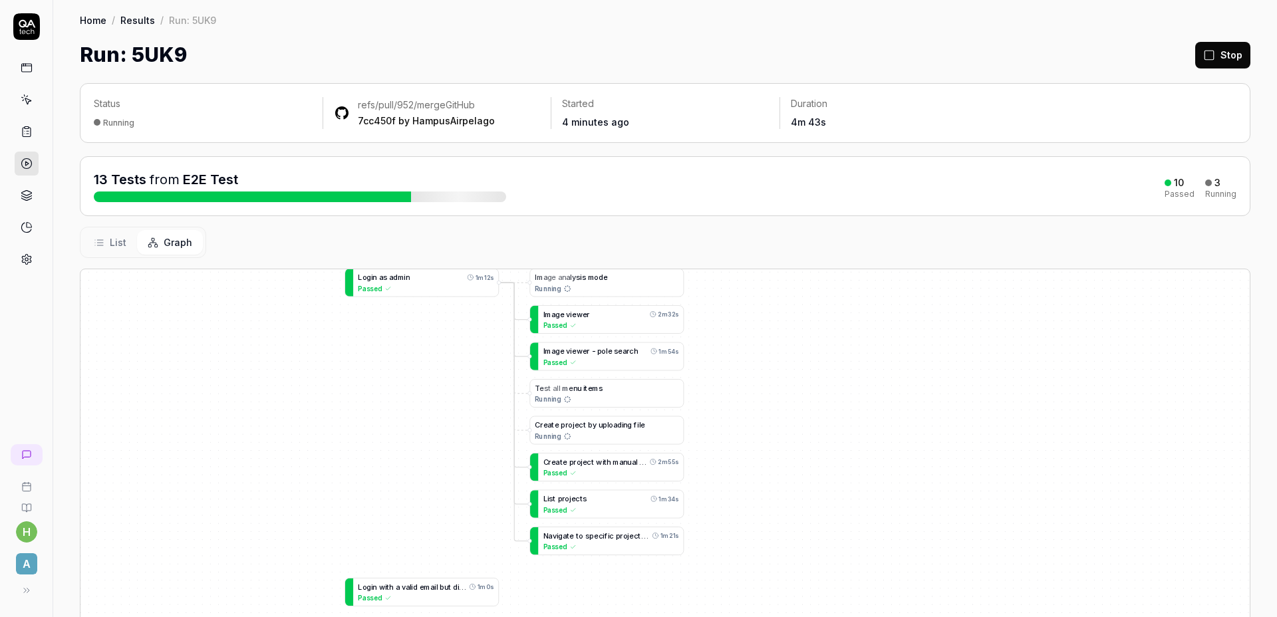
drag, startPoint x: 1167, startPoint y: 437, endPoint x: 824, endPoint y: 347, distance: 354.4
click at [824, 346] on div "I m a g e a n a l y s i s m o d e Running L o g i n a s a d m i n 1m 12s Passed…" at bounding box center [666, 515] width 1170 height 492
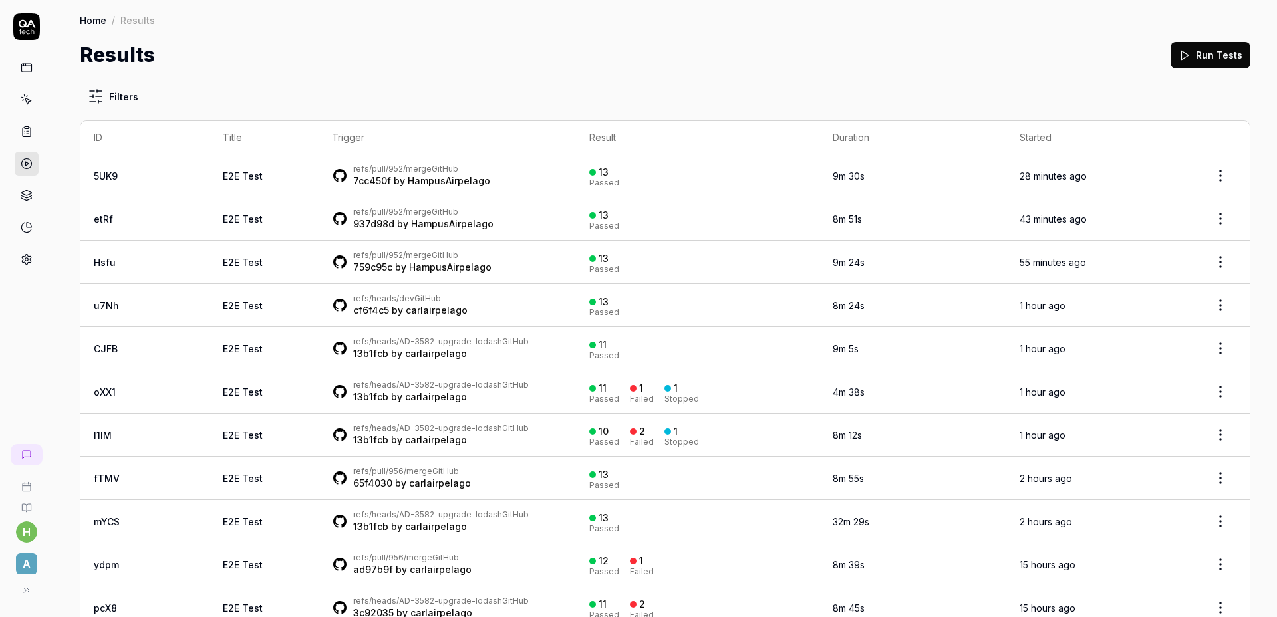
click at [796, 54] on div "Results Run Tests" at bounding box center [665, 55] width 1171 height 30
click at [253, 53] on div "Results Run Tests" at bounding box center [665, 55] width 1171 height 30
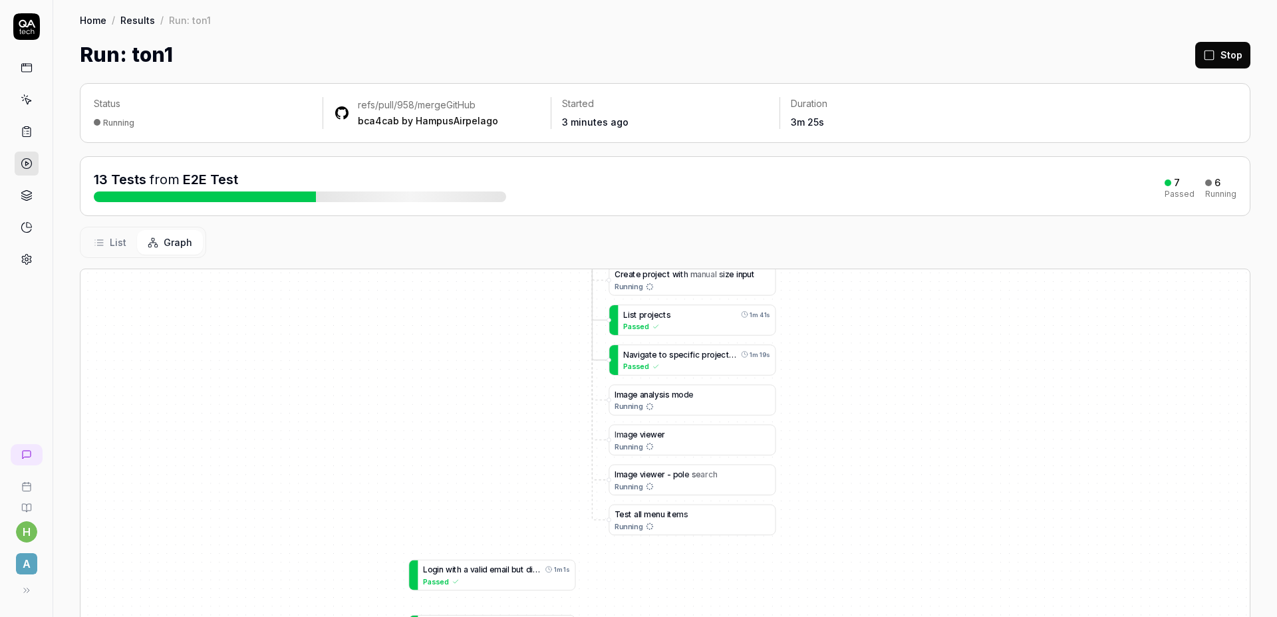
drag, startPoint x: 1074, startPoint y: 419, endPoint x: 831, endPoint y: 309, distance: 266.8
click at [832, 300] on div "C r e a t e p r o j e c t b y u p l o a d i n g f i l e Running L o g i n a s a…" at bounding box center [666, 515] width 1170 height 492
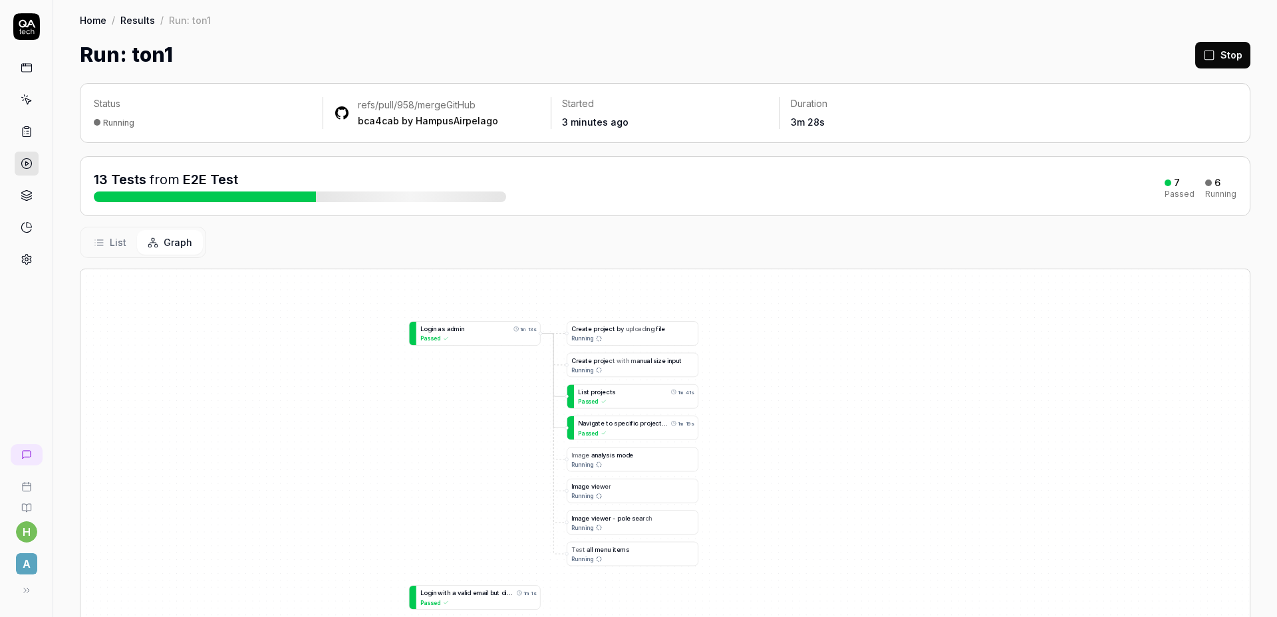
drag, startPoint x: 893, startPoint y: 361, endPoint x: 844, endPoint y: 441, distance: 93.4
click at [844, 441] on div "C r e a t e p r o j e c t b y u p l o a d i n g f i l e Running L o g i n a s a…" at bounding box center [666, 515] width 1170 height 492
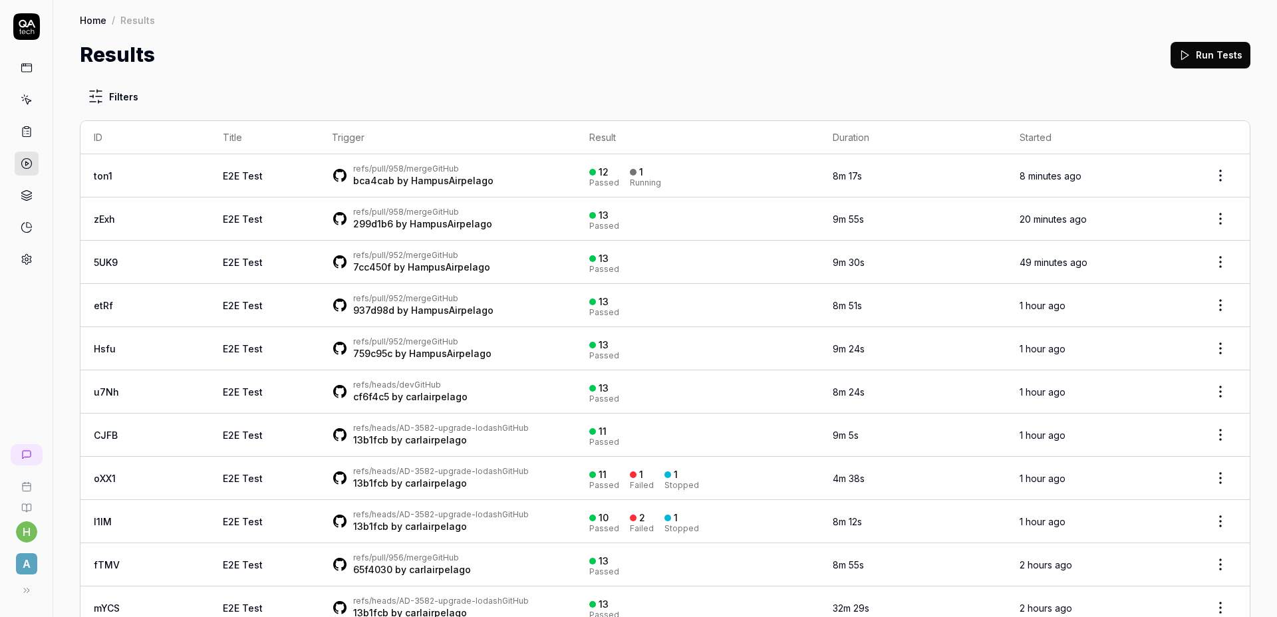
click at [553, 32] on div "Home / Results Home / Results Results Run Tests" at bounding box center [665, 35] width 1224 height 70
click at [547, 33] on div "Home / Results Home / Results Results Run Tests" at bounding box center [665, 35] width 1224 height 70
click at [603, 62] on div "Results Run Tests" at bounding box center [665, 55] width 1171 height 30
click at [506, 44] on div "Results Run Tests" at bounding box center [665, 55] width 1171 height 30
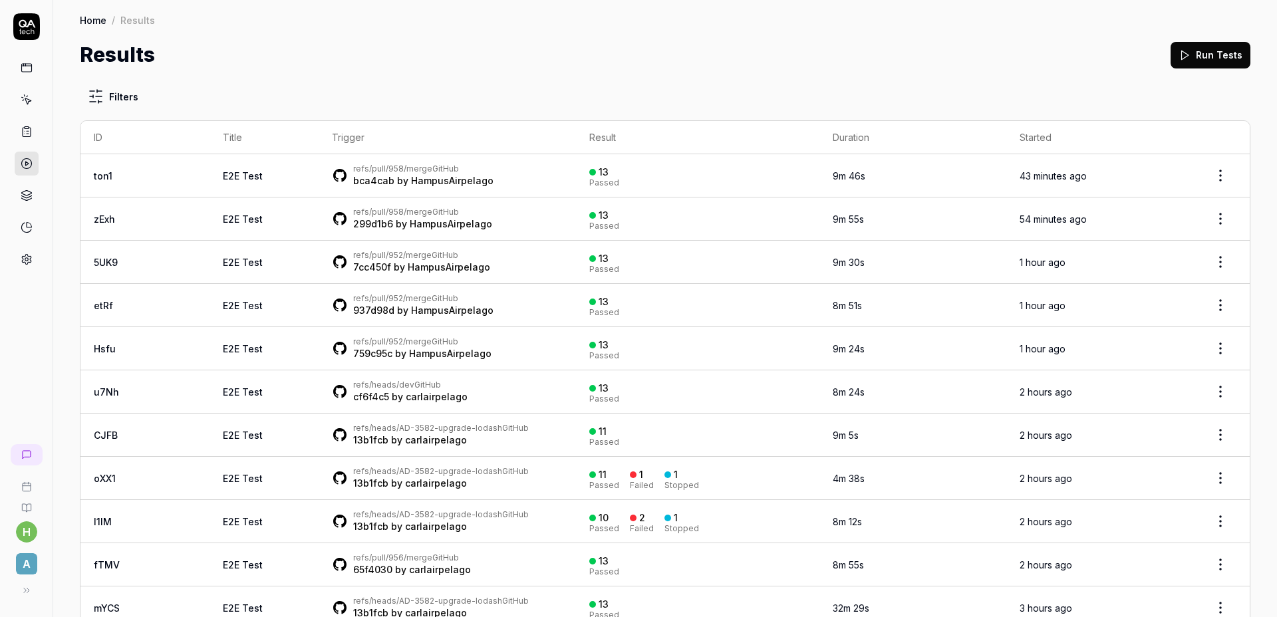
click at [506, 67] on div "Results Run Tests" at bounding box center [665, 55] width 1171 height 30
click at [792, 63] on div "Results Run Tests" at bounding box center [665, 55] width 1171 height 30
